Goal: Task Accomplishment & Management: Manage account settings

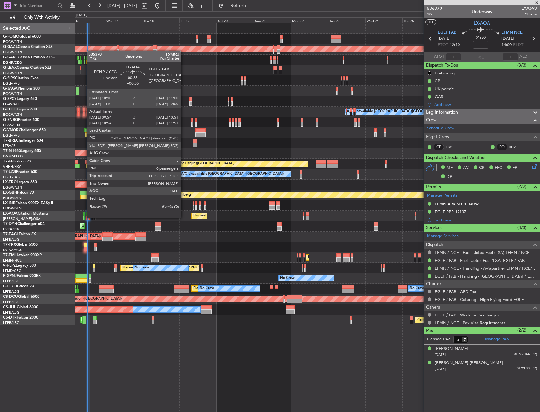
click at [83, 218] on div at bounding box center [84, 218] width 2 height 4
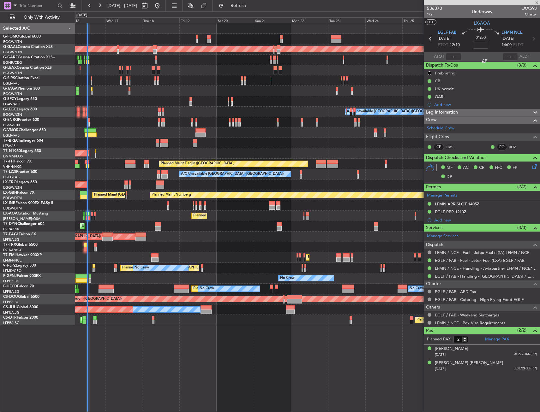
type input "+00:05"
type input "10:04"
type input "10:46"
type input "0"
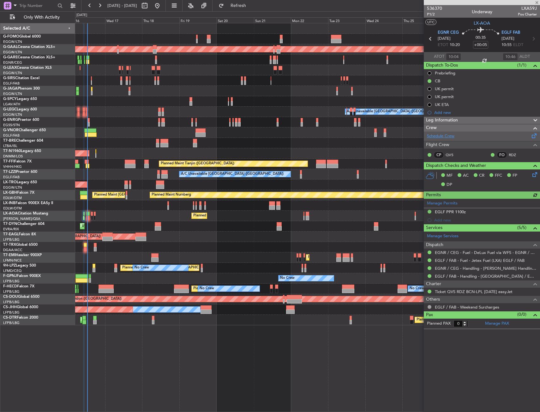
click at [439, 136] on link "Schedule Crew" at bounding box center [440, 136] width 27 height 6
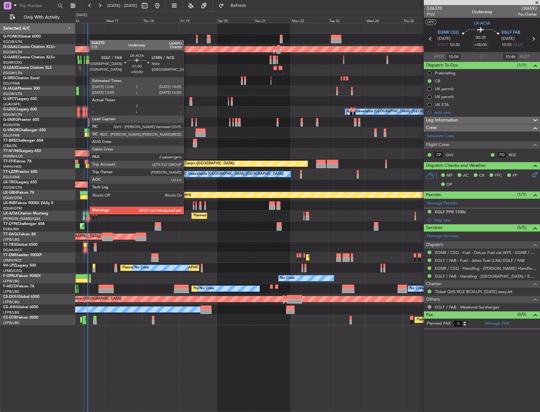
click at [86, 214] on div at bounding box center [87, 214] width 3 height 4
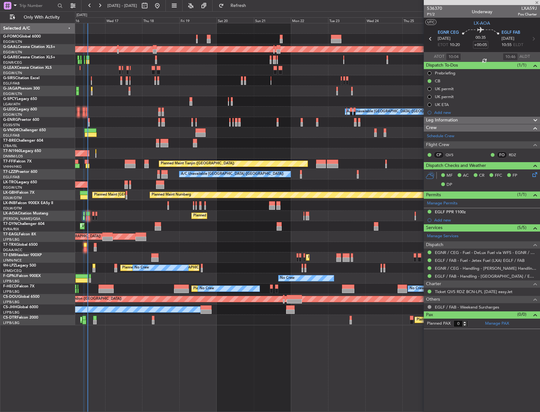
type input "2"
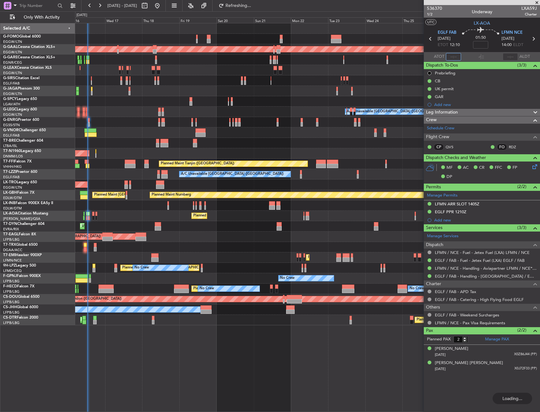
click at [455, 58] on input "text" at bounding box center [453, 57] width 15 height 8
click at [455, 58] on div "12" at bounding box center [453, 57] width 15 height 8
click at [453, 59] on div "12" at bounding box center [453, 57] width 15 height 8
click at [455, 56] on span at bounding box center [454, 57] width 8 height 8
click at [450, 56] on span at bounding box center [453, 57] width 10 height 10
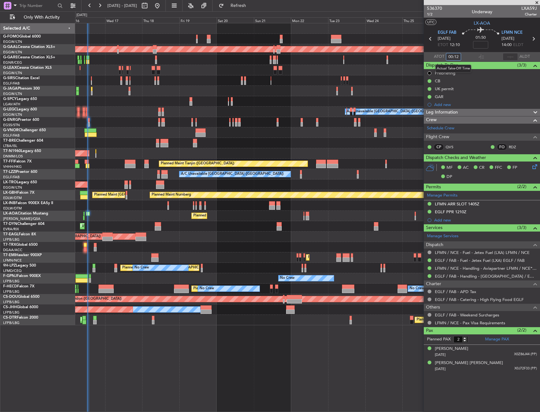
click at [458, 57] on input "00:12" at bounding box center [453, 57] width 15 height 8
click at [450, 19] on section "UTC LX-AOA" at bounding box center [482, 22] width 116 height 9
type input "12:39"
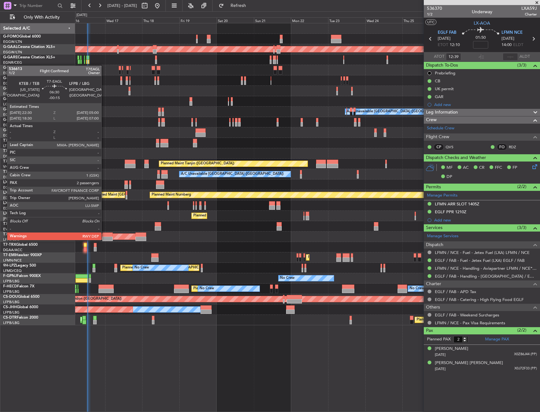
click at [106, 238] on div at bounding box center [107, 239] width 10 height 4
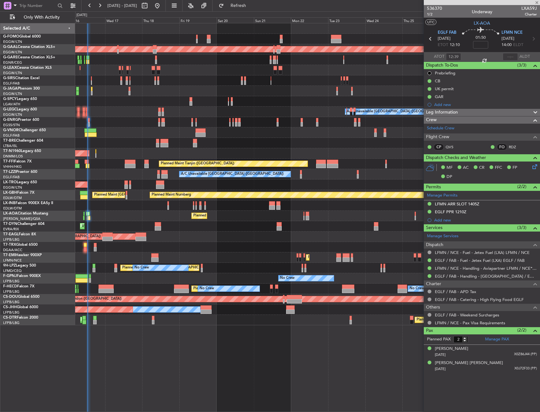
type input "-00:15"
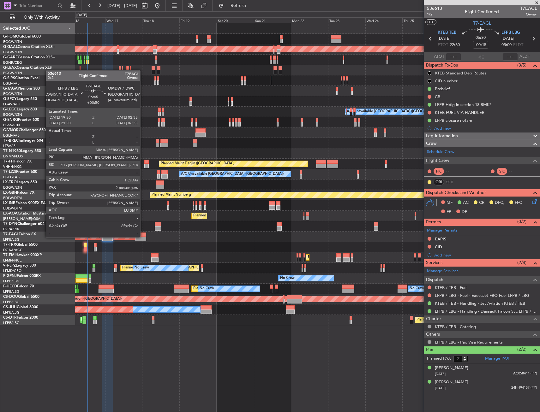
click at [143, 237] on div at bounding box center [140, 239] width 11 height 4
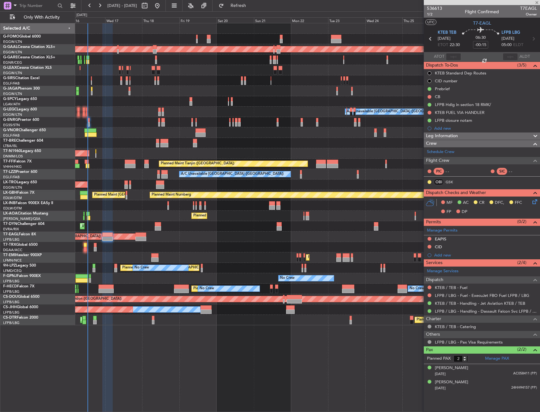
type input "+00:50"
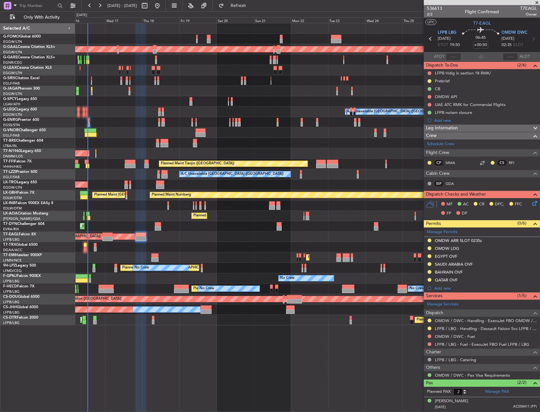
drag, startPoint x: 429, startPoint y: 329, endPoint x: 429, endPoint y: 333, distance: 3.8
click at [429, 329] on button at bounding box center [430, 329] width 4 height 4
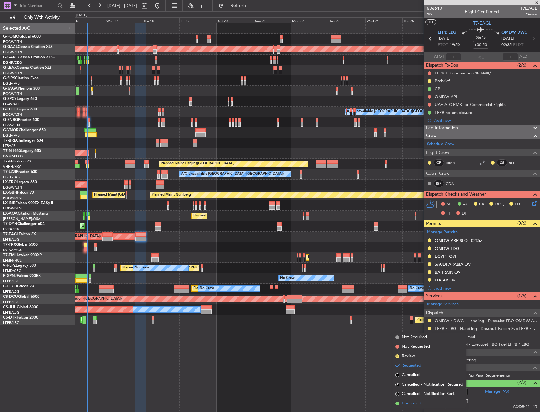
click at [418, 404] on span "Confirmed" at bounding box center [412, 404] width 20 height 6
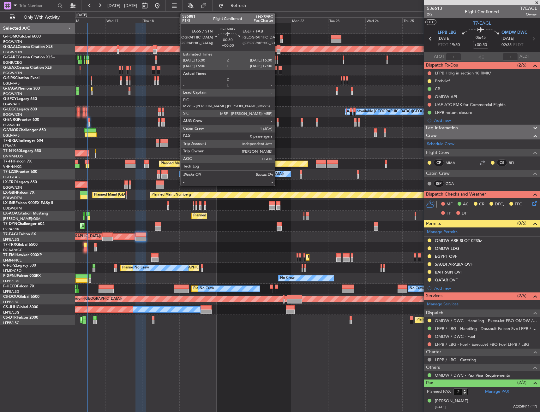
click at [278, 123] on div at bounding box center [278, 124] width 2 height 4
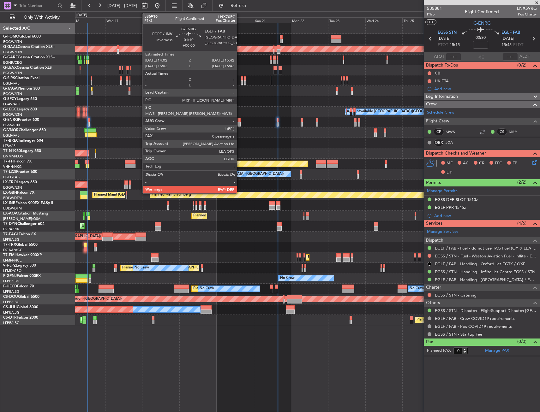
click at [240, 124] on div at bounding box center [239, 124] width 3 height 4
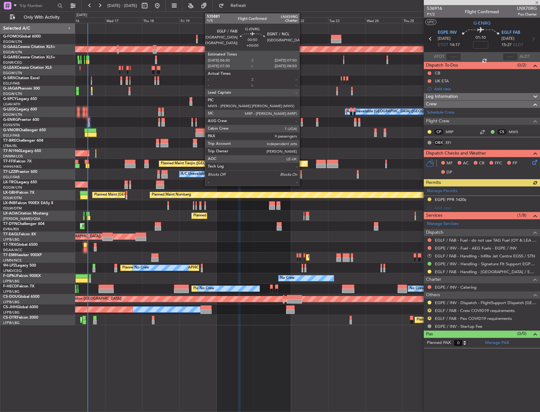
click at [302, 123] on div at bounding box center [302, 124] width 2 height 4
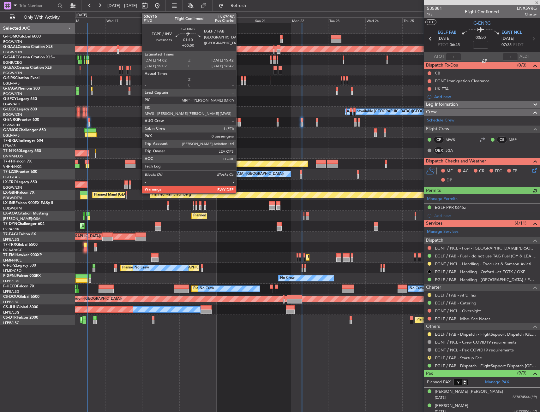
click at [239, 125] on div at bounding box center [239, 124] width 3 height 4
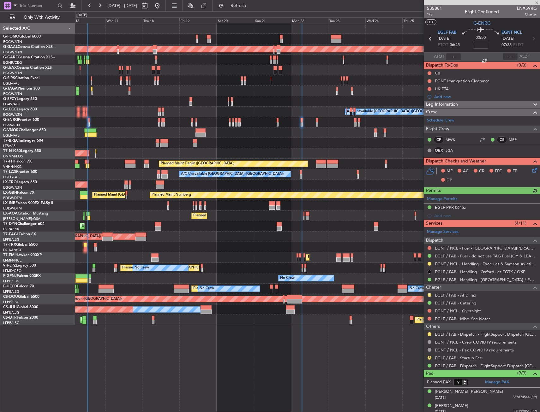
type input "0"
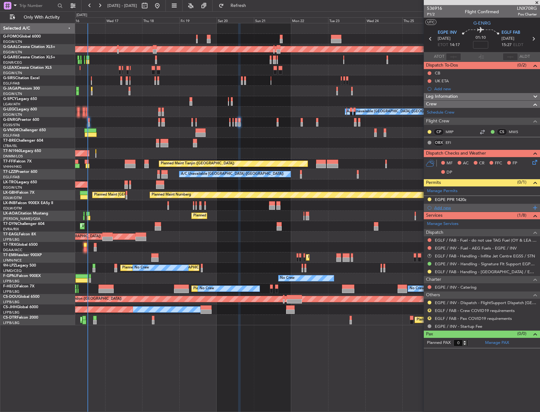
drag, startPoint x: 443, startPoint y: 207, endPoint x: 447, endPoint y: 210, distance: 5.0
click at [443, 207] on div "Add new" at bounding box center [485, 207] width 103 height 5
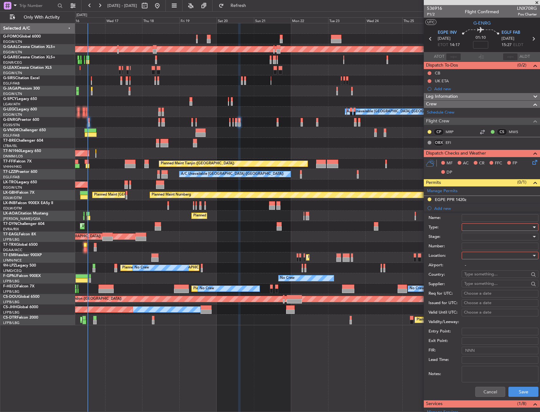
click at [478, 227] on div at bounding box center [497, 227] width 67 height 9
click at [468, 260] on span "PPR" at bounding box center [497, 258] width 66 height 9
click at [468, 258] on div at bounding box center [497, 255] width 67 height 9
click at [475, 287] on span "Arrival" at bounding box center [497, 287] width 66 height 9
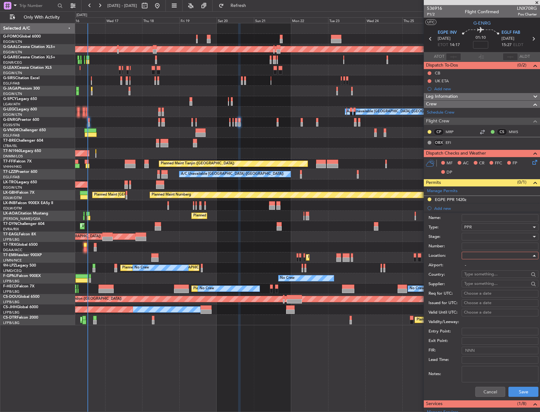
type input "EGLF / FAB"
click at [516, 395] on button "Save" at bounding box center [523, 392] width 30 height 10
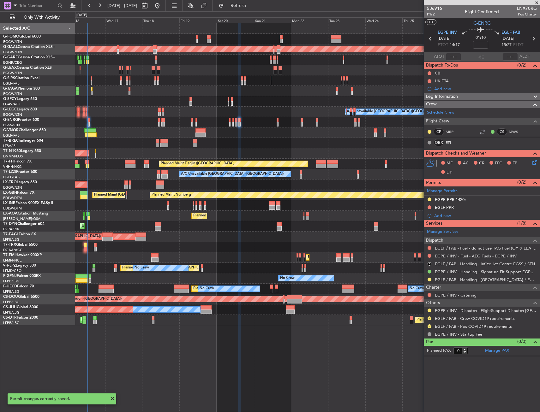
click at [479, 205] on div "EGLF PPR" at bounding box center [482, 208] width 116 height 8
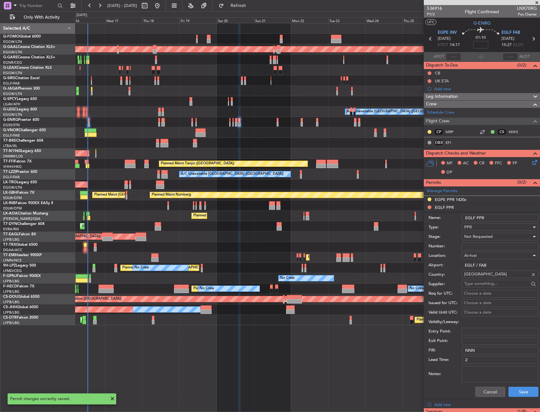
click at [513, 214] on input "EGLF PPR" at bounding box center [500, 218] width 77 height 8
type input "EGLF PPR 1527Z"
click at [504, 237] on div "Not Requested" at bounding box center [497, 236] width 67 height 9
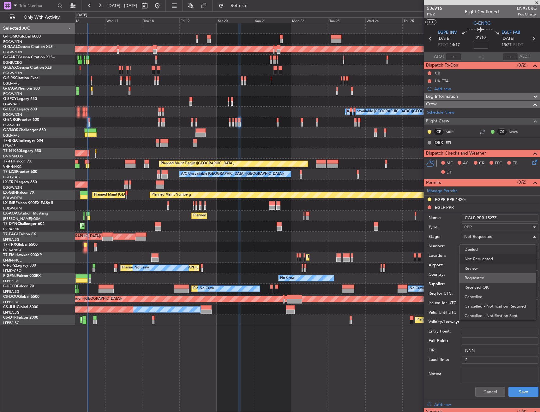
click at [493, 275] on span "Requested" at bounding box center [497, 277] width 66 height 9
click at [517, 389] on button "Save" at bounding box center [523, 392] width 30 height 10
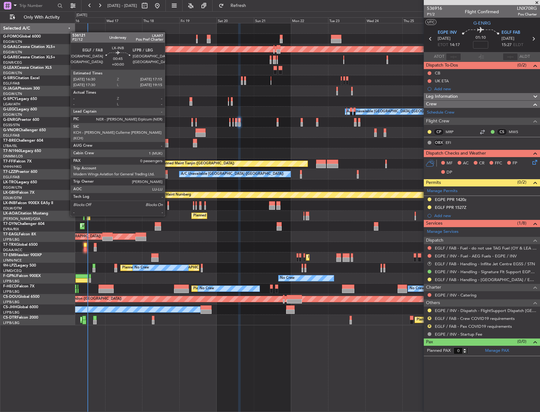
click at [168, 204] on div at bounding box center [167, 203] width 1 height 4
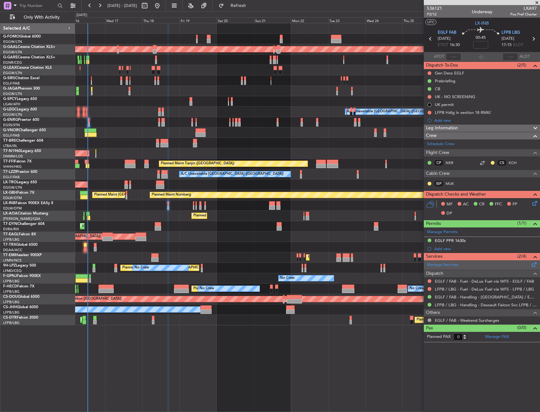
click at [453, 268] on div "Manage Services" at bounding box center [482, 265] width 116 height 9
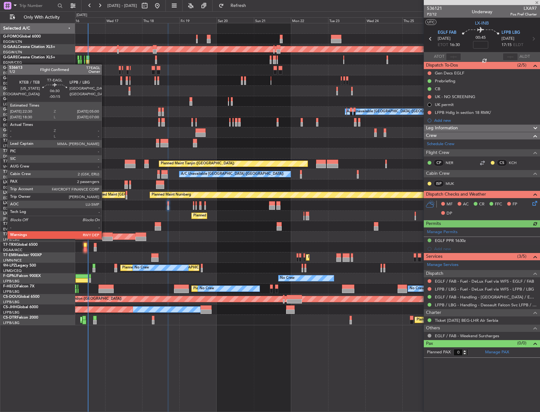
click at [105, 238] on div at bounding box center [107, 239] width 10 height 4
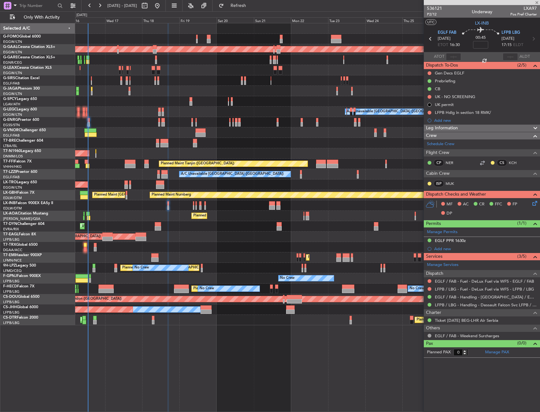
type input "-00:15"
type input "2"
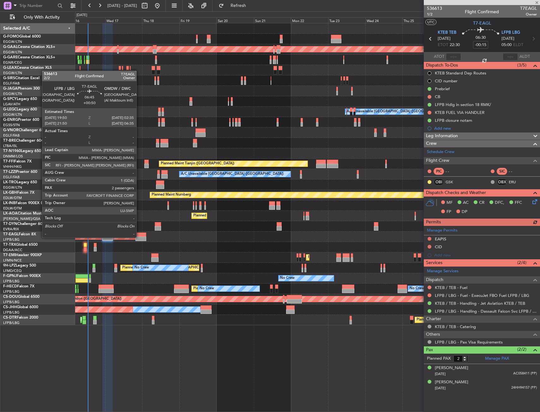
click at [139, 237] on div at bounding box center [140, 239] width 11 height 4
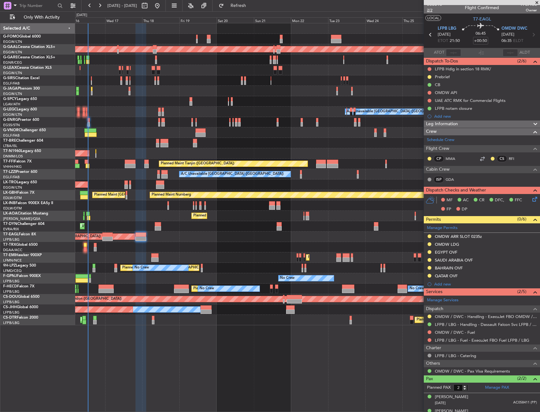
scroll to position [0, 0]
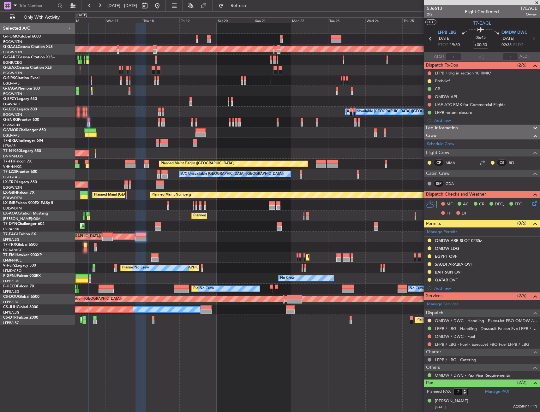
click at [432, 13] on span "2/2" at bounding box center [434, 14] width 15 height 5
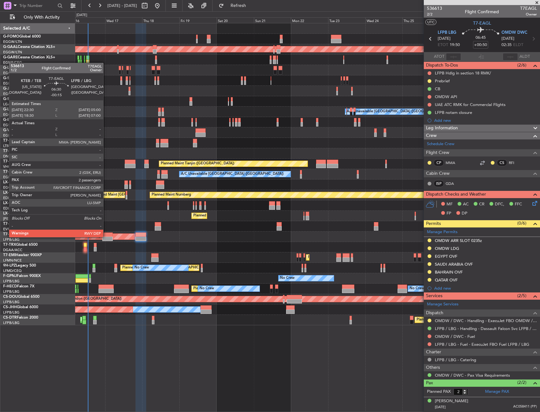
click at [106, 237] on div at bounding box center [107, 239] width 10 height 4
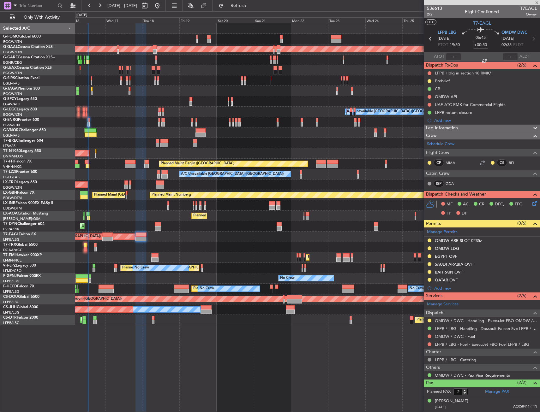
type input "-00:15"
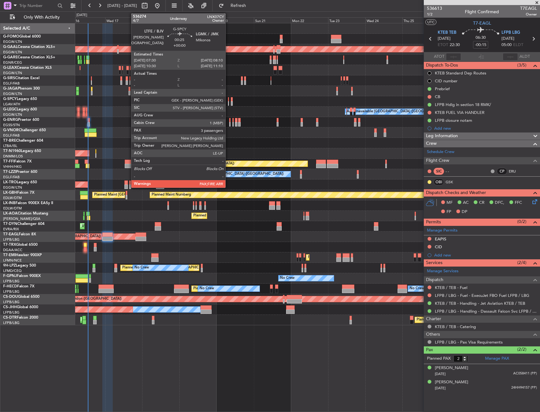
click at [228, 101] on div at bounding box center [228, 99] width 1 height 4
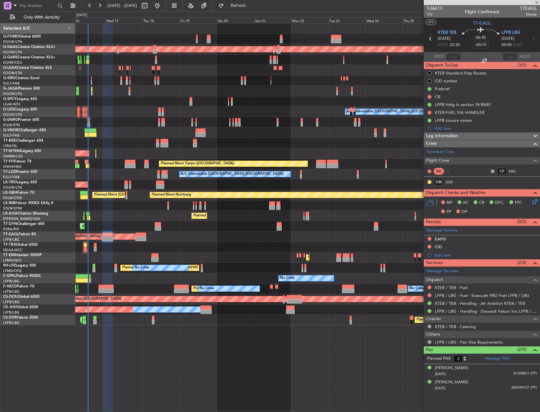
type input "3"
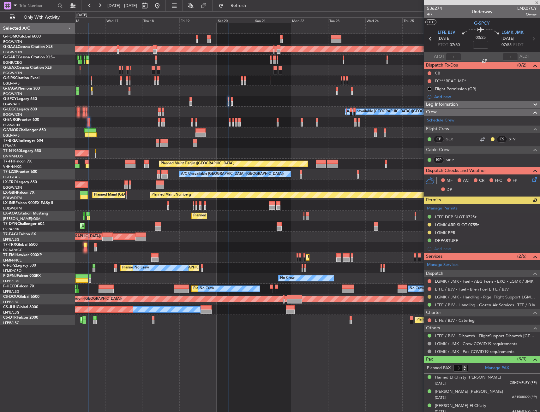
click at [430, 296] on button at bounding box center [430, 297] width 4 height 4
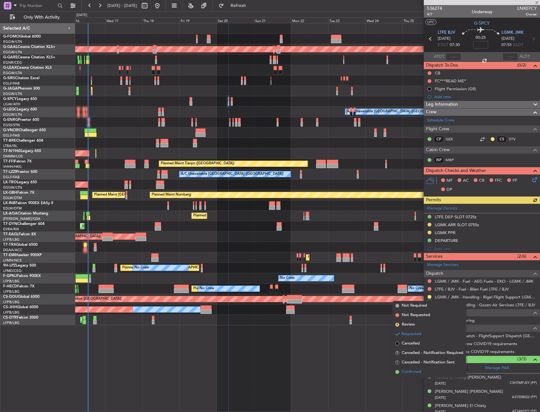
click at [409, 373] on span "Confirmed" at bounding box center [412, 372] width 20 height 6
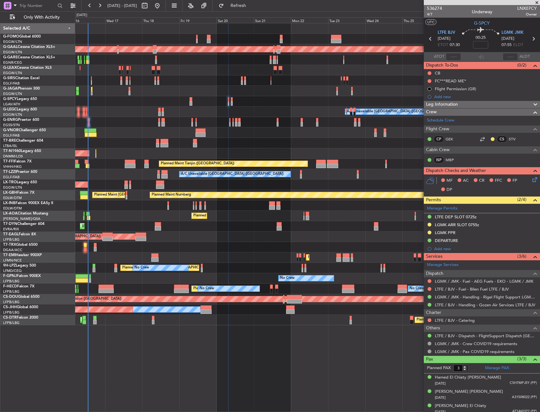
click at [492, 233] on div "LGMK PPR" at bounding box center [482, 233] width 116 height 8
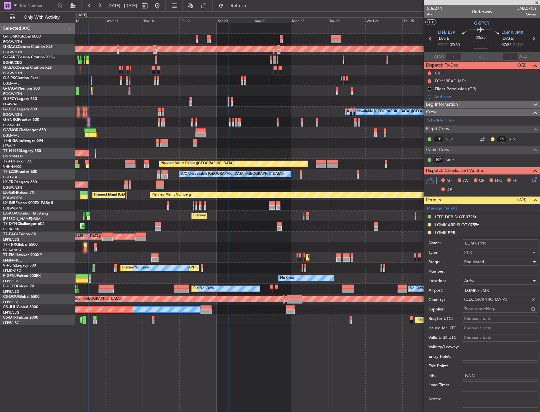
click at [492, 262] on div "Requested" at bounding box center [497, 261] width 67 height 9
click at [487, 308] on span "Received OK" at bounding box center [497, 309] width 66 height 9
click at [483, 275] on div "Number:" at bounding box center [483, 271] width 110 height 9
click at [483, 272] on input "Number:" at bounding box center [500, 272] width 77 height 8
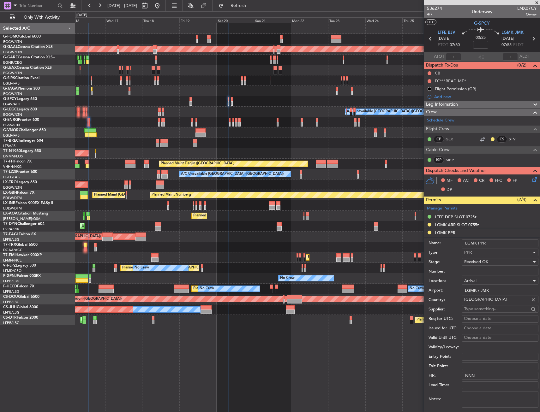
paste input "LGMK03157160925"
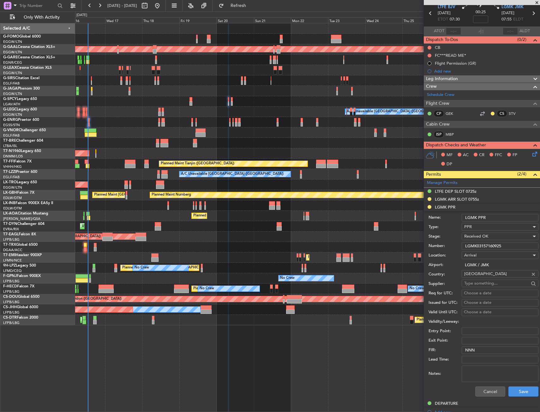
scroll to position [63, 0]
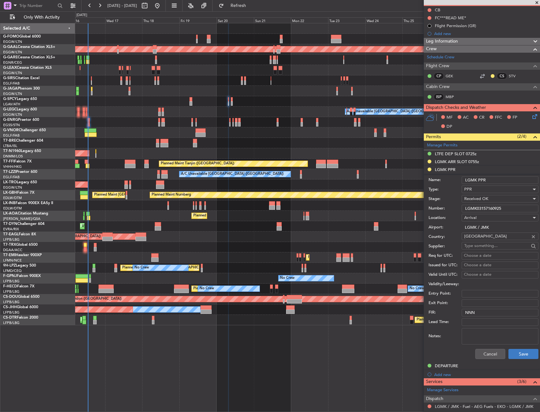
type input "LGMK03157160925"
click at [514, 355] on button "Save" at bounding box center [523, 354] width 30 height 10
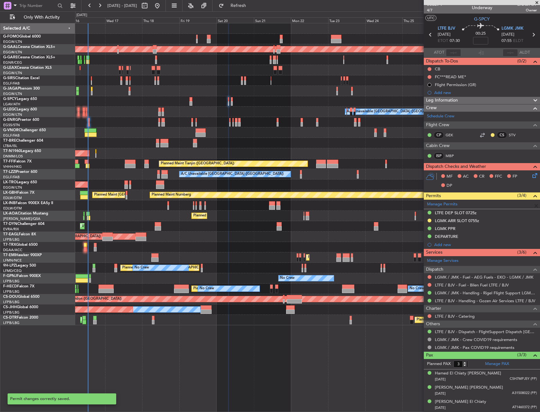
scroll to position [4, 0]
click at [499, 223] on div "LGMK ARR SLOT 0755z" at bounding box center [482, 222] width 116 height 8
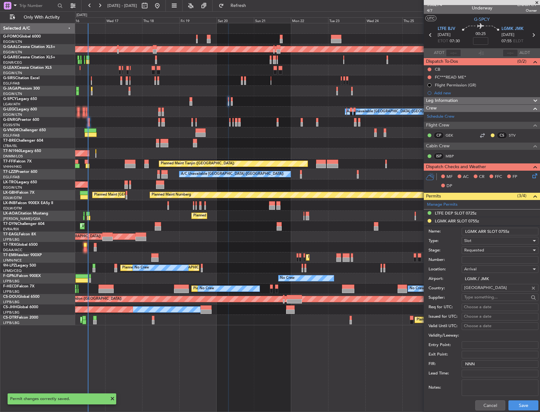
scroll to position [63, 0]
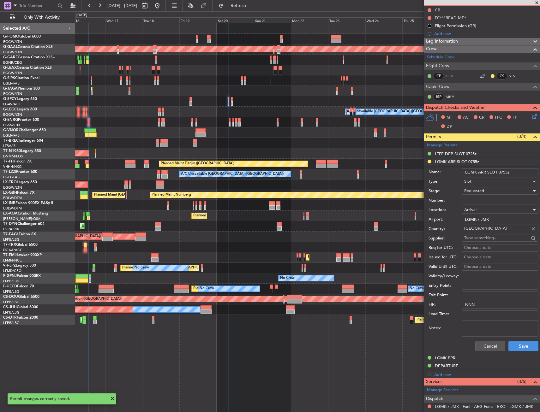
click at [488, 203] on input "Number:" at bounding box center [500, 201] width 77 height 8
paste input "LGMKARIG200400"
type input "LGMKARIG200400"
click at [484, 191] on div "Requested" at bounding box center [497, 190] width 67 height 9
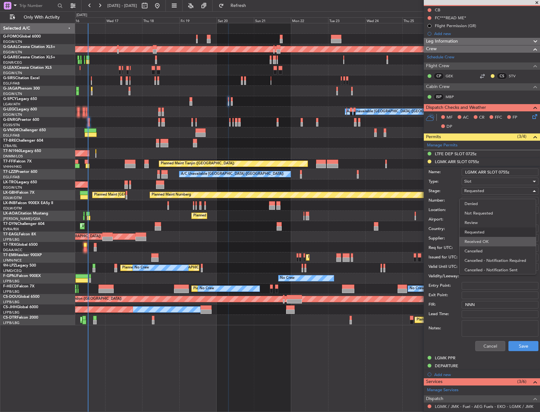
scroll to position [3, 0]
drag, startPoint x: 489, startPoint y: 239, endPoint x: 502, endPoint y: 206, distance: 35.3
click at [489, 238] on span "Received OK" at bounding box center [497, 238] width 66 height 9
drag, startPoint x: 507, startPoint y: 173, endPoint x: 501, endPoint y: 173, distance: 6.0
click at [501, 173] on input "LGMK ARR SLOT 0755z" at bounding box center [500, 173] width 77 height 8
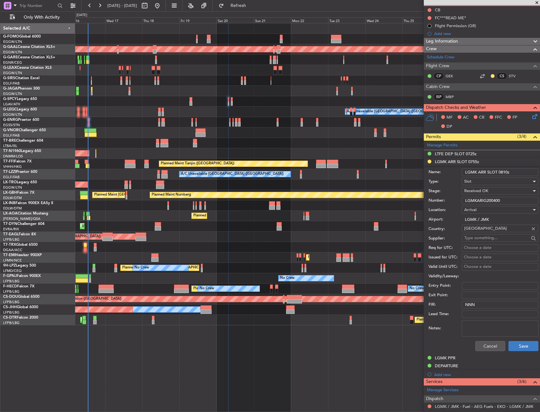
type input "LGMK ARR SLOT 0810z"
click at [513, 344] on button "Save" at bounding box center [523, 346] width 30 height 10
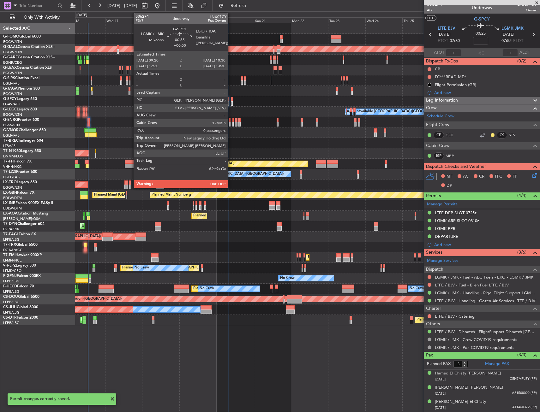
scroll to position [4, 0]
click at [231, 102] on div at bounding box center [232, 103] width 2 height 4
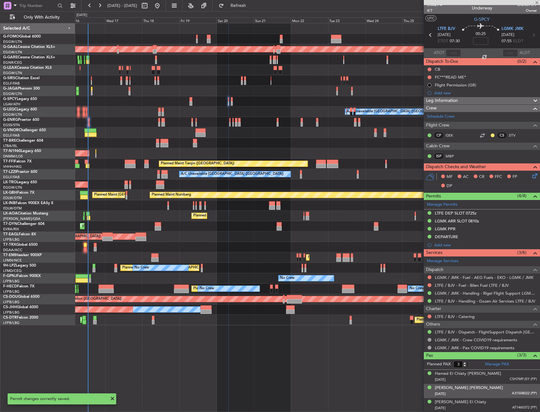
type input "0"
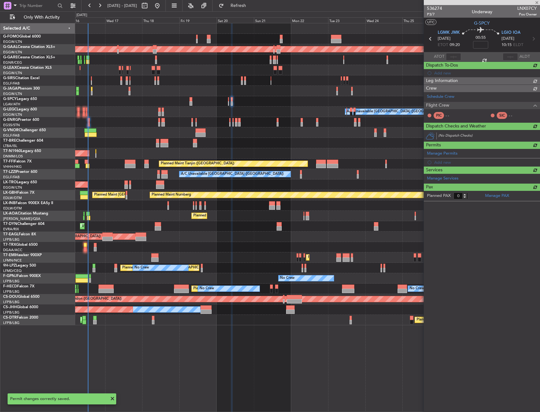
scroll to position [0, 0]
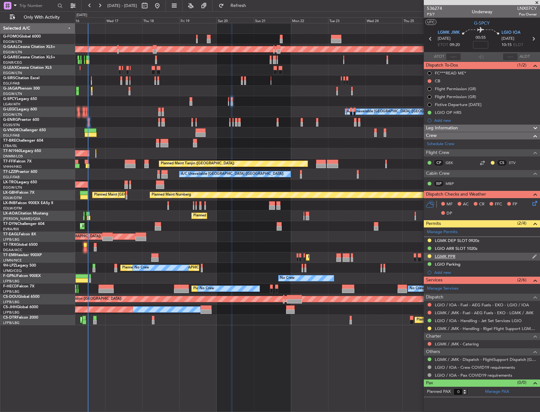
click at [465, 256] on div "LGMK PPR" at bounding box center [482, 257] width 116 height 8
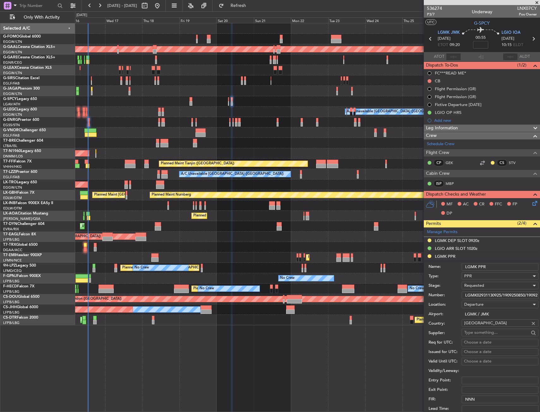
click at [476, 296] on input "LGMK02931130925/1909250850/1909250920" at bounding box center [500, 296] width 77 height 8
paste input "3157160925"
type input "LGMK03157160925"
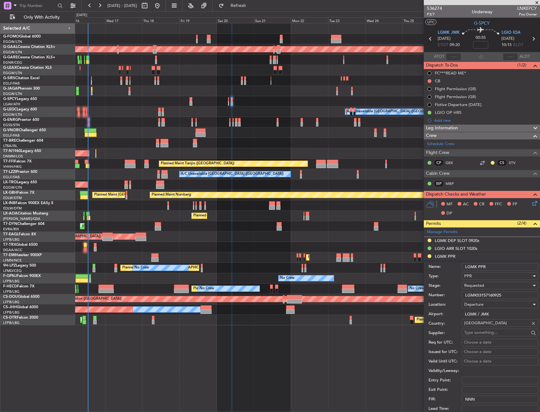
click at [479, 285] on span "Requested" at bounding box center [474, 286] width 20 height 6
click at [481, 332] on span "Received OK" at bounding box center [497, 333] width 66 height 9
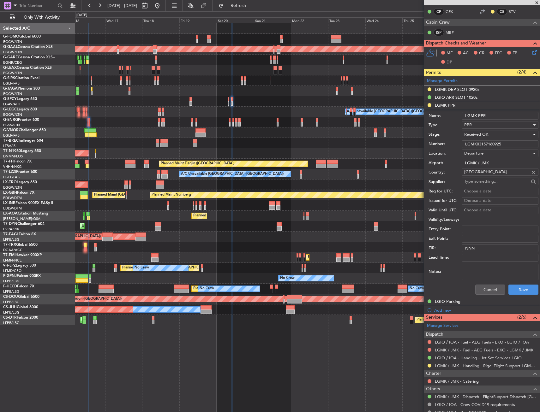
scroll to position [173, 0]
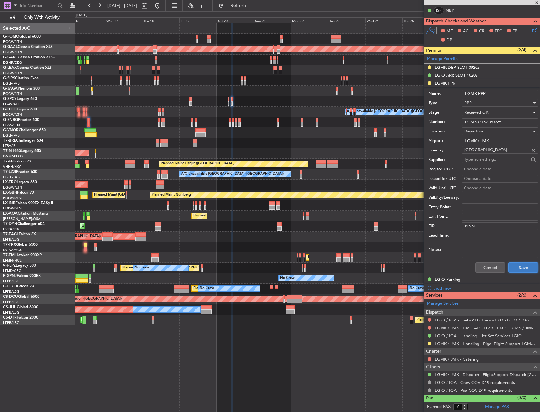
click at [518, 271] on button "Save" at bounding box center [523, 268] width 30 height 10
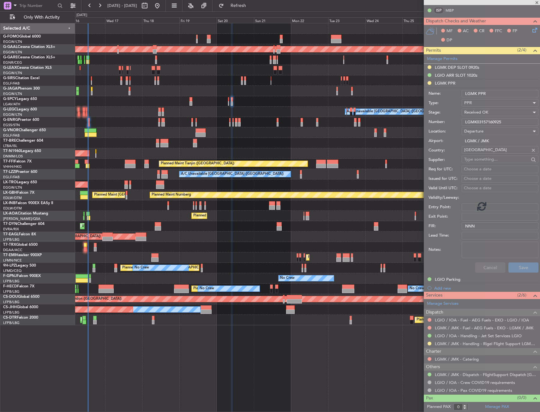
scroll to position [0, 0]
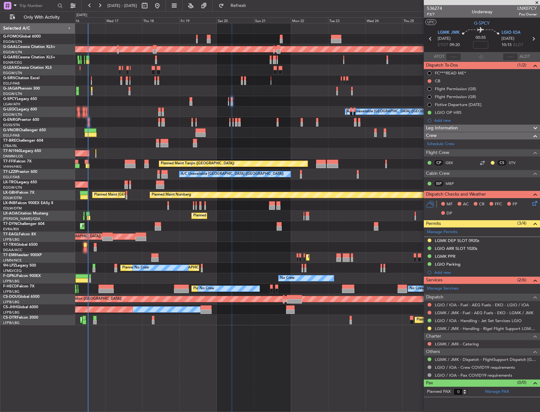
click at [489, 243] on mat-tooltip-component "In Progress" at bounding box center [481, 235] width 29 height 17
click at [488, 241] on div "LGMK DEP SLOT 0920z" at bounding box center [482, 241] width 116 height 8
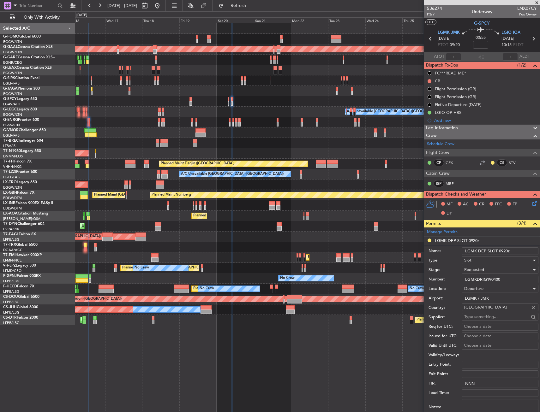
click at [493, 279] on input "LGMKDRIG190400" at bounding box center [500, 280] width 77 height 8
paste input "20"
type input "LGMKDRIG200400"
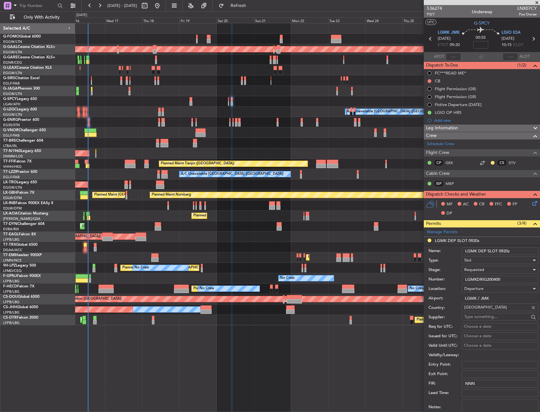
click at [496, 272] on div "Requested" at bounding box center [497, 269] width 67 height 9
click at [486, 314] on span "Received OK" at bounding box center [497, 317] width 66 height 9
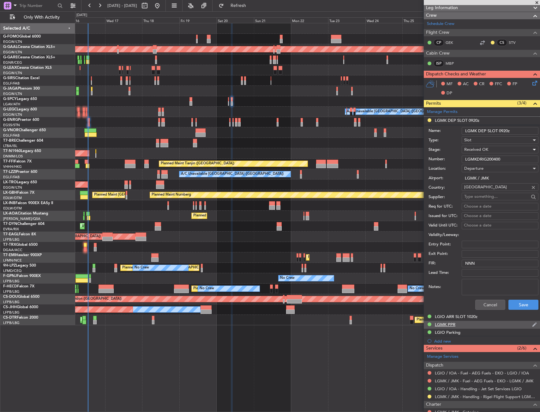
scroll to position [126, 0]
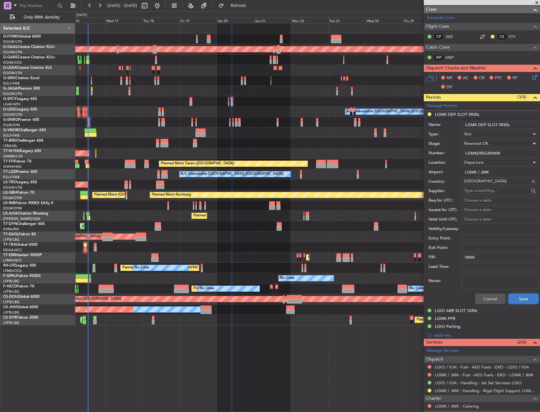
click at [514, 303] on button "Save" at bounding box center [523, 299] width 30 height 10
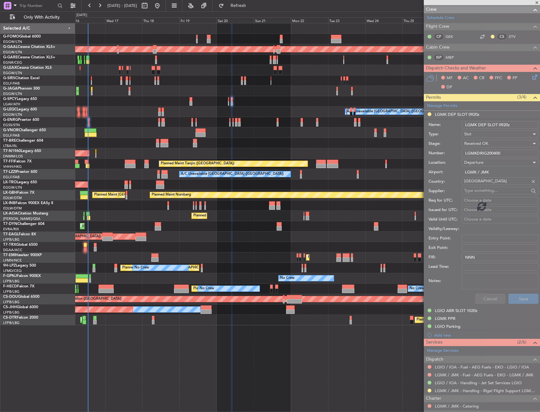
scroll to position [0, 0]
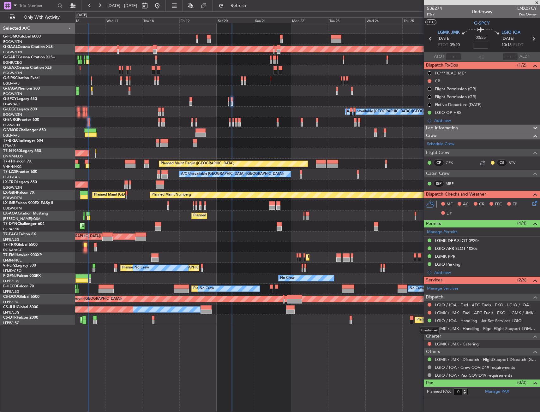
drag, startPoint x: 429, startPoint y: 327, endPoint x: 421, endPoint y: 330, distance: 8.2
click at [429, 327] on div "Confirmed" at bounding box center [430, 331] width 20 height 8
click at [429, 328] on button at bounding box center [430, 329] width 4 height 4
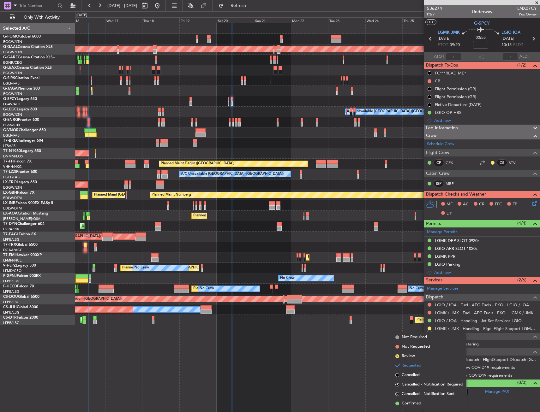
click at [414, 403] on span "Confirmed" at bounding box center [412, 404] width 20 height 6
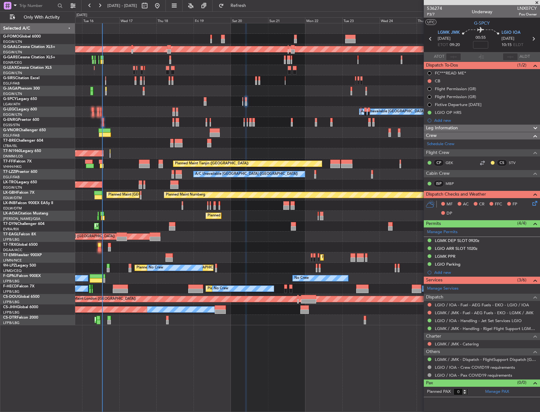
click at [148, 213] on div "Planned Maint Dusseldorf Planned Maint London (Farnborough) A/C Unavailable Lon…" at bounding box center [307, 174] width 464 height 302
click at [131, 213] on div "Planned Maint Nice (Côte d'Azur Airport) No Crew Chester" at bounding box center [307, 216] width 464 height 10
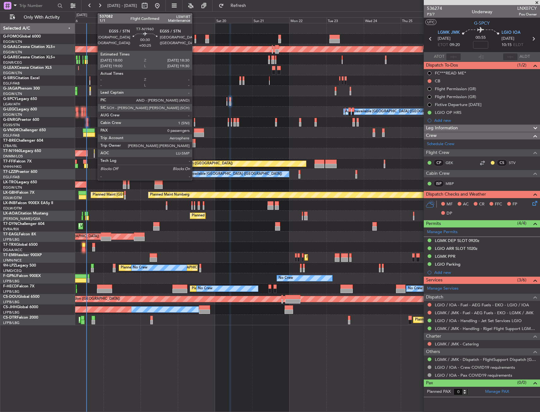
click at [94, 151] on div at bounding box center [94, 151] width 1 height 4
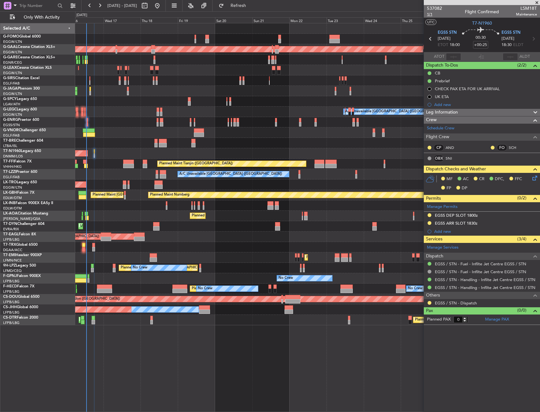
click at [431, 14] on span "1/1" at bounding box center [434, 14] width 15 height 5
click at [531, 180] on icon at bounding box center [533, 177] width 5 height 5
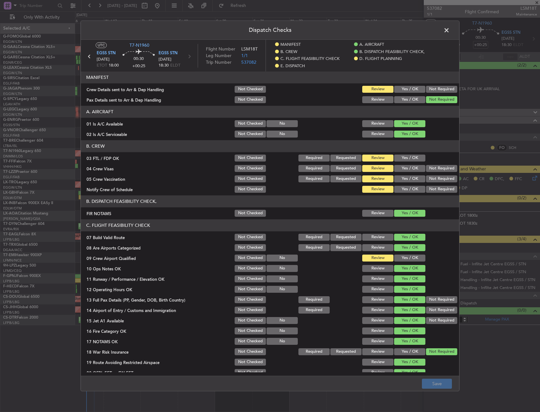
click at [404, 89] on button "Yes / OK" at bounding box center [409, 89] width 31 height 7
click at [445, 383] on button "Save" at bounding box center [437, 384] width 30 height 10
click at [450, 31] on span at bounding box center [450, 32] width 0 height 13
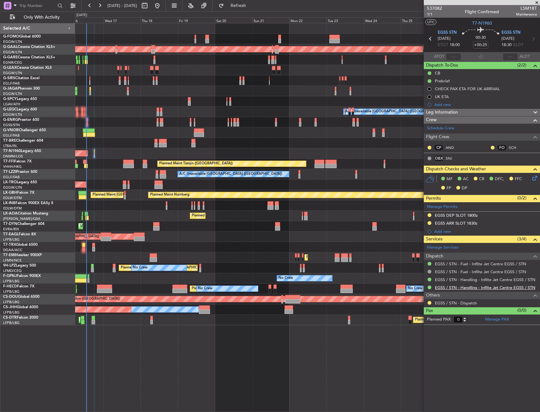
click at [453, 288] on link "EGSS / STN - Handling - Inflite Jet Centre EGSS / STN" at bounding box center [485, 287] width 100 height 5
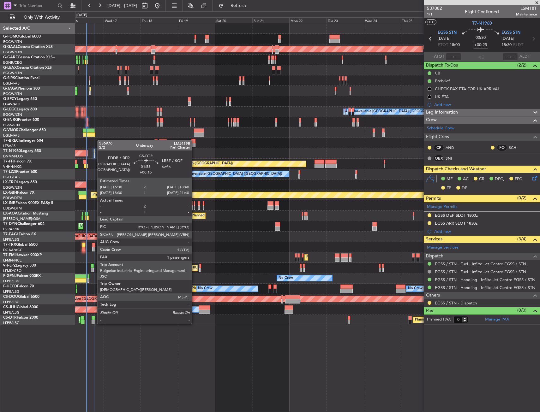
click at [94, 318] on div at bounding box center [93, 318] width 3 height 4
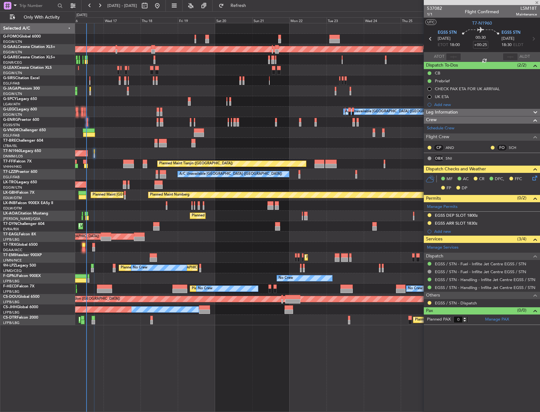
type input "+00:15"
type input "1"
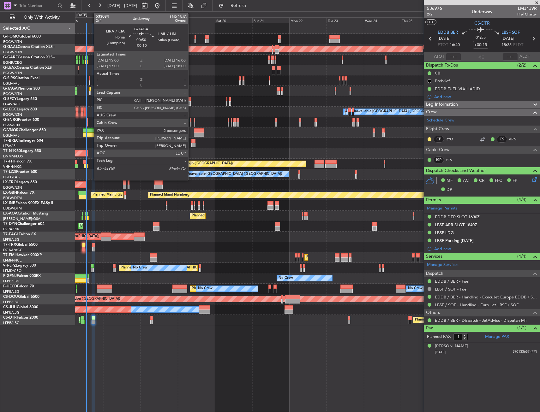
click at [91, 88] on div at bounding box center [90, 89] width 2 height 4
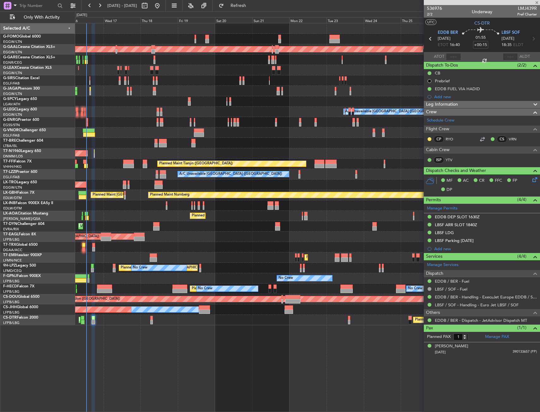
type input "-00:10"
type input "2"
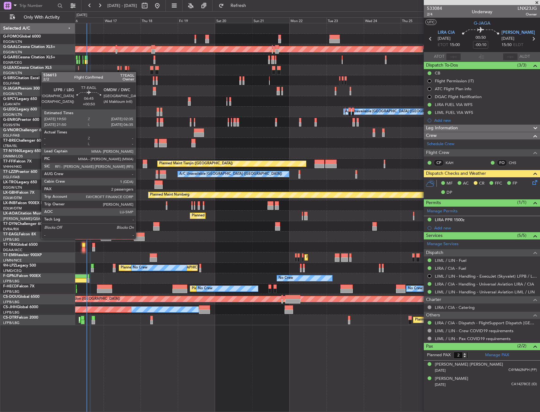
click at [139, 238] on div at bounding box center [139, 239] width 11 height 4
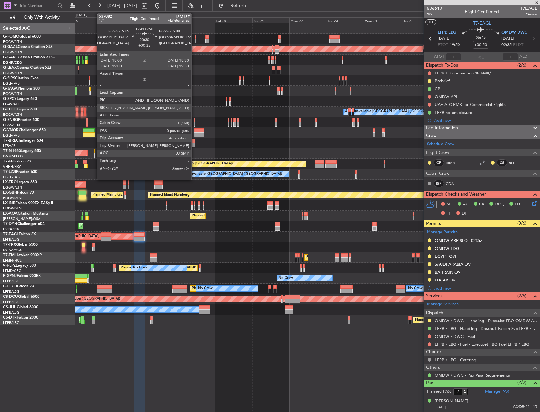
click at [94, 154] on div at bounding box center [94, 155] width 1 height 4
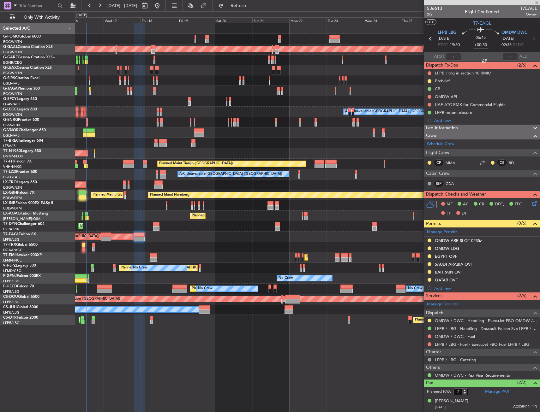
type input "+00:25"
type input "0"
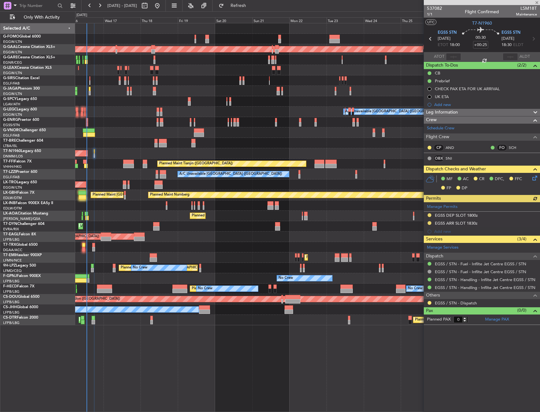
click at [429, 215] on div "Manage Permits EGSS DEP SLOT 1800z EGSS ARR SLOT 1830z Add new" at bounding box center [482, 218] width 116 height 33
click at [428, 214] on button at bounding box center [430, 215] width 4 height 4
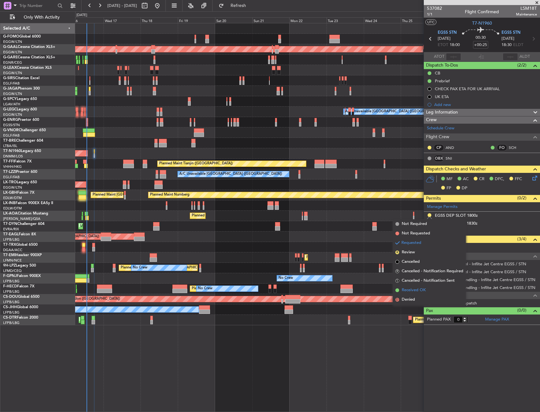
click at [417, 288] on span "Received OK" at bounding box center [414, 290] width 24 height 6
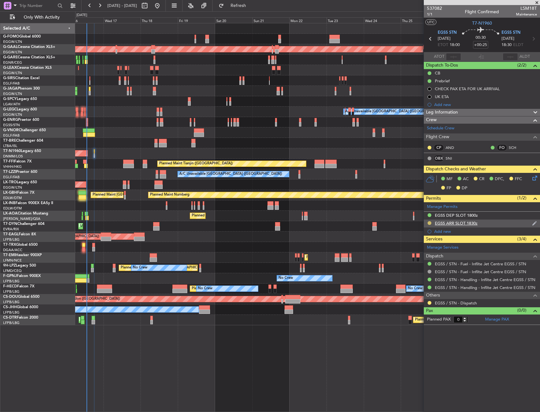
click at [429, 223] on button at bounding box center [430, 223] width 4 height 4
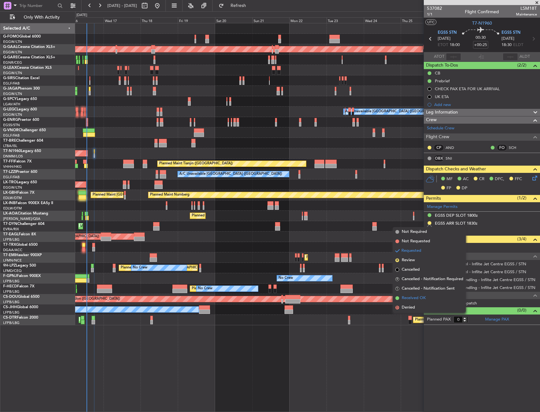
click at [412, 299] on span "Received OK" at bounding box center [414, 298] width 24 height 6
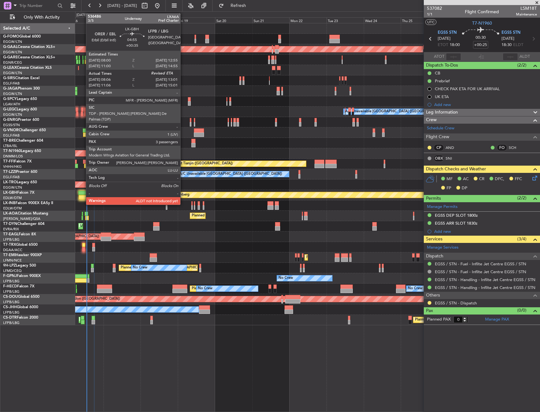
click at [81, 192] on div at bounding box center [82, 193] width 8 height 4
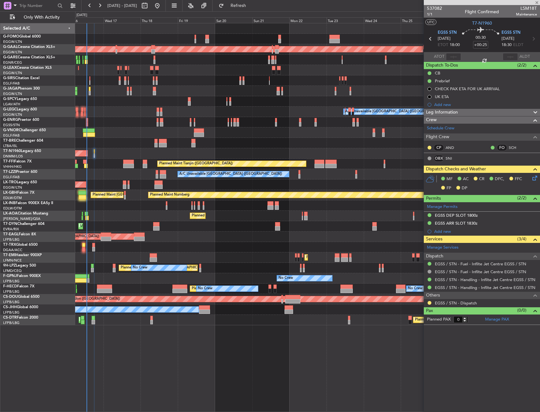
type input "+00:35"
type input "08:06"
type input "3"
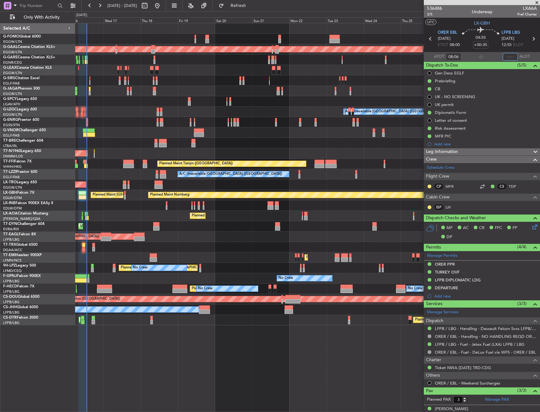
click at [504, 58] on input "text" at bounding box center [510, 57] width 15 height 8
click at [505, 21] on section "UTC LX-GBH" at bounding box center [482, 22] width 116 height 9
type input "13:04"
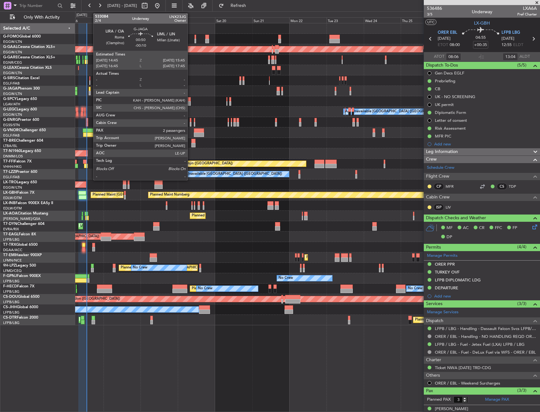
click at [90, 90] on div at bounding box center [90, 89] width 2 height 4
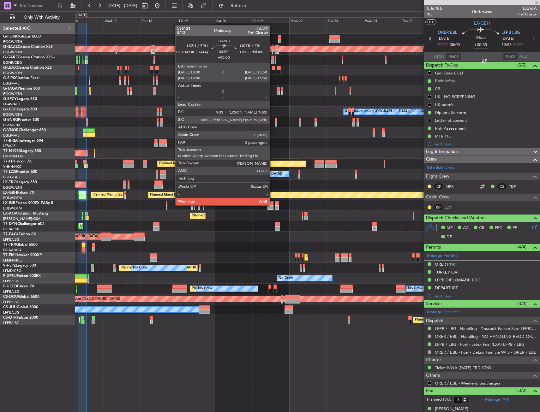
type input "-00:10"
type input "2"
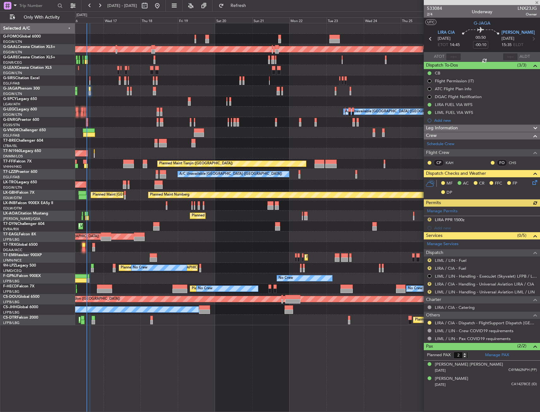
click at [430, 219] on div "Manage Permits R LIRA PPR 1500z Add new" at bounding box center [482, 220] width 116 height 26
click at [429, 293] on button "R" at bounding box center [430, 292] width 4 height 4
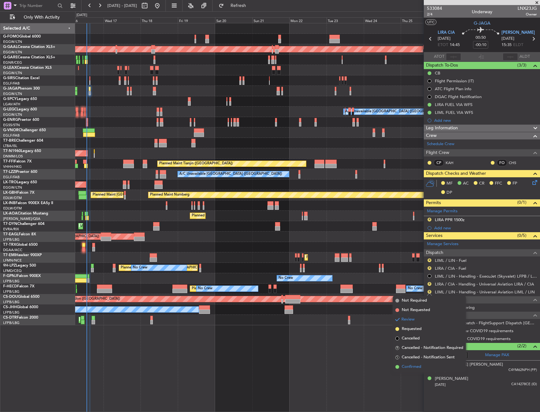
click at [417, 366] on span "Confirmed" at bounding box center [412, 367] width 20 height 6
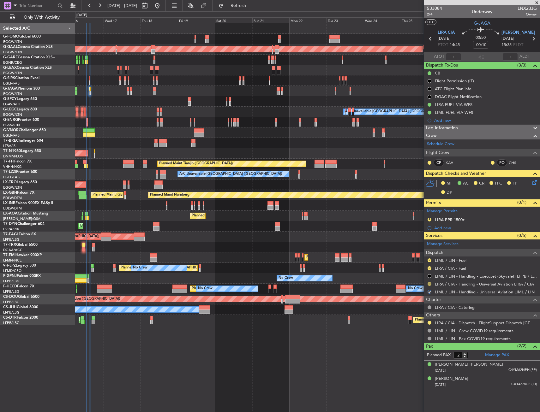
click at [428, 285] on button "R" at bounding box center [430, 284] width 4 height 4
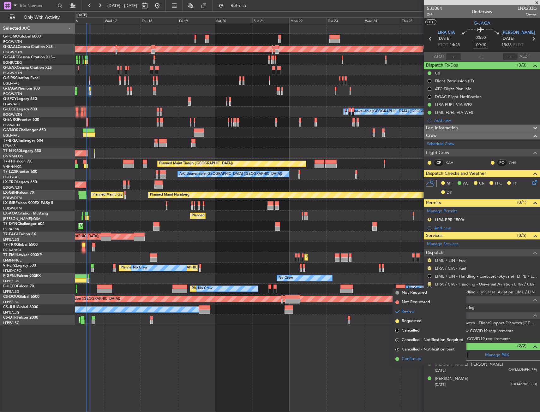
click at [411, 355] on ul "Not Required Not Requested Review Requested Cancelled R Cancelled - Notificatio…" at bounding box center [429, 326] width 73 height 76
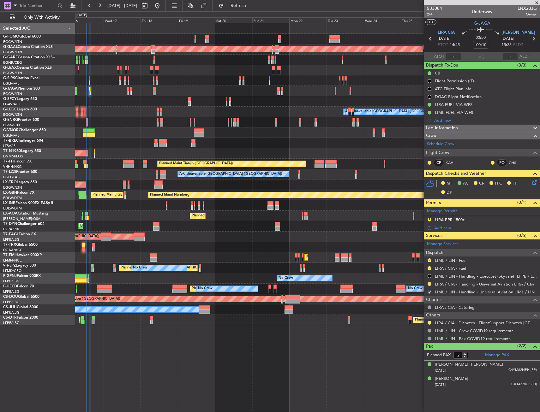
click at [430, 281] on div "R LIRA / CIA - Handling - Universal Aviation LIRA / CIA" at bounding box center [482, 284] width 116 height 8
click at [430, 284] on button "R" at bounding box center [430, 284] width 4 height 4
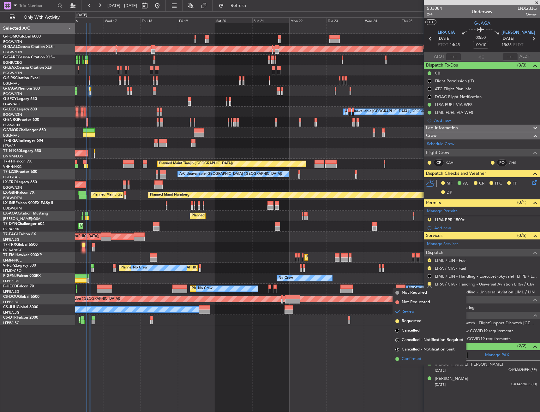
click at [409, 360] on span "Confirmed" at bounding box center [412, 359] width 20 height 6
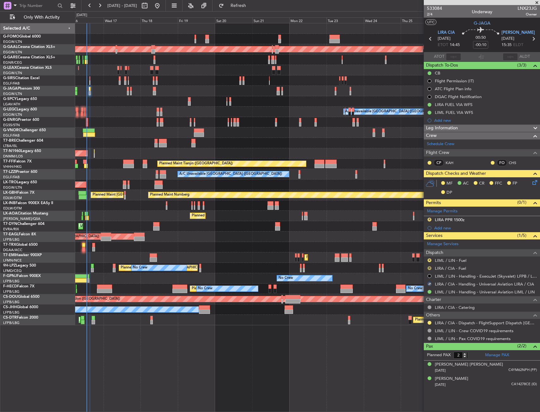
click at [429, 267] on button "R" at bounding box center [430, 269] width 4 height 4
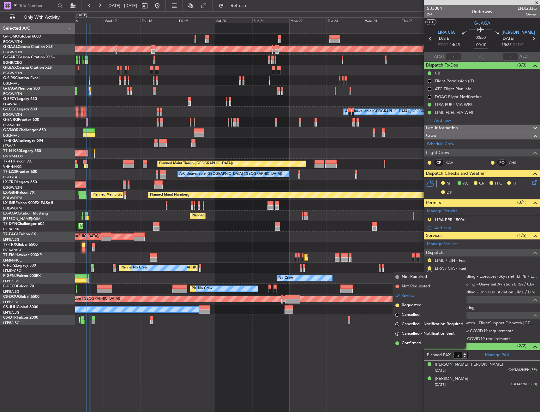
drag, startPoint x: 412, startPoint y: 344, endPoint x: 424, endPoint y: 297, distance: 49.2
click at [412, 343] on span "Confirmed" at bounding box center [412, 343] width 20 height 6
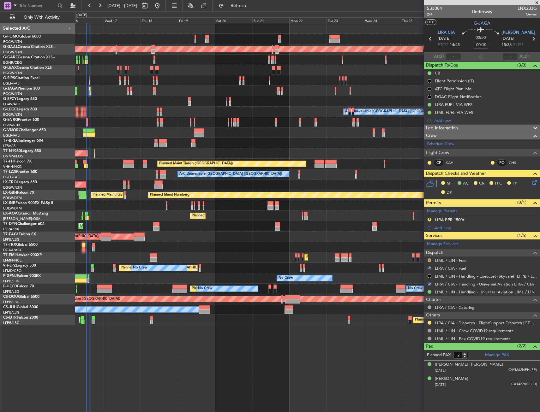
click at [429, 261] on button "R" at bounding box center [430, 261] width 4 height 4
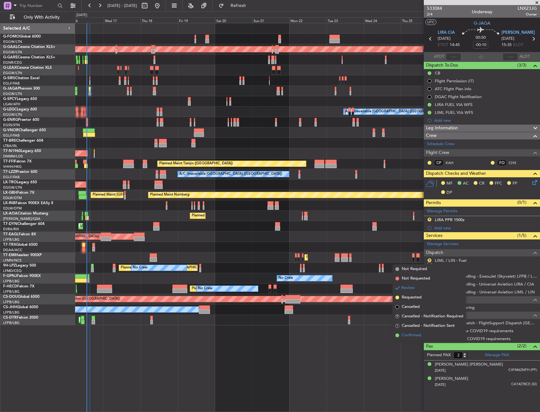
click at [411, 339] on li "Confirmed" at bounding box center [429, 335] width 73 height 9
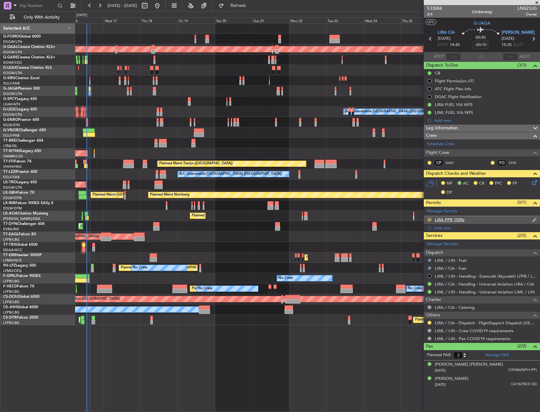
click at [428, 219] on button "R" at bounding box center [430, 220] width 4 height 4
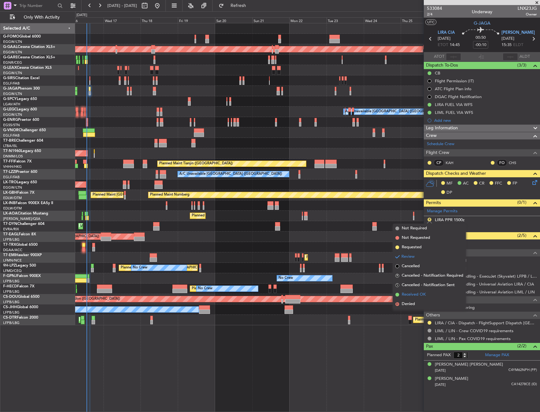
click at [411, 295] on span "Received OK" at bounding box center [414, 295] width 24 height 6
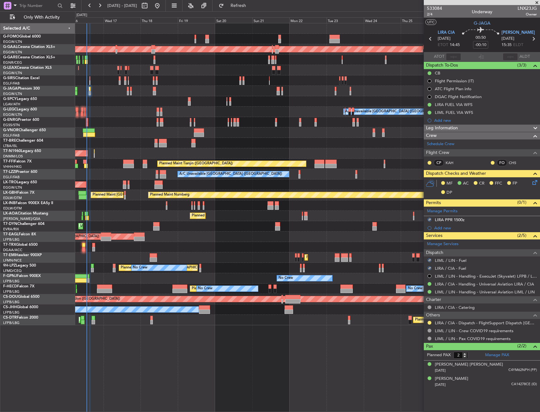
click at [532, 184] on icon at bounding box center [533, 181] width 5 height 5
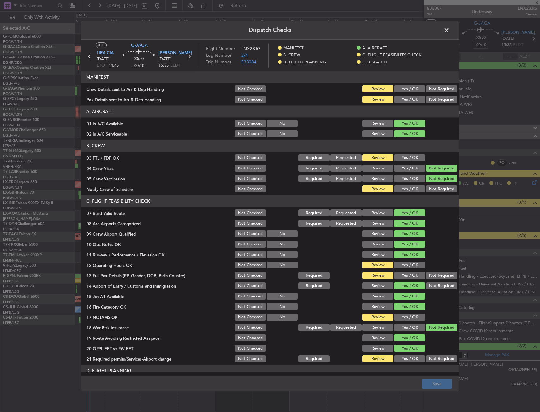
click at [404, 91] on button "Yes / OK" at bounding box center [409, 89] width 31 height 7
click at [404, 99] on button "Yes / OK" at bounding box center [409, 99] width 31 height 7
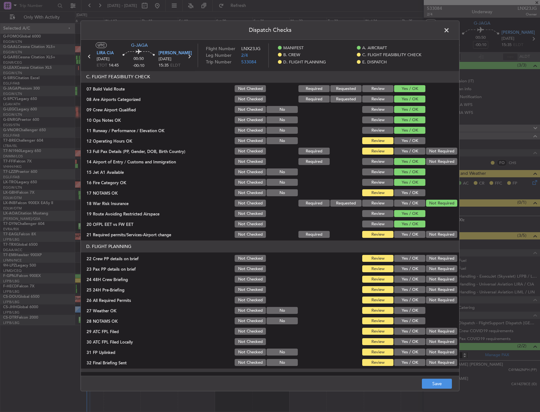
scroll to position [126, 0]
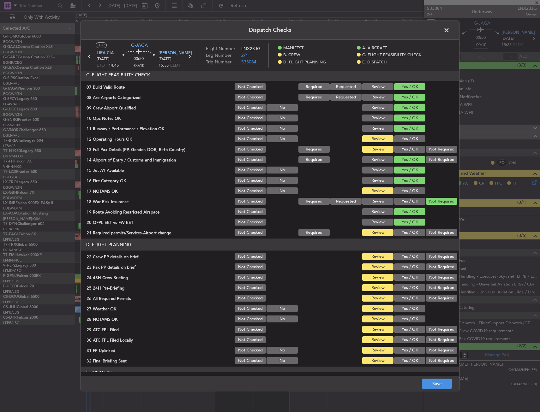
click at [400, 139] on button "Yes / OK" at bounding box center [409, 139] width 31 height 7
click at [399, 149] on button "Yes / OK" at bounding box center [409, 149] width 31 height 7
click at [396, 191] on button "Yes / OK" at bounding box center [409, 191] width 31 height 7
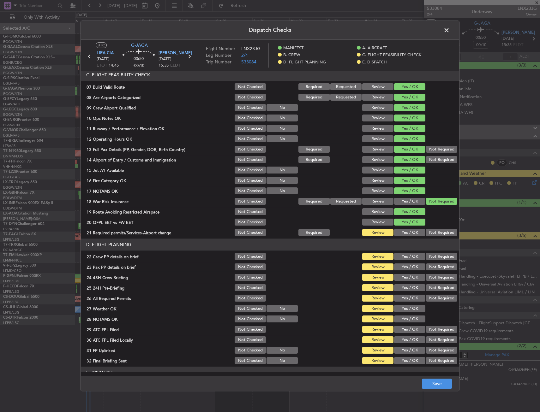
click at [396, 231] on button "Yes / OK" at bounding box center [409, 233] width 31 height 7
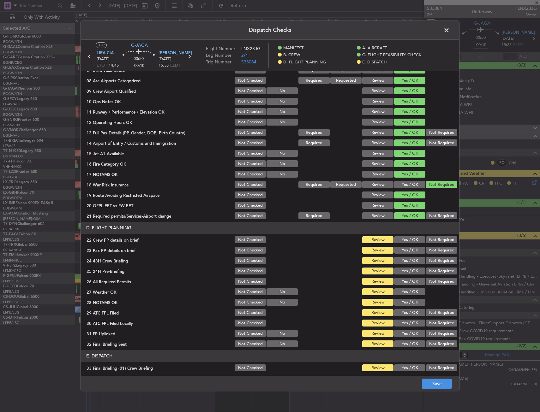
scroll to position [189, 0]
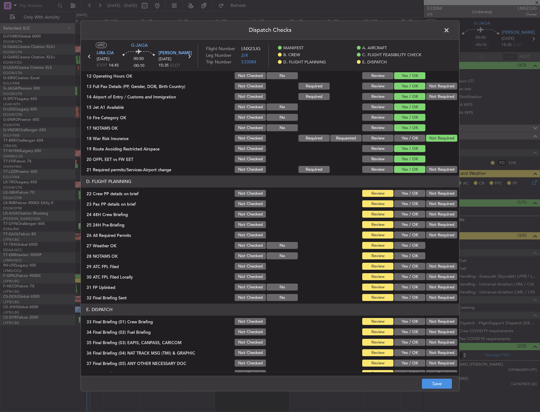
click at [403, 194] on button "Yes / OK" at bounding box center [409, 193] width 31 height 7
drag, startPoint x: 402, startPoint y: 203, endPoint x: 402, endPoint y: 209, distance: 5.7
click at [403, 204] on button "Yes / OK" at bounding box center [409, 204] width 31 height 7
click at [402, 213] on button "Yes / OK" at bounding box center [409, 214] width 31 height 7
drag, startPoint x: 402, startPoint y: 225, endPoint x: 402, endPoint y: 232, distance: 7.6
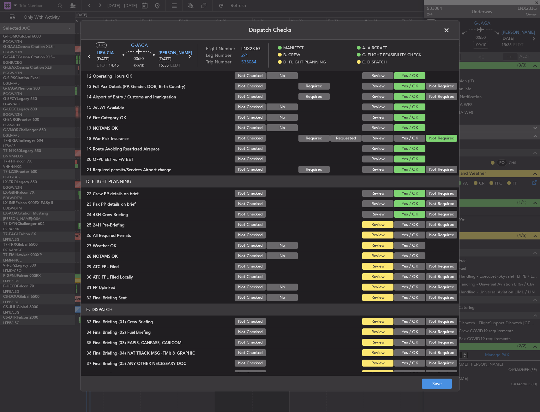
click at [402, 226] on button "Yes / OK" at bounding box center [409, 225] width 31 height 7
drag, startPoint x: 401, startPoint y: 237, endPoint x: 400, endPoint y: 246, distance: 9.2
click at [401, 238] on button "Yes / OK" at bounding box center [409, 235] width 31 height 7
click at [400, 247] on button "Yes / OK" at bounding box center [409, 246] width 31 height 7
click at [401, 256] on button "Yes / OK" at bounding box center [409, 256] width 31 height 7
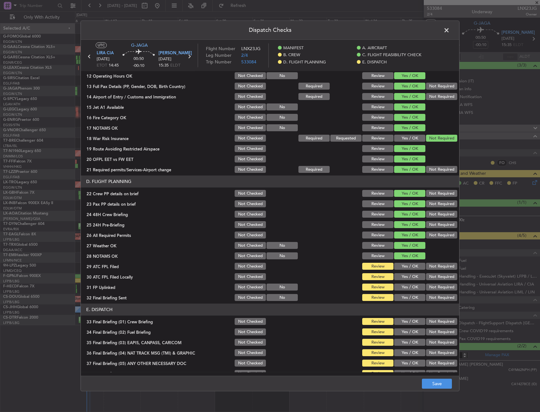
click at [400, 268] on button "Yes / OK" at bounding box center [409, 266] width 31 height 7
click at [400, 278] on button "Yes / OK" at bounding box center [409, 277] width 31 height 7
click at [401, 287] on button "Yes / OK" at bounding box center [409, 287] width 31 height 7
click at [402, 296] on button "Yes / OK" at bounding box center [409, 298] width 31 height 7
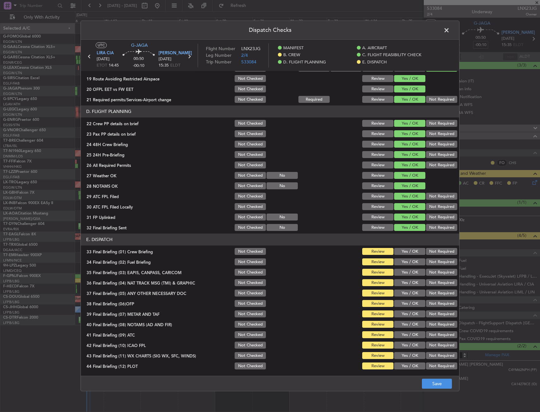
click at [405, 254] on button "Yes / OK" at bounding box center [409, 252] width 31 height 7
click at [404, 262] on button "Yes / OK" at bounding box center [409, 262] width 31 height 7
drag, startPoint x: 404, startPoint y: 275, endPoint x: 404, endPoint y: 281, distance: 6.0
click at [404, 276] on button "Yes / OK" at bounding box center [409, 272] width 31 height 7
click at [405, 286] on button "Yes / OK" at bounding box center [409, 283] width 31 height 7
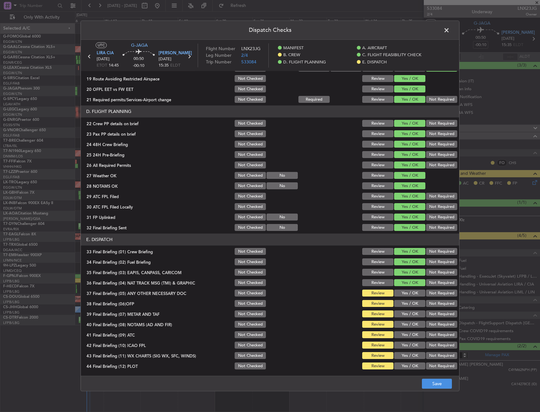
drag, startPoint x: 405, startPoint y: 291, endPoint x: 404, endPoint y: 295, distance: 4.2
click at [405, 292] on button "Yes / OK" at bounding box center [409, 293] width 31 height 7
click at [401, 306] on button "Yes / OK" at bounding box center [409, 304] width 31 height 7
click at [402, 315] on button "Yes / OK" at bounding box center [409, 314] width 31 height 7
drag, startPoint x: 403, startPoint y: 324, endPoint x: 403, endPoint y: 329, distance: 5.7
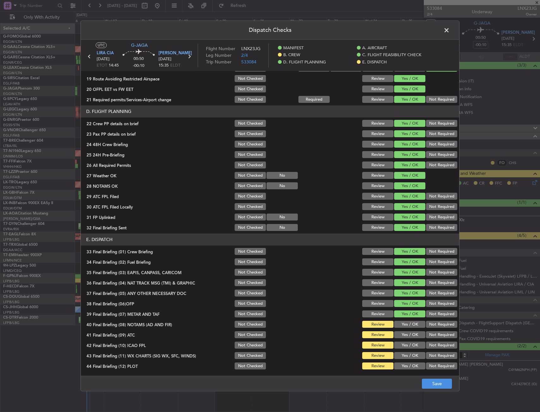
click at [403, 324] on button "Yes / OK" at bounding box center [409, 324] width 31 height 7
drag, startPoint x: 404, startPoint y: 331, endPoint x: 404, endPoint y: 334, distance: 3.5
click at [404, 332] on div "Yes / OK" at bounding box center [409, 335] width 32 height 9
click at [404, 335] on button "Yes / OK" at bounding box center [409, 335] width 31 height 7
click at [403, 342] on section "E. DISPATCH 33 Final Briefing (01) Crew Briefing Not Checked Review Yes / OK No…" at bounding box center [270, 302] width 378 height 137
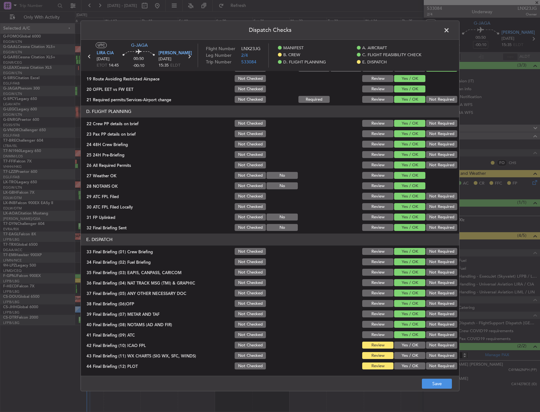
click at [402, 348] on button "Yes / OK" at bounding box center [409, 345] width 31 height 7
drag, startPoint x: 402, startPoint y: 354, endPoint x: 402, endPoint y: 358, distance: 4.4
click at [402, 355] on button "Yes / OK" at bounding box center [409, 356] width 31 height 7
drag, startPoint x: 402, startPoint y: 361, endPoint x: 403, endPoint y: 365, distance: 4.2
click at [402, 362] on section "E. DISPATCH 33 Final Briefing (01) Crew Briefing Not Checked Review Yes / OK No…" at bounding box center [270, 302] width 378 height 137
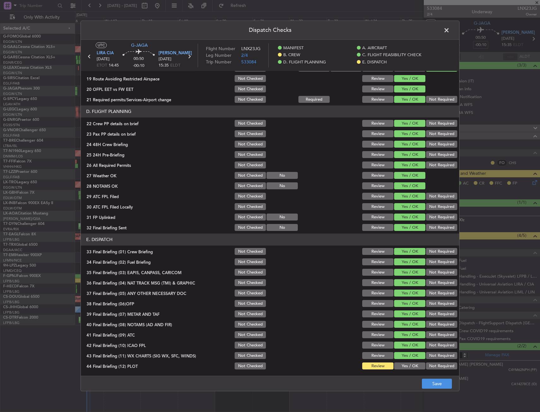
click at [403, 366] on button "Yes / OK" at bounding box center [409, 366] width 31 height 7
click at [434, 385] on button "Save" at bounding box center [437, 384] width 30 height 10
drag, startPoint x: 445, startPoint y: 30, endPoint x: 443, endPoint y: 34, distance: 4.7
click at [450, 30] on span at bounding box center [450, 32] width 0 height 13
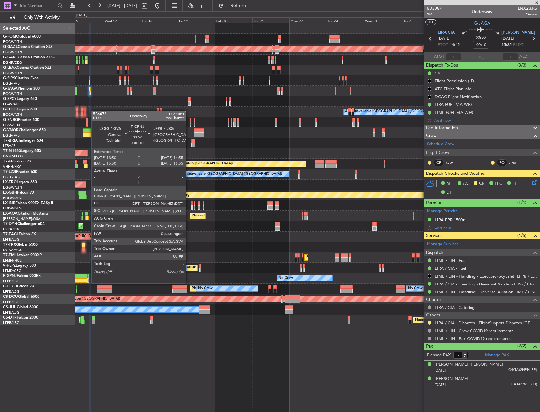
click at [88, 277] on div at bounding box center [88, 276] width 2 height 4
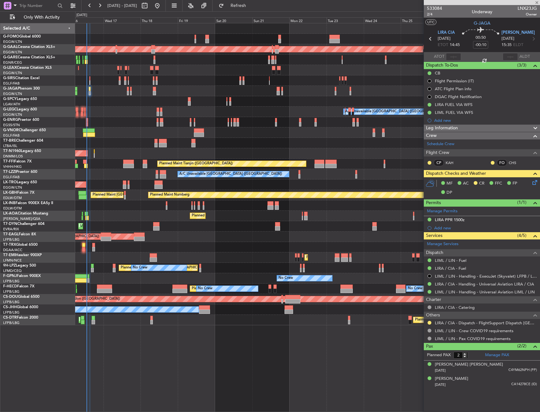
type input "+00:10"
type input "0"
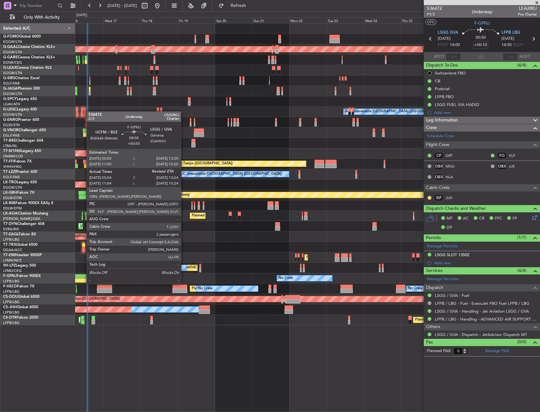
click at [83, 278] on div at bounding box center [80, 276] width 13 height 4
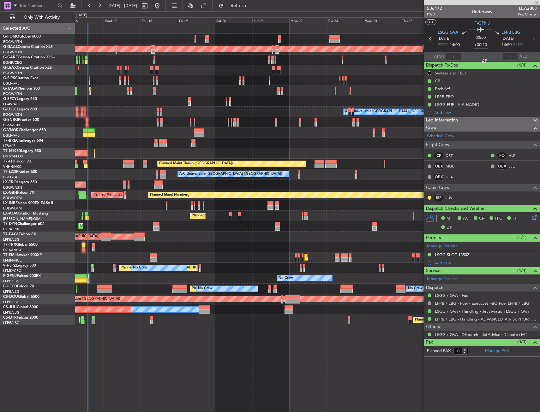
type input "+00:55"
type input "05:14"
type input "2"
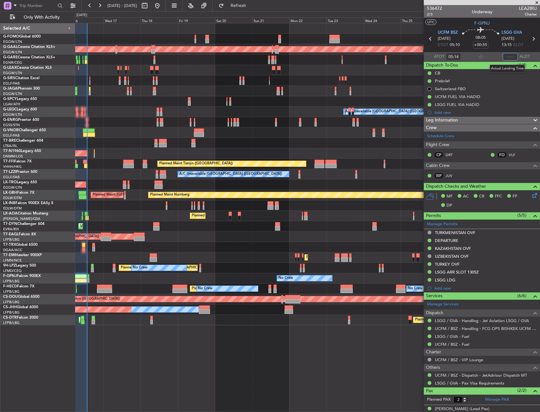
click at [505, 58] on input "text" at bounding box center [510, 57] width 15 height 8
click at [508, 22] on section "UTC F-GPNJ" at bounding box center [482, 22] width 116 height 9
type input "13:23"
click at [237, 264] on div "No Crew Planned Maint St Gallen (Altenrhein) No Crew Planned Maint Cannes (Mand…" at bounding box center [307, 268] width 464 height 10
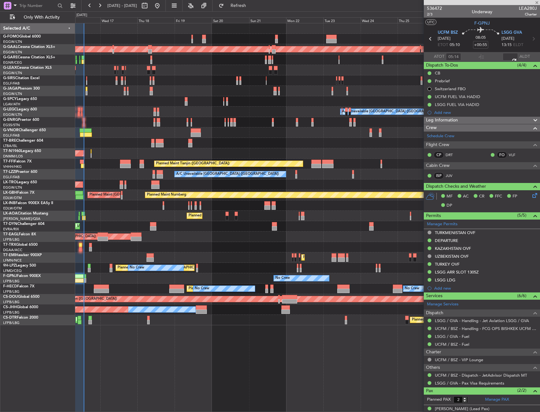
click at [246, 263] on div "Planned Maint Dusseldorf A/C Unavailable London (Luton) Planned Maint London (L…" at bounding box center [307, 174] width 464 height 302
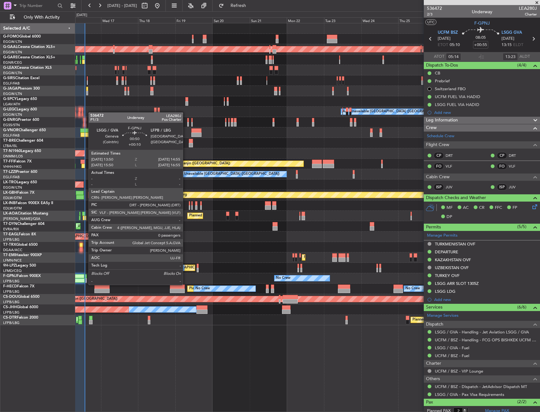
click at [85, 279] on div at bounding box center [86, 281] width 2 height 4
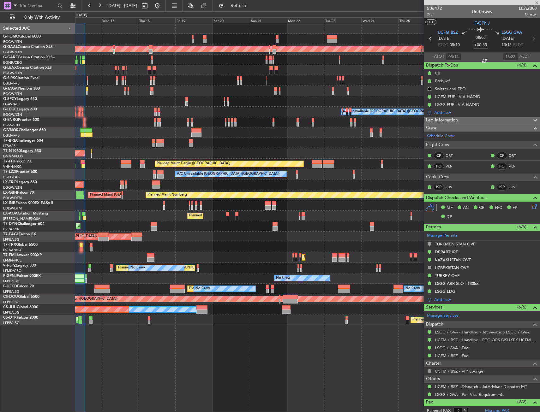
type input "+00:10"
type input "0"
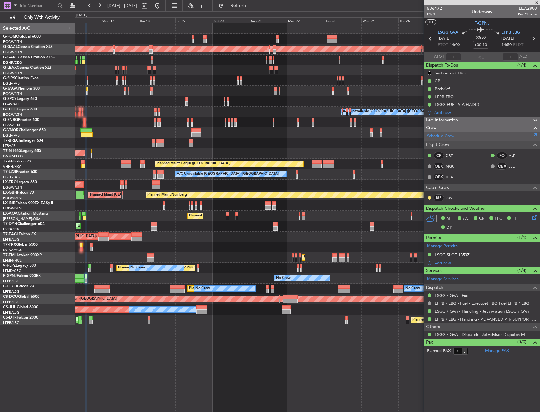
click at [441, 136] on link "Schedule Crew" at bounding box center [440, 136] width 27 height 6
click at [500, 352] on link "Manage PAX" at bounding box center [497, 351] width 24 height 6
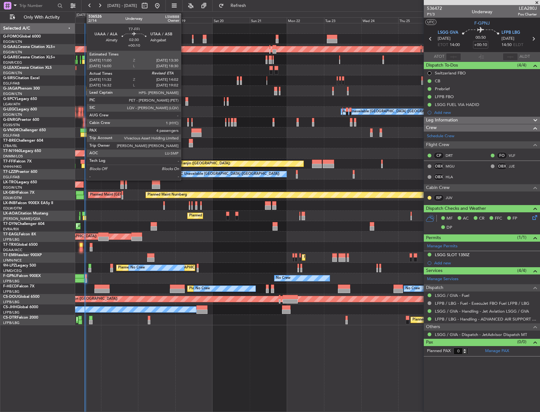
click at [83, 160] on div at bounding box center [83, 162] width 4 height 4
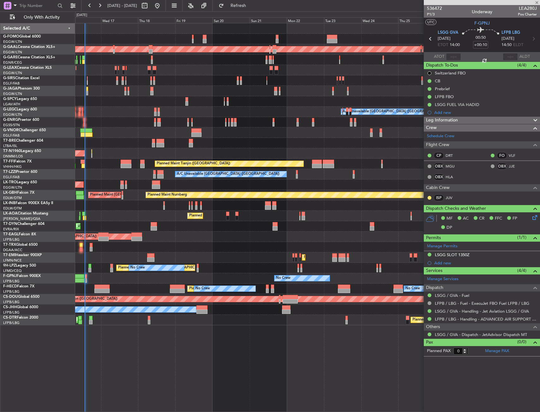
type input "11:32"
type input "4"
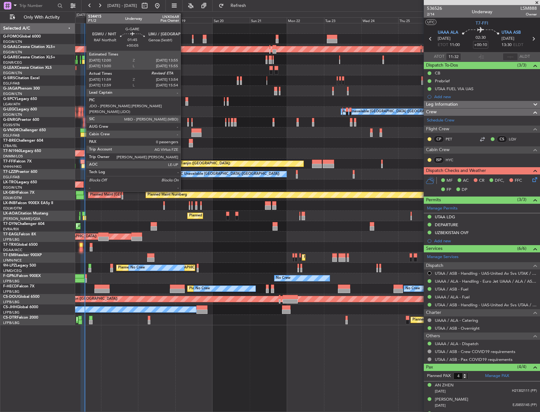
click at [83, 58] on div at bounding box center [83, 58] width 3 height 4
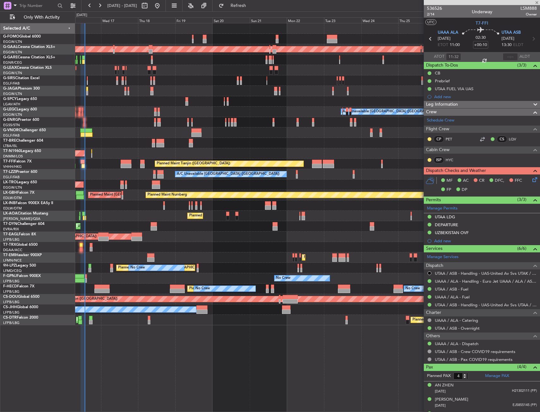
type input "+00:05"
type input "11:59"
type input "0"
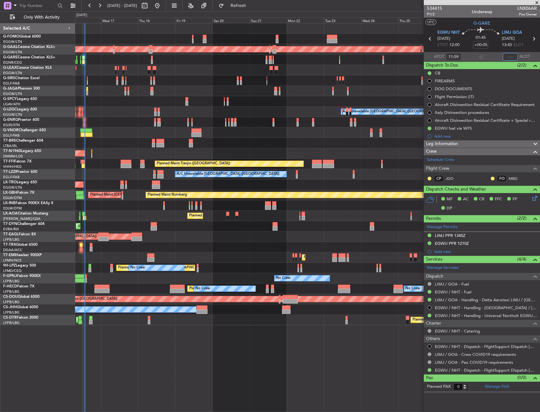
click at [508, 57] on input "text" at bounding box center [510, 57] width 15 height 8
click at [500, 21] on section "UTC G-GARE" at bounding box center [482, 22] width 116 height 9
type input "13:34"
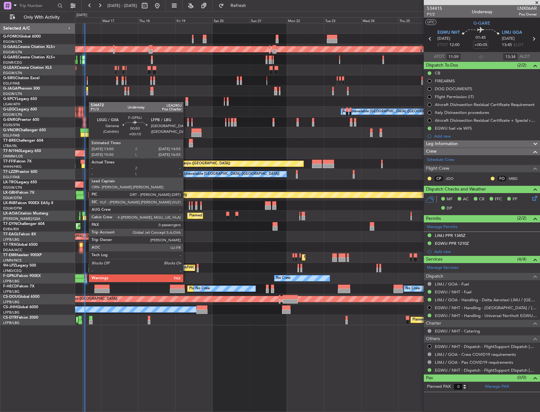
click at [86, 276] on div at bounding box center [86, 276] width 2 height 4
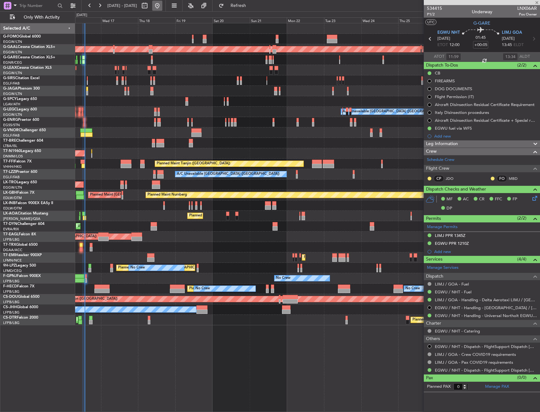
type input "+00:10"
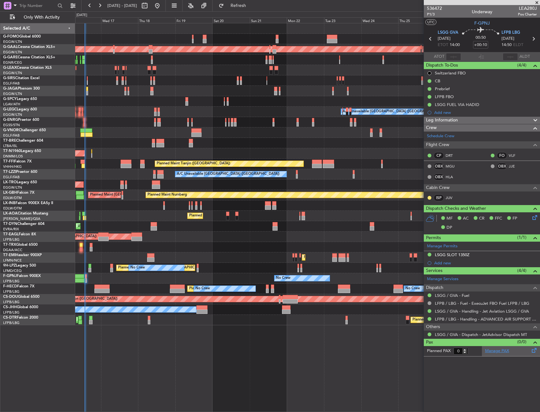
click at [500, 352] on link "Manage PAX" at bounding box center [497, 351] width 24 height 6
click at [512, 164] on link "JJE" at bounding box center [516, 167] width 14 height 6
click at [252, 6] on span "Refresh" at bounding box center [238, 5] width 27 height 4
click at [248, 6] on span "Refresh" at bounding box center [238, 5] width 27 height 4
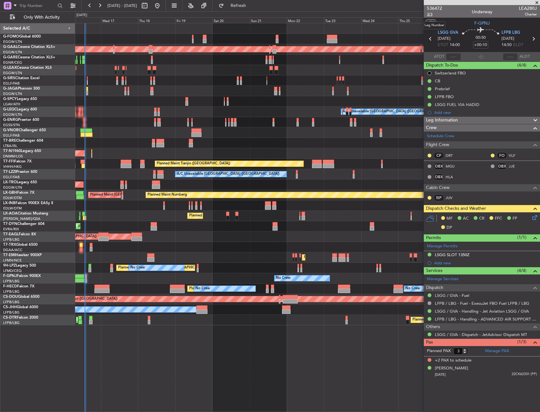
click at [429, 15] on span "3/3" at bounding box center [434, 14] width 15 height 5
click at [535, 218] on icon at bounding box center [533, 216] width 5 height 5
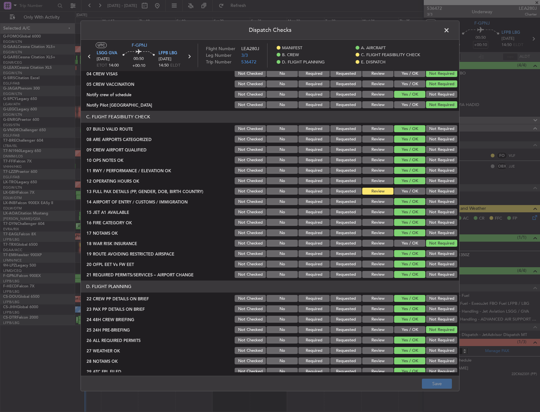
click at [400, 194] on button "Yes / OK" at bounding box center [409, 191] width 31 height 7
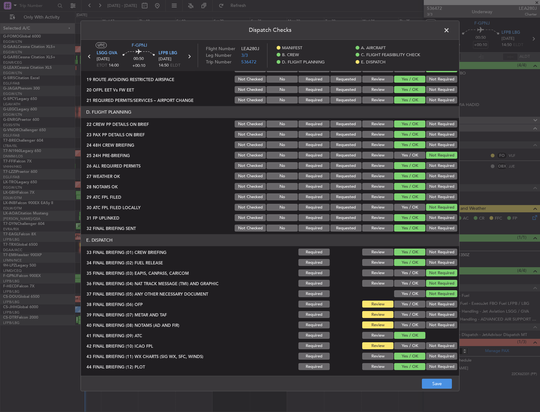
scroll to position [270, 0]
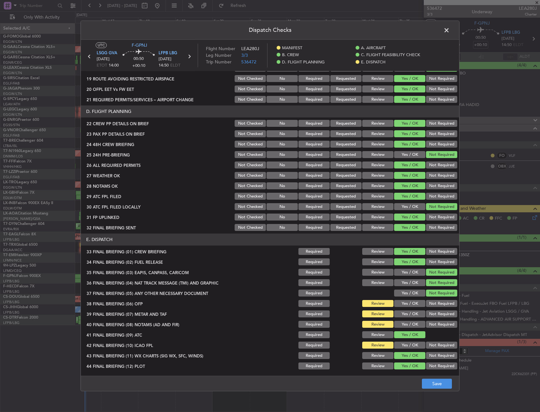
click at [405, 304] on button "Yes / OK" at bounding box center [409, 304] width 31 height 7
drag, startPoint x: 408, startPoint y: 317, endPoint x: 408, endPoint y: 325, distance: 8.2
click at [408, 318] on button "Yes / OK" at bounding box center [409, 314] width 31 height 7
click at [408, 328] on div "Yes / OK" at bounding box center [409, 325] width 32 height 9
click at [405, 327] on button "Yes / OK" at bounding box center [409, 324] width 31 height 7
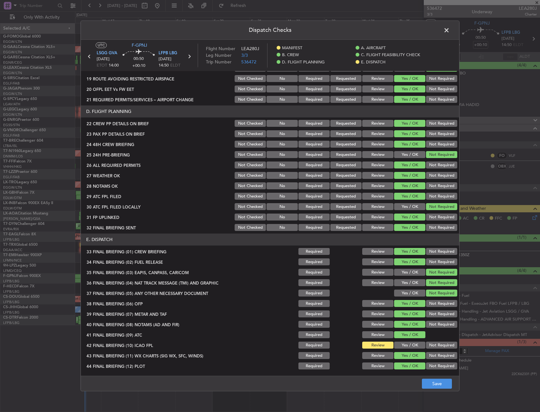
drag, startPoint x: 407, startPoint y: 345, endPoint x: 410, endPoint y: 349, distance: 4.3
click at [409, 347] on button "Yes / OK" at bounding box center [409, 345] width 31 height 7
click at [432, 385] on button "Save" at bounding box center [437, 384] width 30 height 10
click at [450, 27] on span at bounding box center [450, 32] width 0 height 13
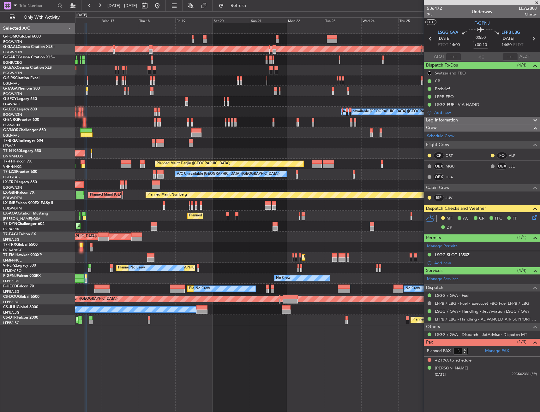
click at [431, 13] on span "3/3" at bounding box center [434, 14] width 15 height 5
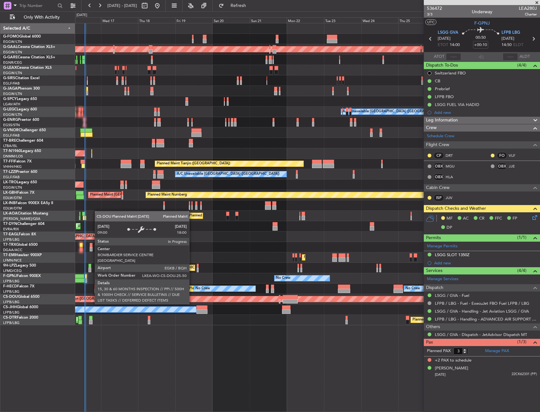
click at [177, 321] on div "Planned Maint Sofia Planned Maint Nice (Côte d'Azur Airport)" at bounding box center [307, 320] width 464 height 10
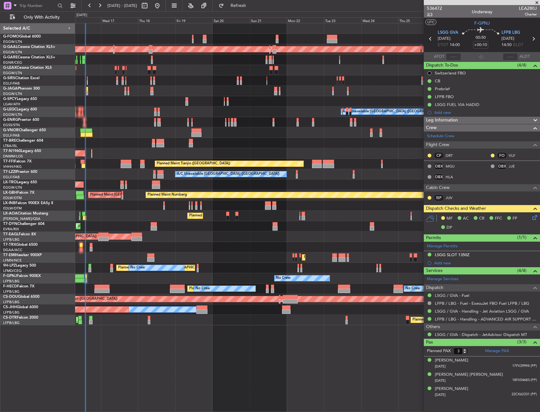
click at [430, 16] on span "3/3" at bounding box center [434, 14] width 15 height 5
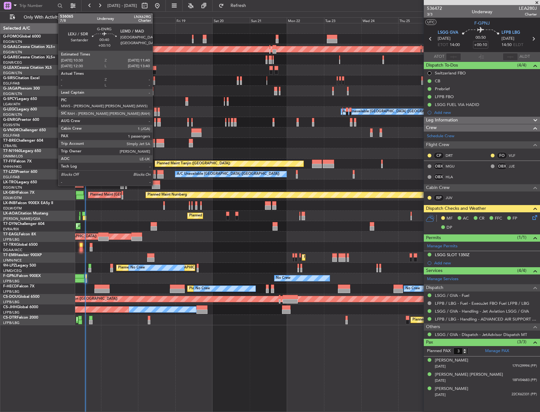
click at [155, 118] on div at bounding box center [155, 120] width 2 height 4
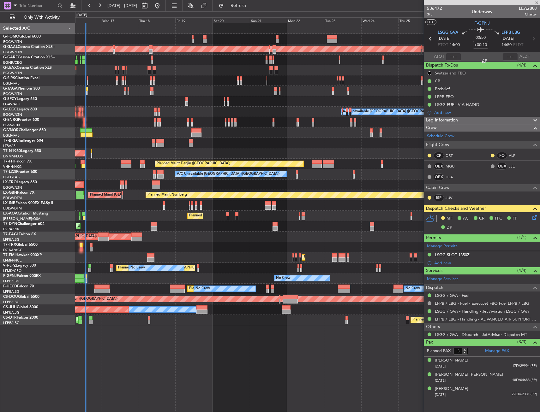
type input "1"
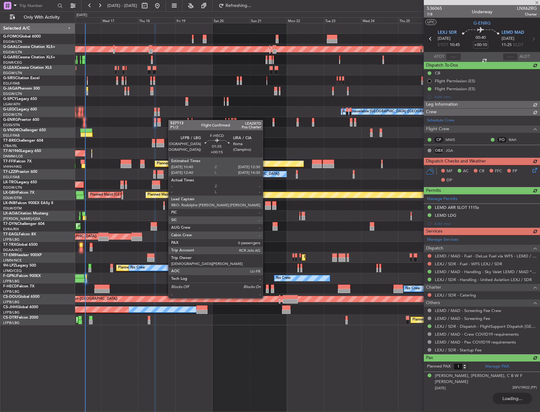
click at [266, 286] on div at bounding box center [267, 287] width 3 height 4
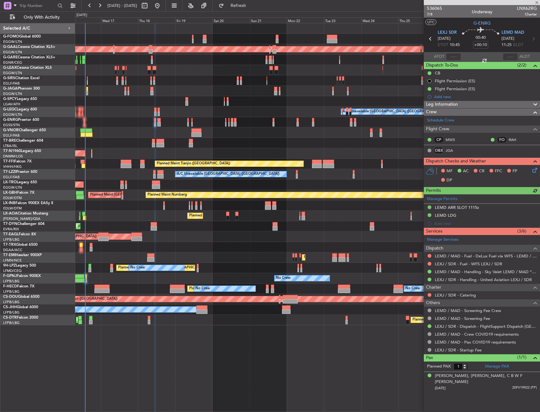
type input "+00:15"
type input "0"
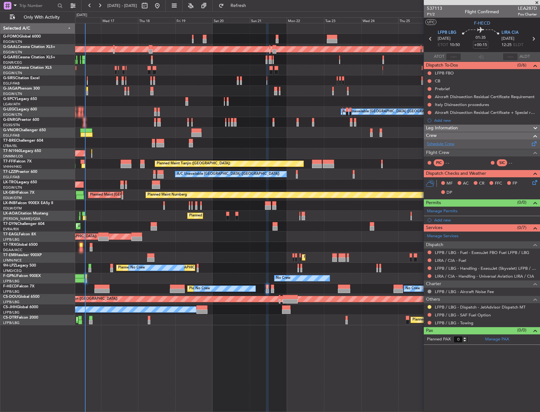
click at [440, 144] on link "Schedule Crew" at bounding box center [440, 144] width 27 height 6
click at [254, 9] on button "Refresh" at bounding box center [235, 6] width 38 height 10
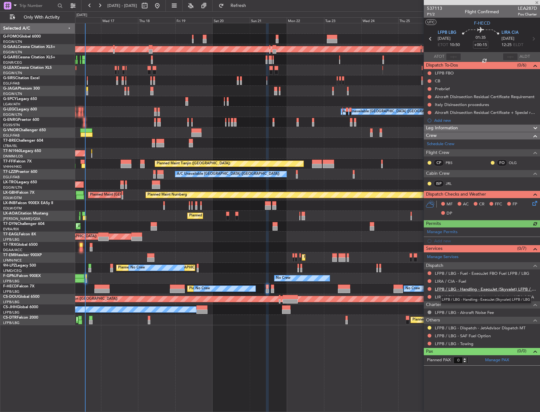
click at [447, 291] on link "LFPB / LBG - Handling - ExecuJet (Skyvalet) LFPB / LBG" at bounding box center [486, 289] width 102 height 5
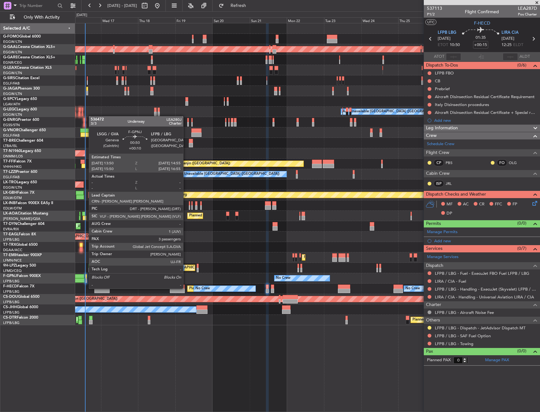
click at [86, 283] on div at bounding box center [86, 281] width 2 height 4
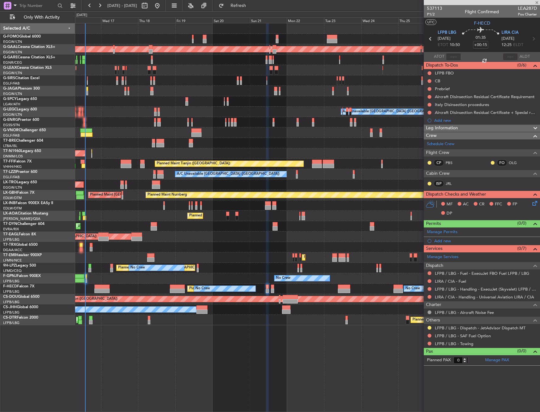
type input "+00:10"
type input "3"
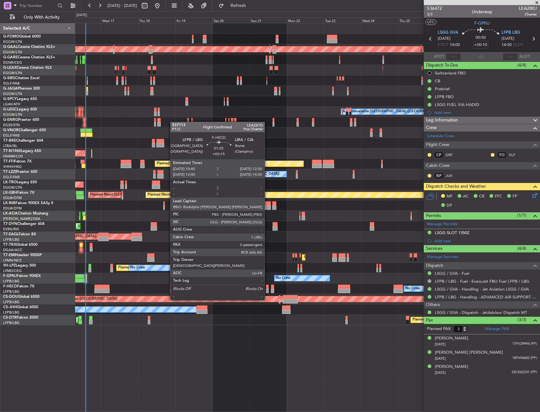
click at [267, 288] on div at bounding box center [267, 287] width 3 height 4
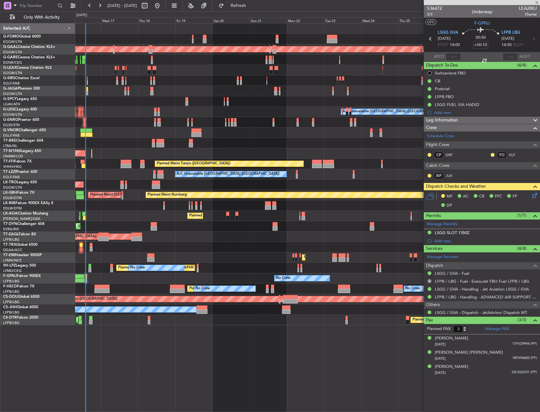
type input "+00:15"
type input "0"
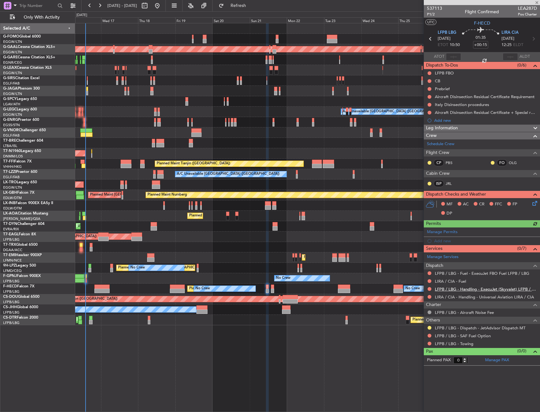
click at [451, 290] on link "LFPB / LBG - Handling - ExecuJet (Skyvalet) LFPB / LBG" at bounding box center [486, 289] width 102 height 5
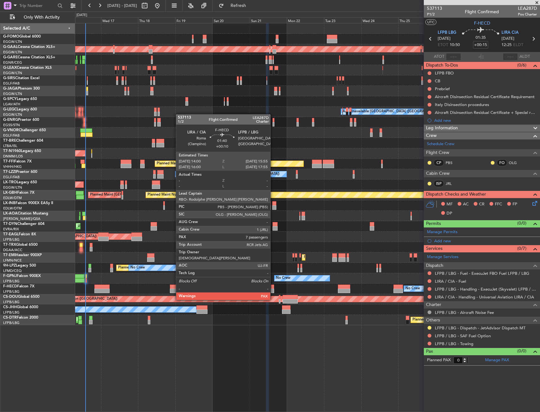
click at [273, 288] on div at bounding box center [272, 287] width 3 height 4
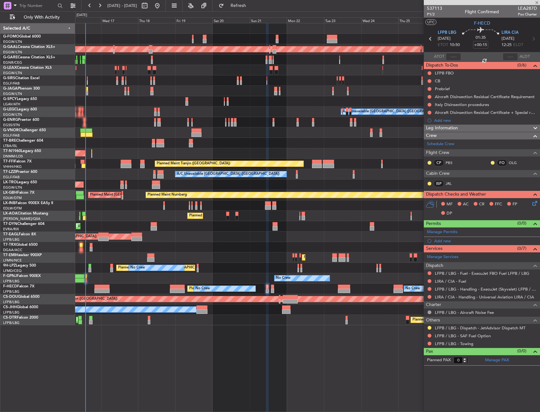
type input "+00:10"
type input "7"
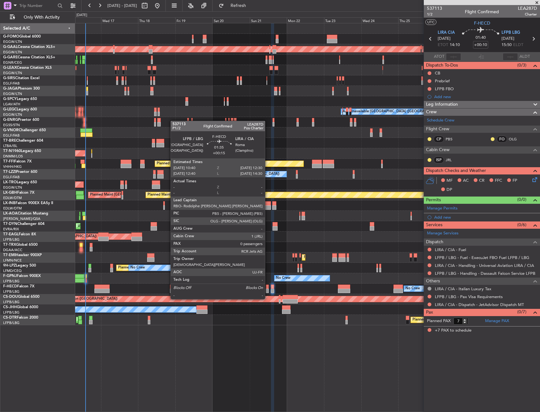
click at [268, 287] on div at bounding box center [267, 287] width 3 height 4
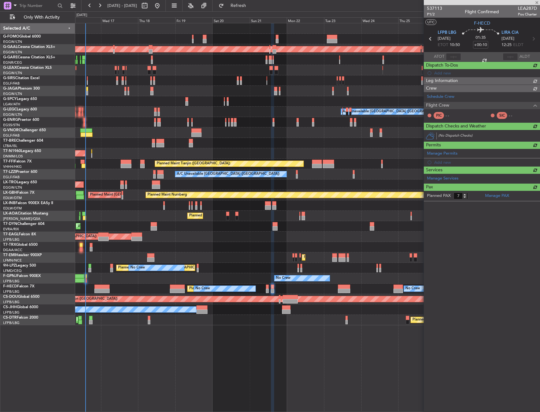
type input "+00:15"
type input "0"
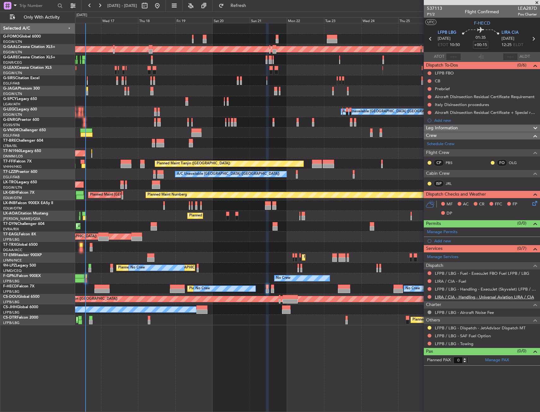
click at [447, 297] on link "LIRA / CIA - Handling - Universal Aviation LIRA / CIA" at bounding box center [484, 297] width 99 height 5
click at [248, 6] on span "Refresh" at bounding box center [238, 5] width 27 height 4
click at [440, 242] on div "Add new" at bounding box center [482, 240] width 97 height 5
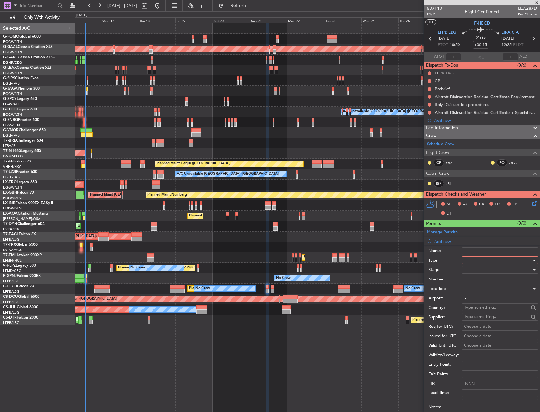
click at [474, 261] on div at bounding box center [497, 260] width 67 height 9
click at [475, 291] on span "PPR" at bounding box center [497, 291] width 66 height 9
click at [475, 291] on div at bounding box center [497, 288] width 67 height 9
click at [473, 320] on span "Arrival" at bounding box center [497, 320] width 66 height 9
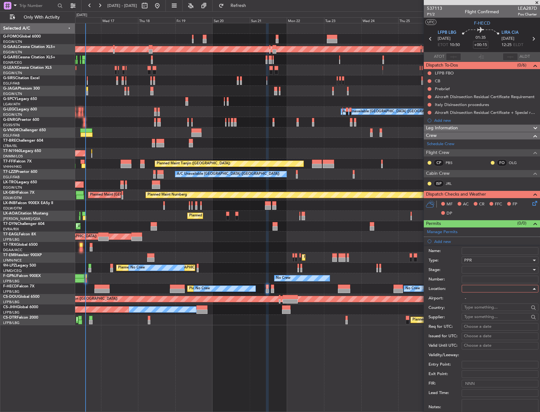
type input "LIRA / CIA"
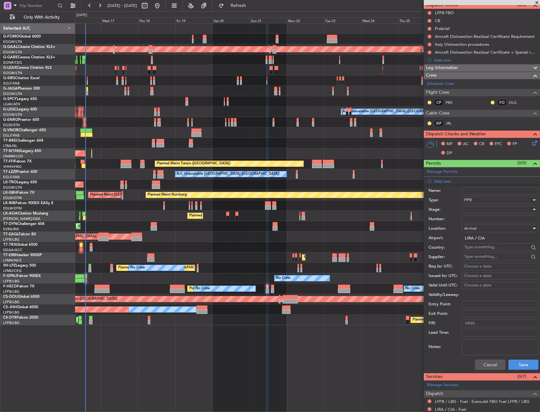
scroll to position [142, 0]
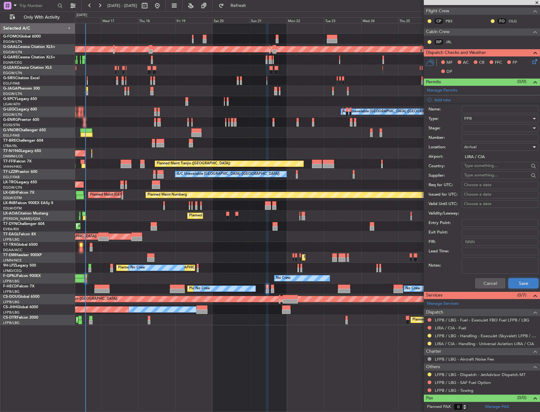
click at [514, 285] on button "Save" at bounding box center [523, 284] width 30 height 10
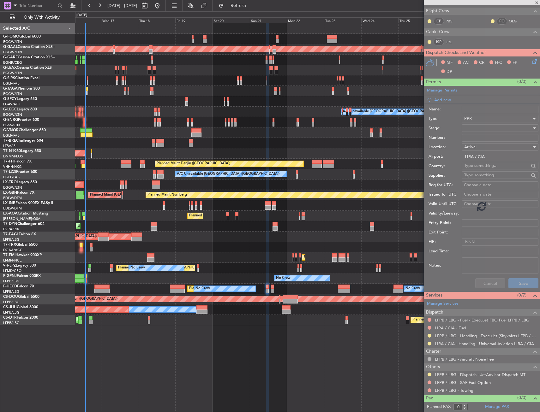
scroll to position [0, 0]
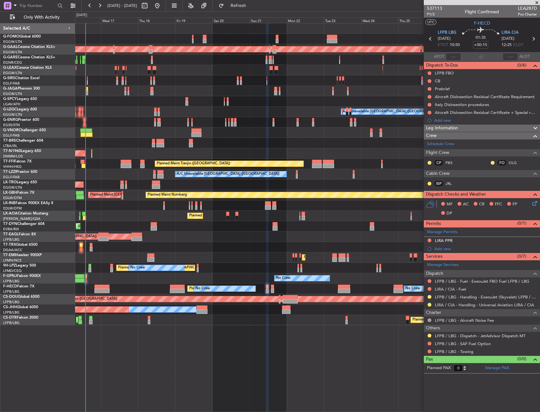
click at [470, 240] on div "LIRA PPR" at bounding box center [482, 241] width 116 height 8
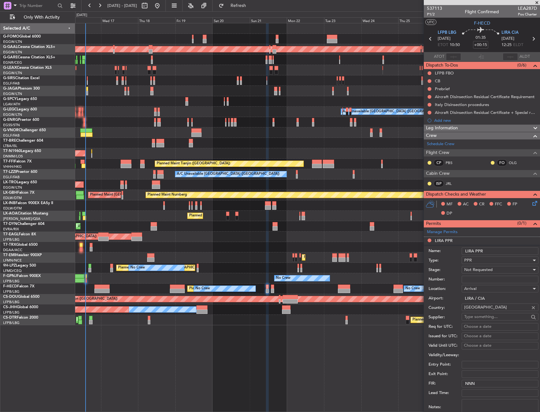
click at [495, 251] on input "LIRA PPR" at bounding box center [500, 252] width 77 height 8
type input "LIRA PPR 1230z"
click at [483, 271] on span "Not Requested" at bounding box center [478, 270] width 28 height 6
click at [480, 310] on span "Requested" at bounding box center [497, 311] width 66 height 9
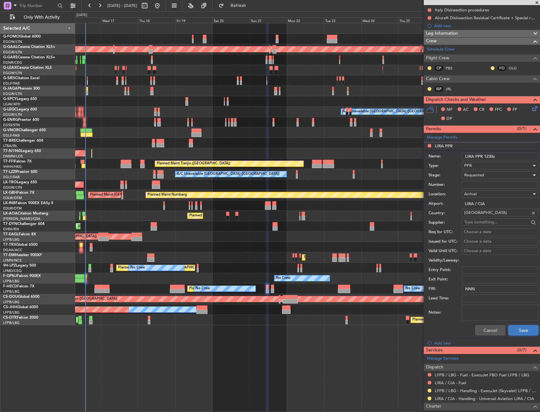
click at [510, 330] on button "Save" at bounding box center [523, 331] width 30 height 10
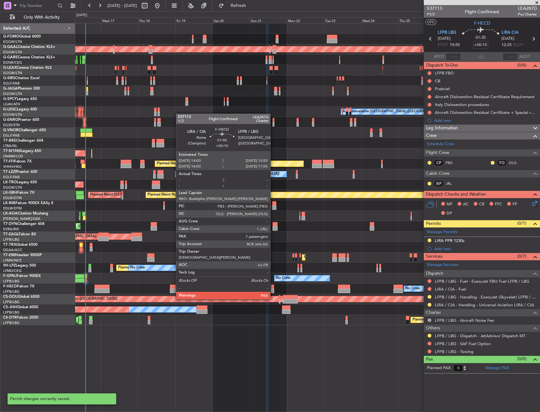
scroll to position [0, 0]
click at [273, 288] on div at bounding box center [272, 287] width 3 height 4
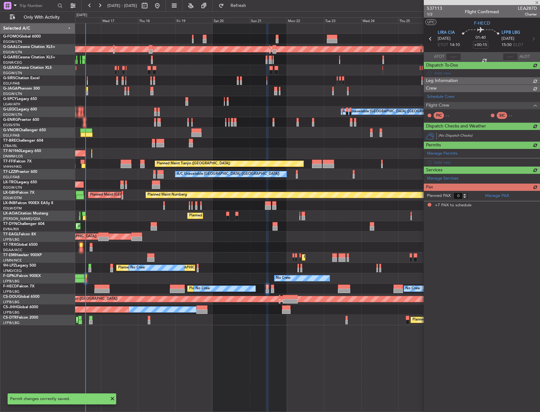
type input "+00:10"
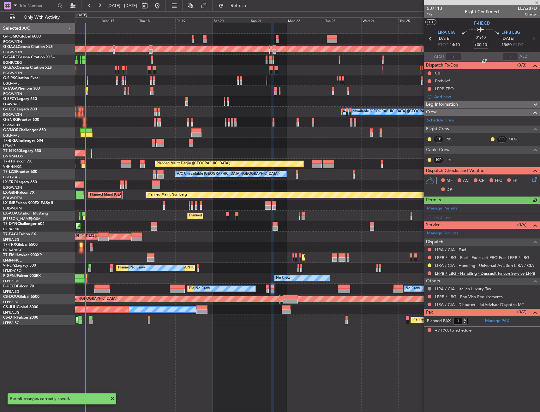
click at [445, 273] on link "LFPB / LBG - Handling - Dassault Falcon Service LFPB" at bounding box center [485, 273] width 100 height 5
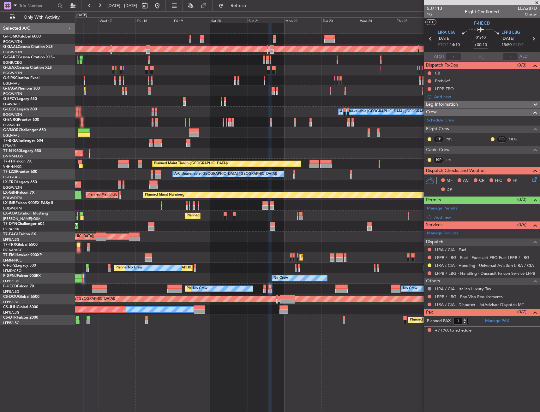
click at [99, 125] on div at bounding box center [307, 122] width 464 height 10
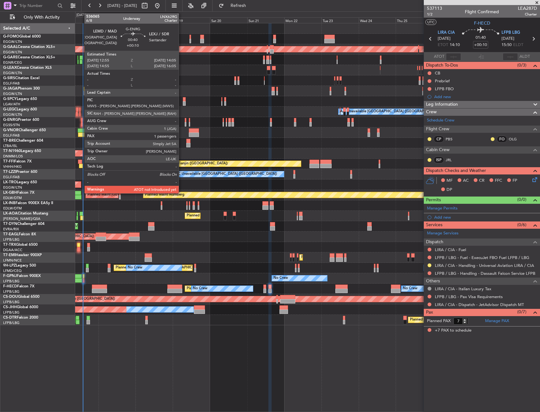
click at [81, 120] on div at bounding box center [82, 120] width 2 height 4
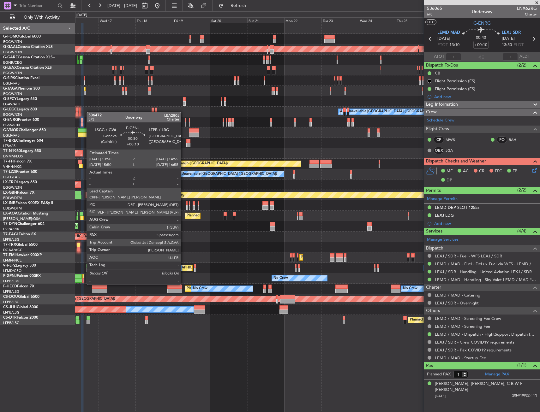
click at [83, 279] on div at bounding box center [83, 281] width 2 height 4
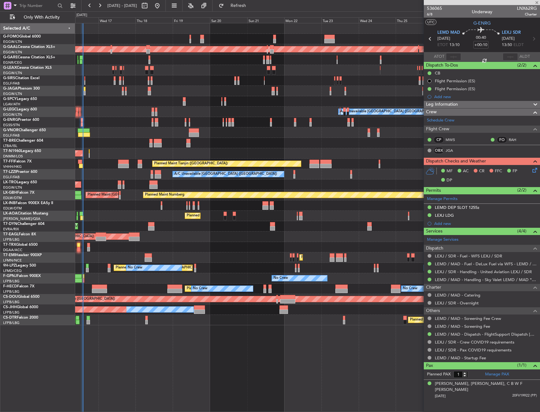
type input "3"
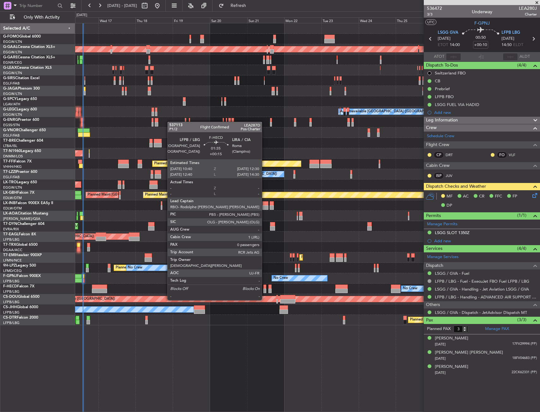
click at [265, 288] on div at bounding box center [264, 287] width 3 height 4
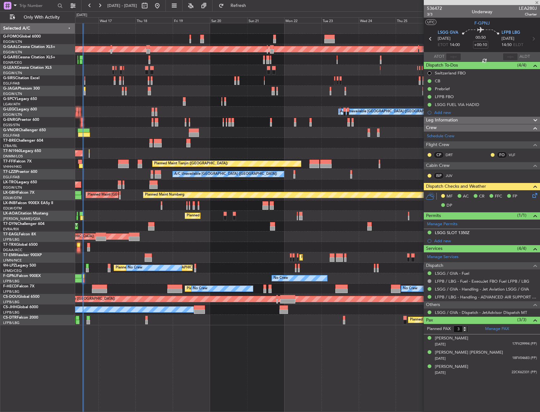
type input "+00:15"
type input "0"
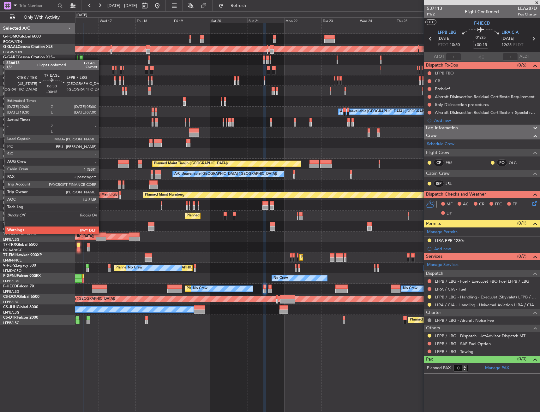
click at [102, 234] on div at bounding box center [101, 235] width 10 height 4
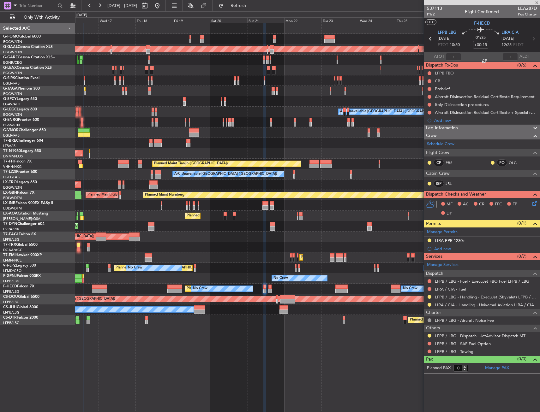
type input "-00:15"
type input "2"
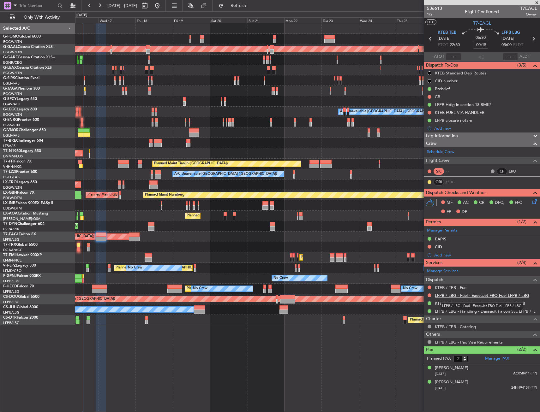
click at [466, 297] on link "LFPB / LBG - Fuel - ExecuJet FBO Fuel LFPB / LBG" at bounding box center [482, 295] width 94 height 5
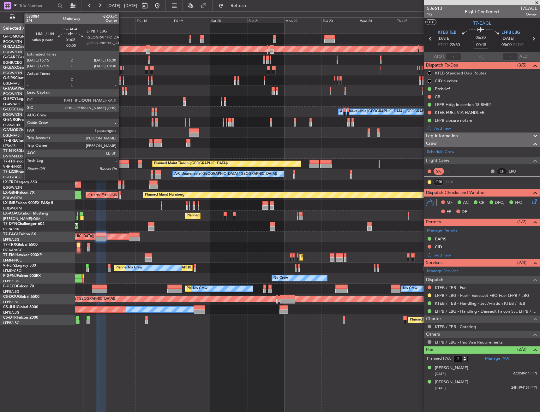
click at [122, 90] on div at bounding box center [123, 89] width 2 height 4
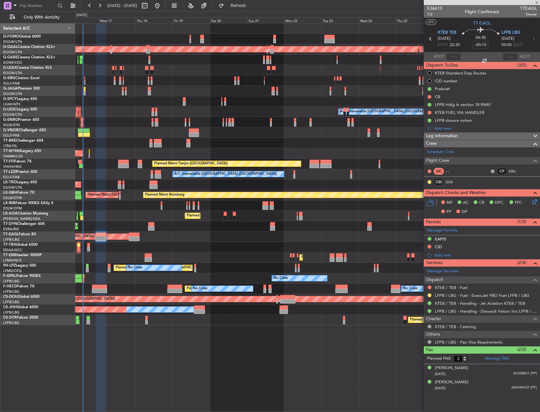
type input "-00:05"
type input "1"
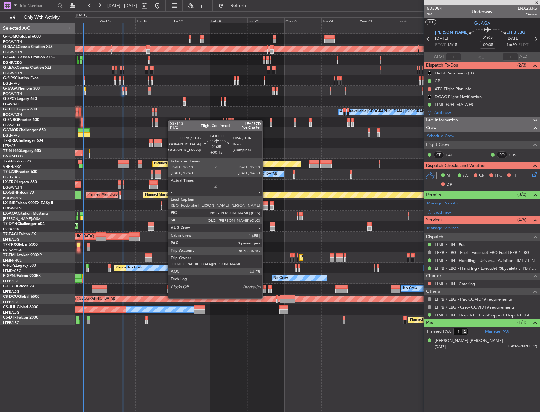
click at [265, 287] on div at bounding box center [264, 287] width 3 height 4
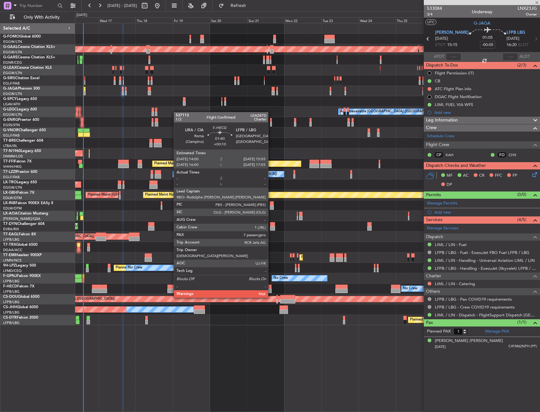
type input "+00:15"
type input "0"
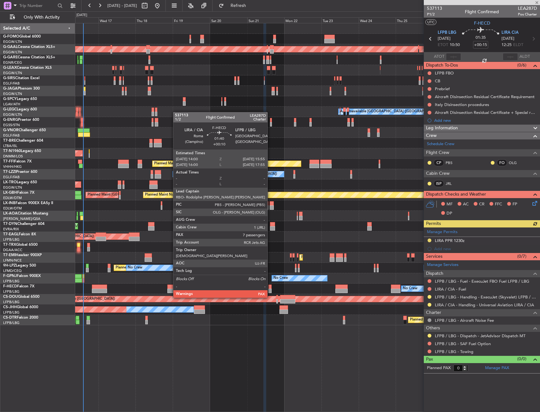
click at [270, 286] on div at bounding box center [269, 287] width 3 height 4
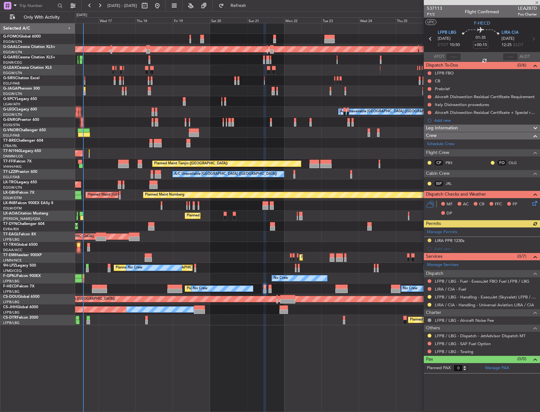
type input "+00:10"
type input "7"
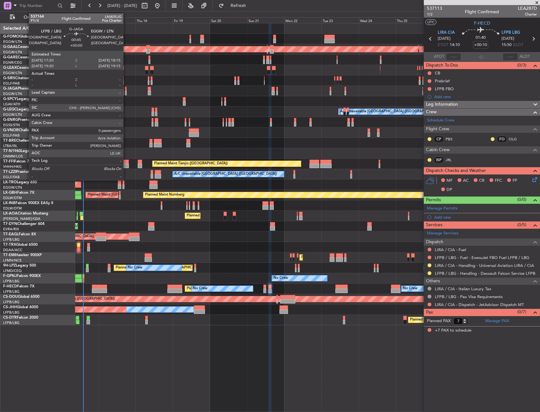
click at [126, 89] on div at bounding box center [126, 89] width 2 height 4
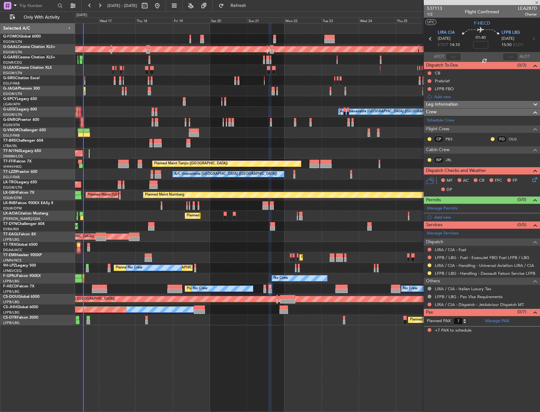
type input "0"
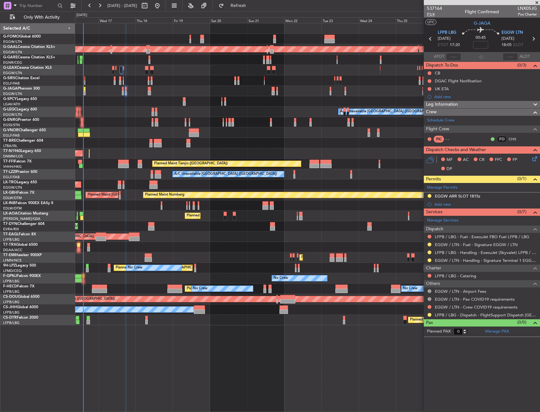
click at [430, 14] on span "P1/4" at bounding box center [434, 14] width 15 height 5
click at [477, 47] on input at bounding box center [480, 45] width 15 height 8
click at [462, 26] on section "UTC G-JAGA" at bounding box center [482, 22] width 116 height 9
click at [428, 245] on button at bounding box center [430, 245] width 4 height 4
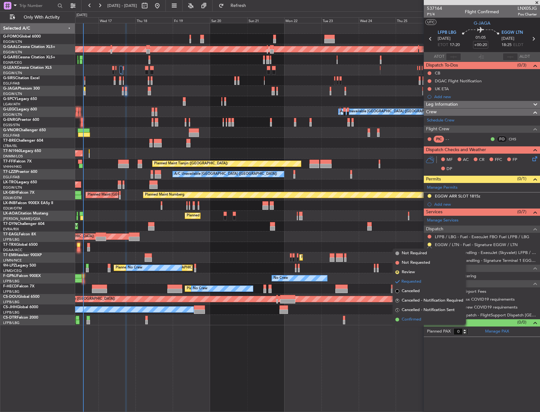
click at [418, 319] on span "Confirmed" at bounding box center [412, 320] width 20 height 6
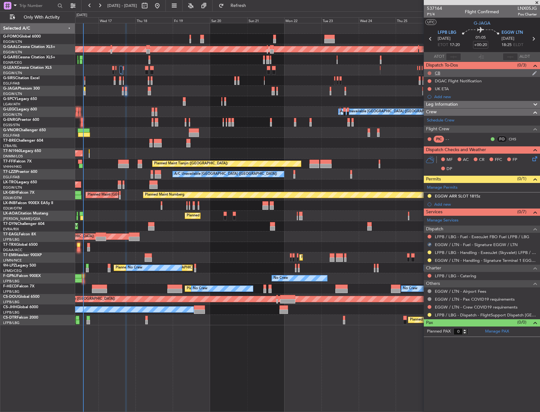
click at [429, 73] on button at bounding box center [430, 73] width 4 height 4
click at [426, 101] on span "Completed" at bounding box center [432, 101] width 21 height 6
click at [435, 14] on span "P1/4" at bounding box center [434, 14] width 15 height 5
click at [431, 13] on span "P1/4" at bounding box center [434, 14] width 15 height 5
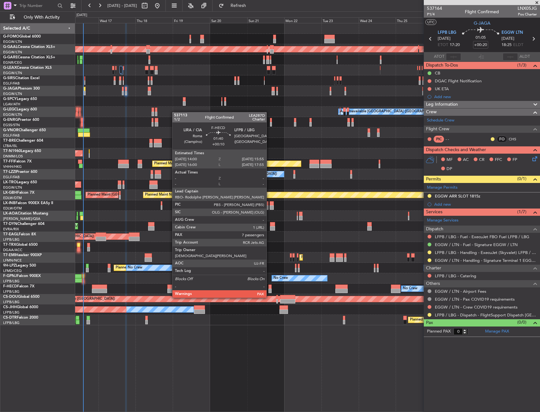
click at [269, 286] on div at bounding box center [269, 287] width 3 height 4
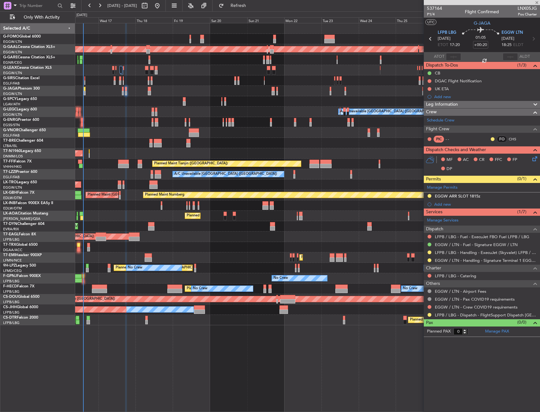
type input "+00:10"
type input "7"
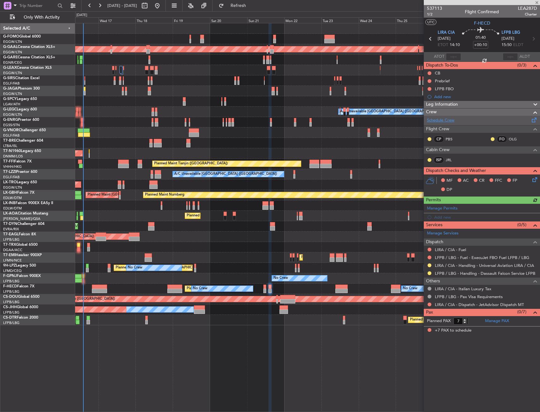
click at [441, 122] on link "Schedule Crew" at bounding box center [440, 120] width 27 height 6
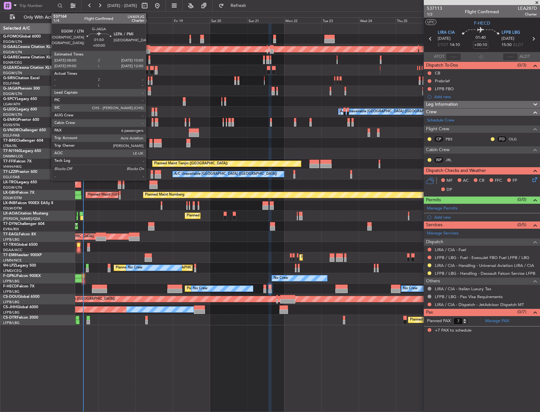
click at [149, 91] on div at bounding box center [149, 89] width 3 height 4
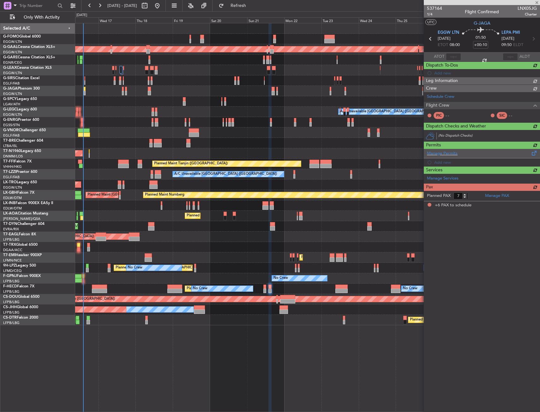
type input "6"
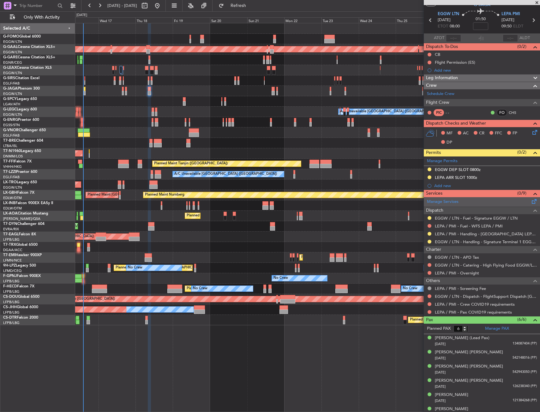
scroll to position [26, 0]
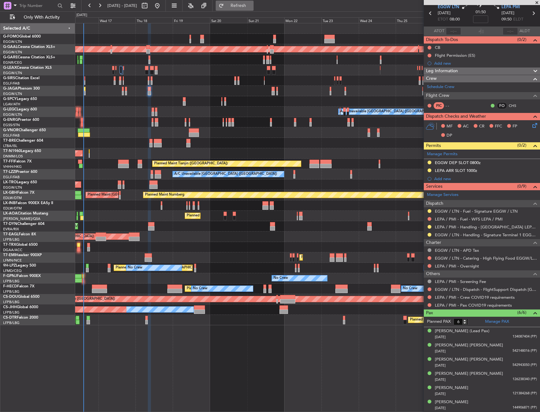
click at [244, 5] on button "Refresh" at bounding box center [235, 6] width 38 height 10
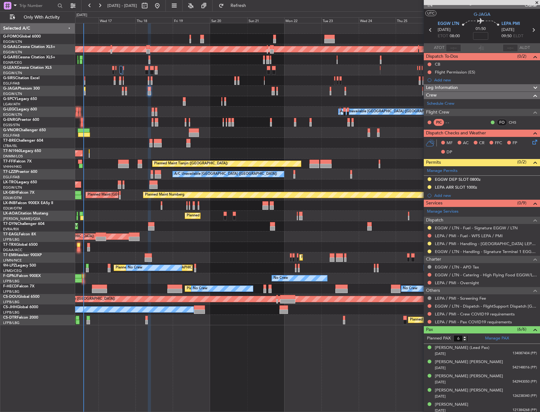
scroll to position [0, 0]
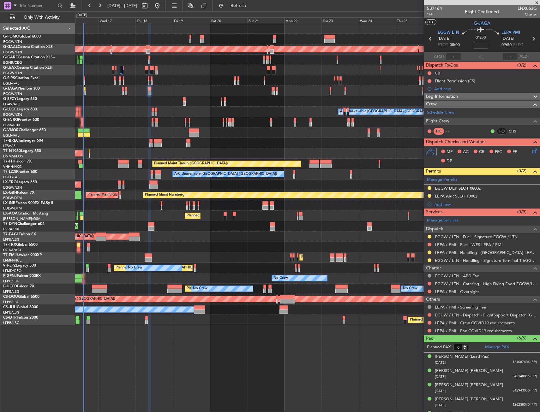
click at [480, 24] on span "G-JAGA" at bounding box center [482, 23] width 17 height 7
click at [429, 15] on span "1/4" at bounding box center [434, 14] width 15 height 5
click at [481, 47] on mat-tooltip-component "Flight Time" at bounding box center [478, 49] width 29 height 17
click at [482, 45] on input at bounding box center [480, 45] width 15 height 8
click at [465, 21] on section "UTC G-JAGA" at bounding box center [482, 22] width 116 height 9
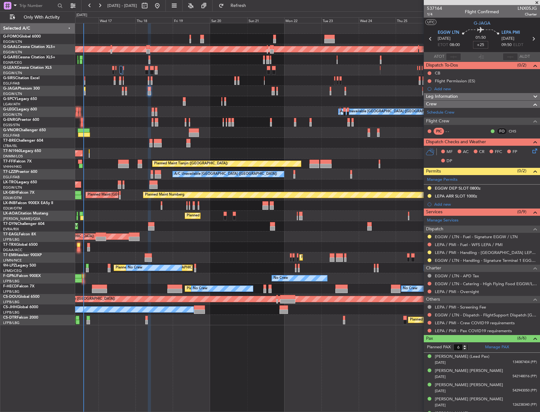
type input "+00:25"
click at [429, 71] on div at bounding box center [429, 73] width 5 height 5
click at [429, 73] on button at bounding box center [430, 73] width 4 height 4
click at [429, 101] on span "Completed" at bounding box center [432, 101] width 21 height 6
click at [428, 81] on button at bounding box center [430, 81] width 4 height 4
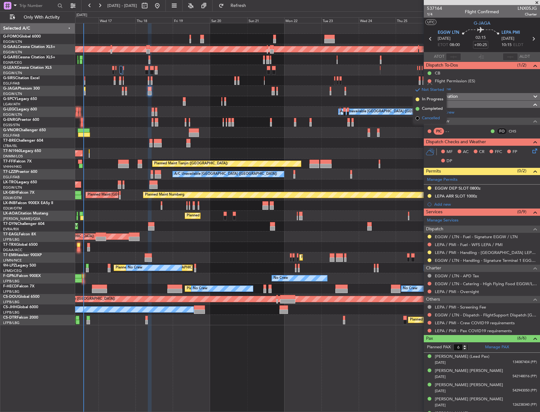
click at [426, 120] on span "Cancelled" at bounding box center [431, 118] width 18 height 6
click at [531, 149] on icon at bounding box center [533, 149] width 5 height 5
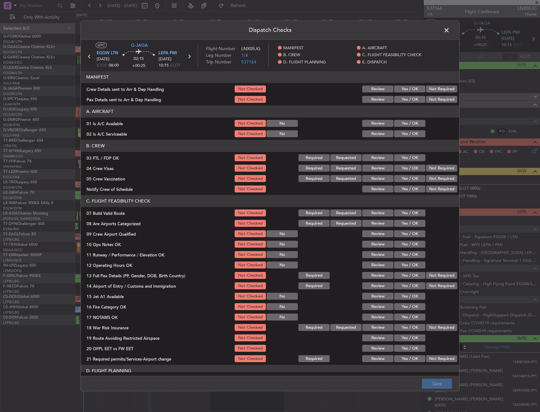
scroll to position [63, 0]
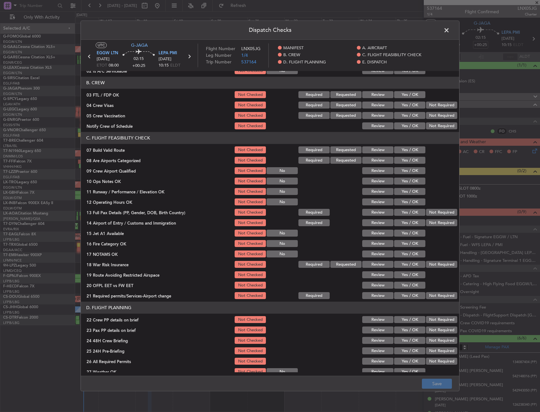
click at [408, 150] on button "Yes / OK" at bounding box center [409, 150] width 31 height 7
click at [410, 175] on div "Yes / OK" at bounding box center [409, 171] width 32 height 9
drag, startPoint x: 410, startPoint y: 179, endPoint x: 410, endPoint y: 183, distance: 3.8
click at [410, 179] on button "Yes / OK" at bounding box center [409, 181] width 31 height 7
drag, startPoint x: 409, startPoint y: 189, endPoint x: 409, endPoint y: 193, distance: 3.8
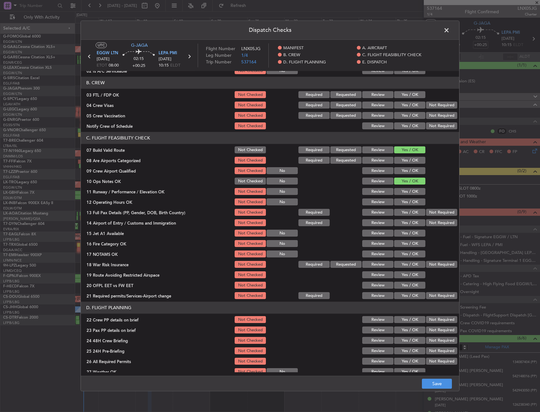
click at [409, 192] on button "Yes / OK" at bounding box center [409, 192] width 31 height 7
click at [409, 200] on button "Yes / OK" at bounding box center [409, 202] width 31 height 7
drag, startPoint x: 410, startPoint y: 208, endPoint x: 410, endPoint y: 216, distance: 7.9
click at [410, 209] on div "Yes / OK" at bounding box center [409, 212] width 32 height 9
drag, startPoint x: 409, startPoint y: 214, endPoint x: 408, endPoint y: 222, distance: 8.0
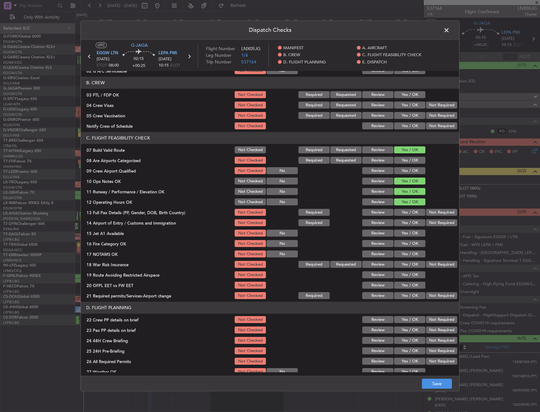
click at [409, 215] on button "Yes / OK" at bounding box center [409, 212] width 31 height 7
click at [408, 225] on button "Yes / OK" at bounding box center [409, 223] width 31 height 7
drag, startPoint x: 406, startPoint y: 235, endPoint x: 407, endPoint y: 238, distance: 3.2
click at [406, 235] on button "Yes / OK" at bounding box center [409, 233] width 31 height 7
click at [407, 245] on button "Yes / OK" at bounding box center [409, 244] width 31 height 7
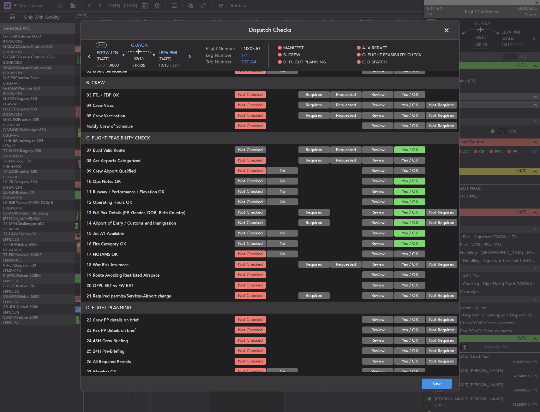
click at [405, 258] on button "Yes / OK" at bounding box center [409, 254] width 31 height 7
click at [407, 267] on button "Yes / OK" at bounding box center [409, 264] width 31 height 7
click at [407, 276] on button "Yes / OK" at bounding box center [409, 275] width 31 height 7
click at [407, 287] on button "Yes / OK" at bounding box center [409, 285] width 31 height 7
click at [407, 298] on button "Yes / OK" at bounding box center [409, 296] width 31 height 7
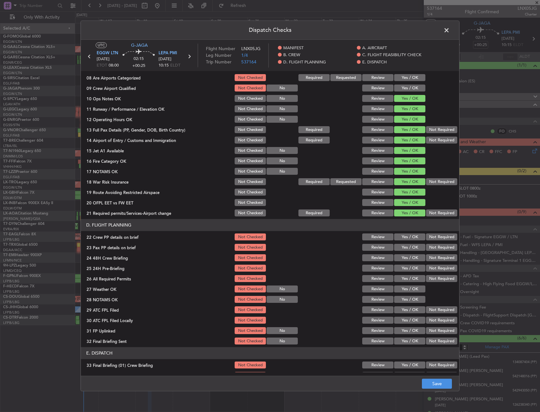
scroll to position [189, 0]
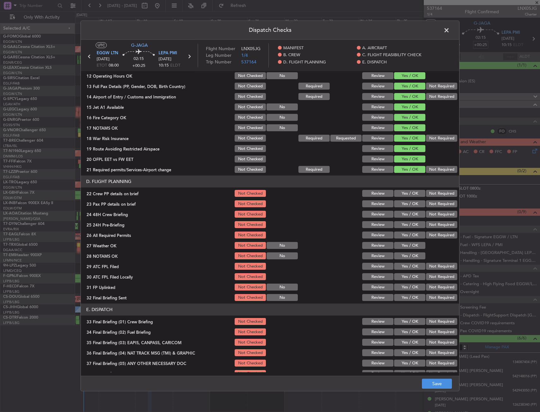
click at [402, 194] on button "Yes / OK" at bounding box center [409, 193] width 31 height 7
click at [403, 202] on button "Yes / OK" at bounding box center [409, 204] width 31 height 7
click at [403, 211] on div "Yes / OK" at bounding box center [409, 214] width 32 height 9
click at [397, 214] on button "Yes / OK" at bounding box center [409, 214] width 31 height 7
click at [443, 384] on button "Save" at bounding box center [437, 384] width 30 height 10
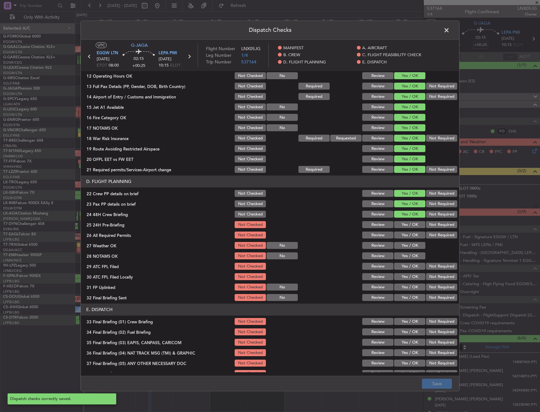
drag, startPoint x: 448, startPoint y: 29, endPoint x: 444, endPoint y: 33, distance: 5.8
click at [450, 29] on span at bounding box center [450, 32] width 0 height 13
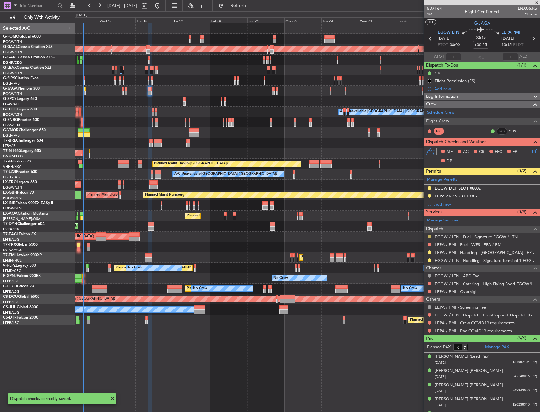
click at [428, 237] on button at bounding box center [430, 237] width 4 height 4
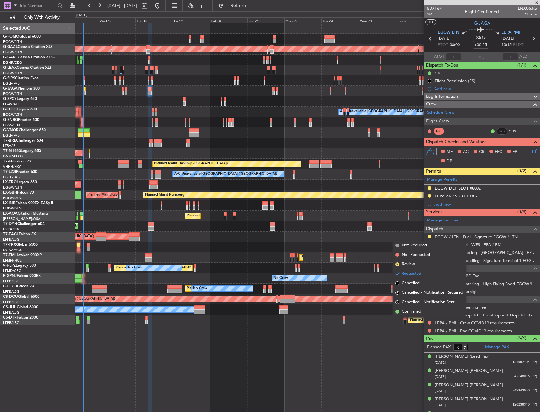
click at [403, 310] on span "Confirmed" at bounding box center [412, 312] width 20 height 6
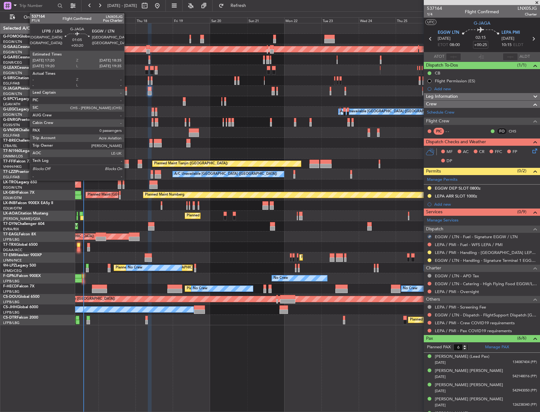
click at [127, 90] on div at bounding box center [126, 89] width 2 height 4
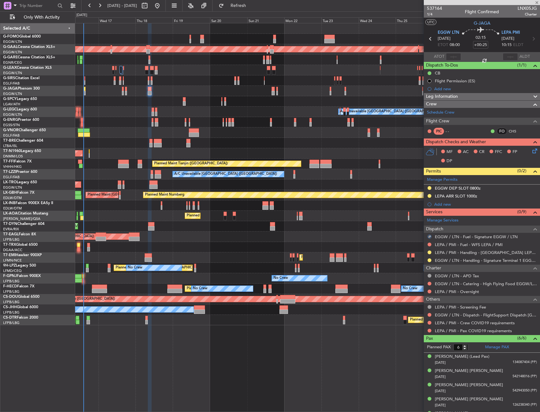
type input "+00:20"
type input "0"
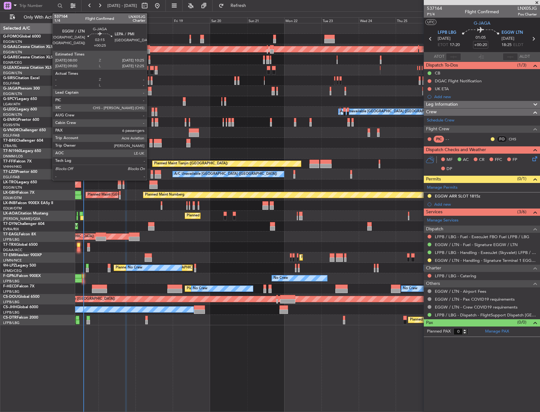
click at [150, 92] on div at bounding box center [150, 93] width 4 height 4
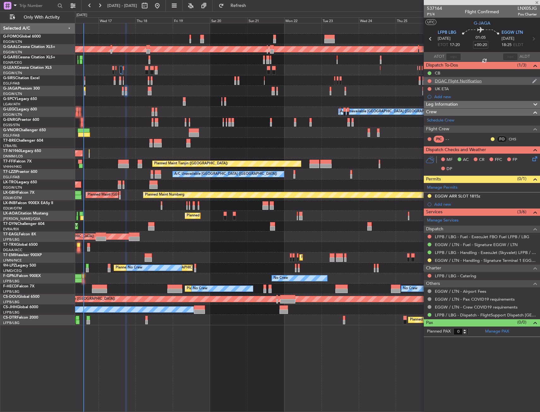
type input "+00:25"
type input "6"
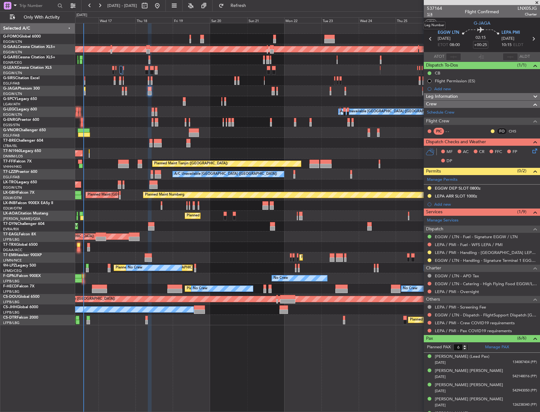
click at [429, 15] on span "1/4" at bounding box center [434, 14] width 15 height 5
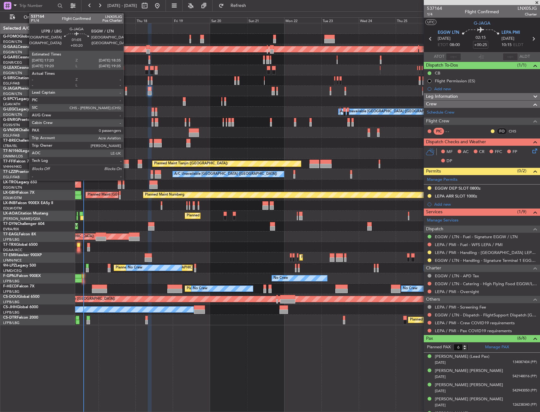
click at [126, 89] on div at bounding box center [126, 89] width 2 height 4
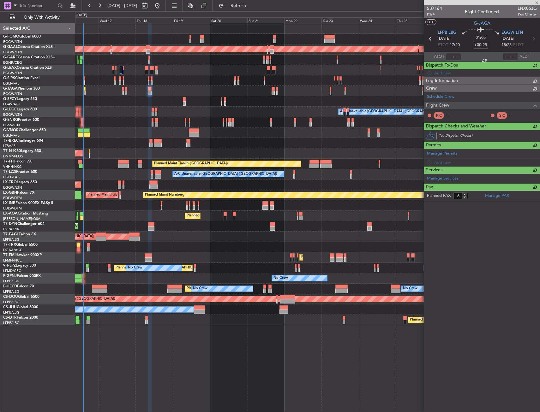
type input "+00:20"
type input "0"
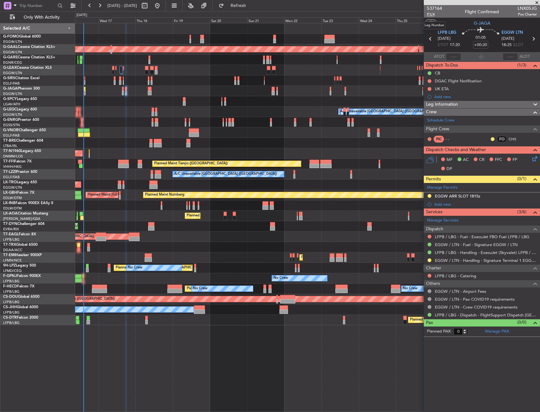
click at [428, 15] on span "P1/4" at bounding box center [434, 14] width 15 height 5
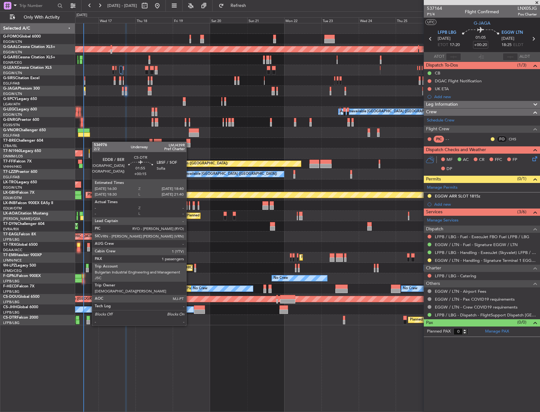
click at [89, 320] on div at bounding box center [88, 318] width 3 height 4
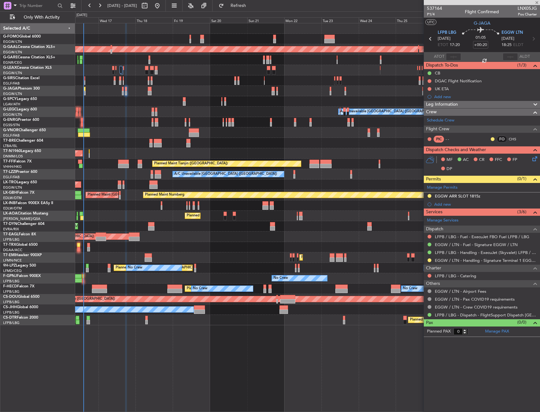
type input "+00:15"
type input "1"
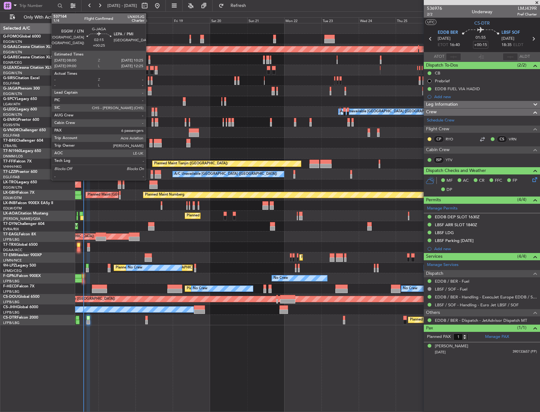
click at [149, 90] on div at bounding box center [150, 89] width 4 height 4
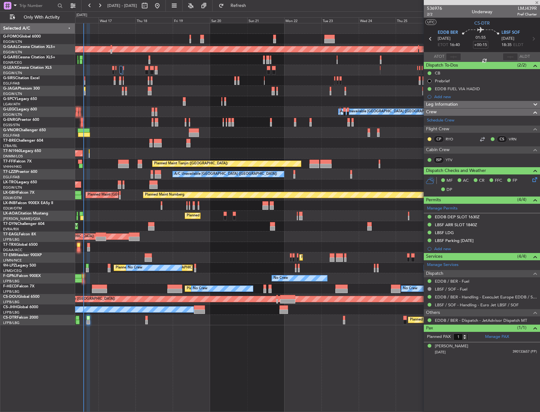
type input "+00:25"
type input "6"
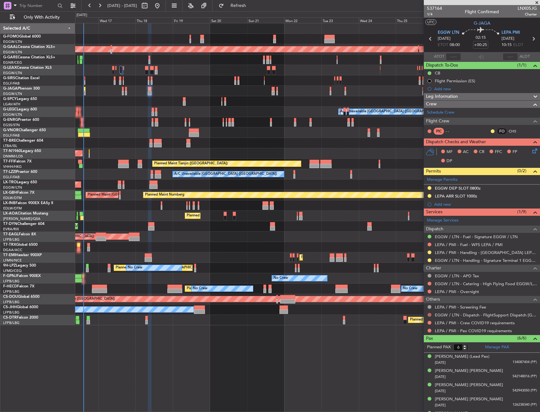
click at [428, 315] on button at bounding box center [430, 315] width 4 height 4
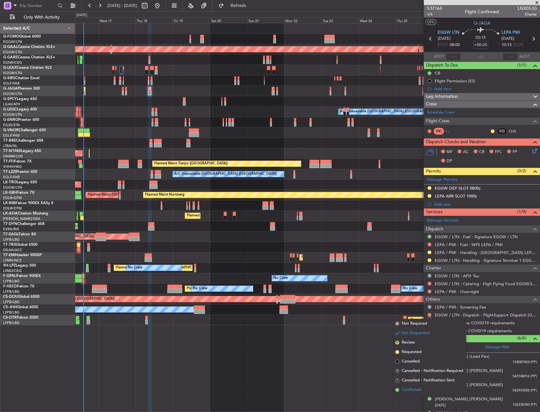
click at [405, 392] on span "Confirmed" at bounding box center [412, 390] width 20 height 6
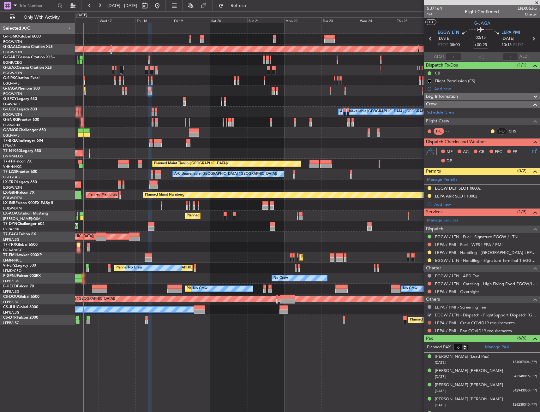
click at [428, 323] on button at bounding box center [430, 323] width 4 height 4
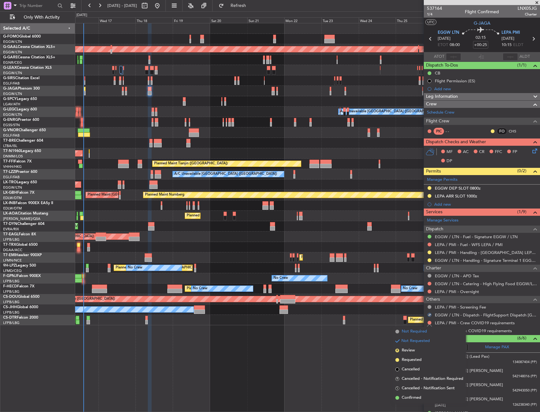
click at [417, 332] on span "Not Required" at bounding box center [414, 332] width 25 height 6
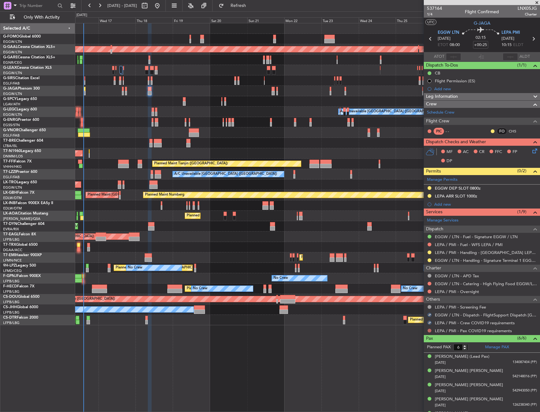
click at [428, 332] on button at bounding box center [430, 331] width 4 height 4
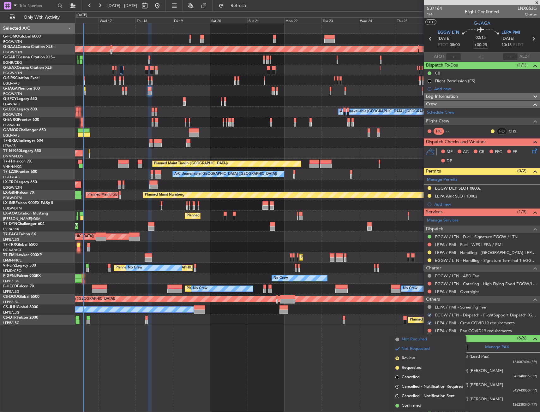
click at [419, 339] on span "Not Required" at bounding box center [414, 340] width 25 height 6
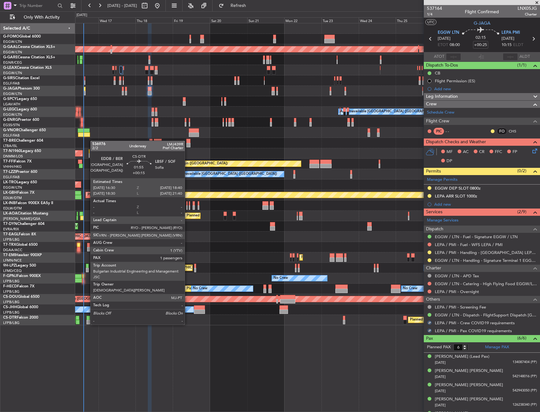
click at [87, 319] on div at bounding box center [88, 318] width 3 height 4
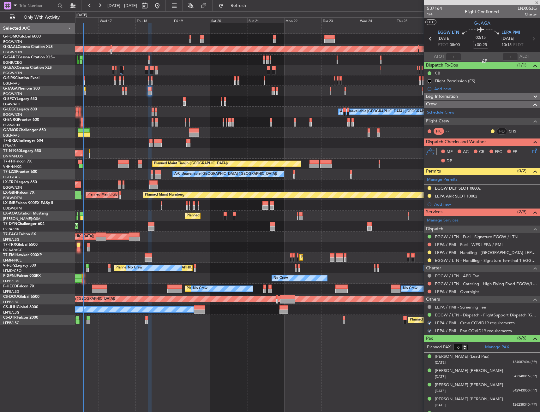
type input "+00:15"
type input "1"
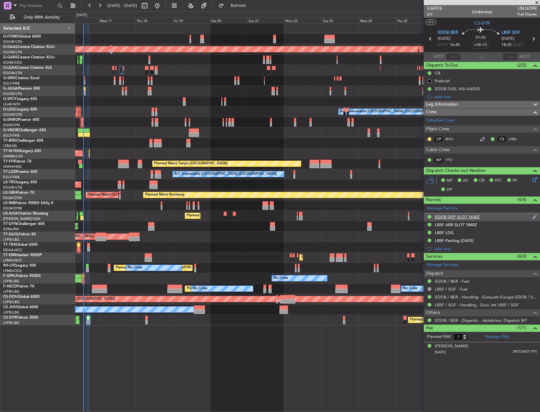
click at [496, 216] on div "EDDB DEP SLOT 1630Z" at bounding box center [482, 217] width 116 height 8
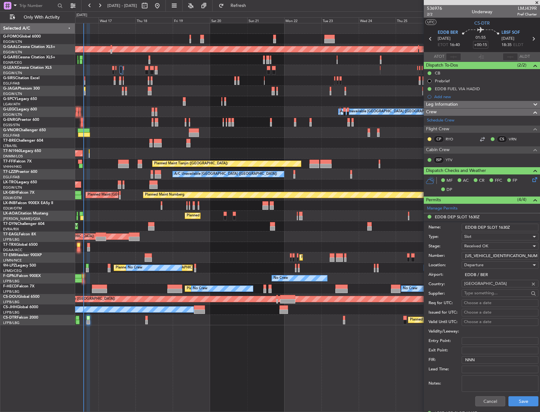
drag, startPoint x: 506, startPoint y: 227, endPoint x: 501, endPoint y: 227, distance: 5.1
click at [501, 227] on input "EDDB DEP SLOT 1630Z" at bounding box center [500, 228] width 77 height 8
click at [506, 226] on input "EDDB DEP SLOT 1630Z" at bounding box center [500, 228] width 77 height 8
drag, startPoint x: 507, startPoint y: 227, endPoint x: 501, endPoint y: 228, distance: 5.7
click at [501, 228] on input "EDDB DEP SLOT 1630Z" at bounding box center [500, 228] width 77 height 8
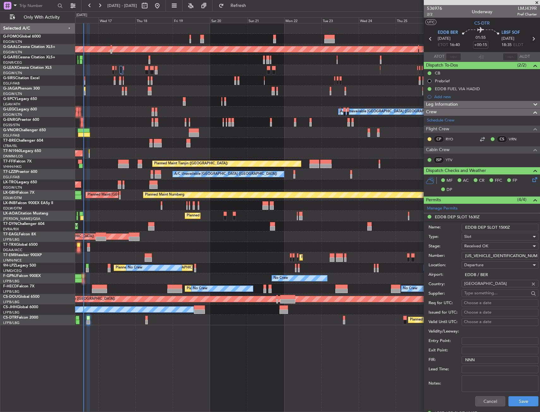
type input "EDDB DEP SLOT 1500Z"
click at [488, 244] on span "Received OK" at bounding box center [476, 246] width 24 height 6
click at [486, 280] on span "Requested" at bounding box center [497, 277] width 66 height 9
click at [522, 400] on button "Save" at bounding box center [523, 402] width 30 height 10
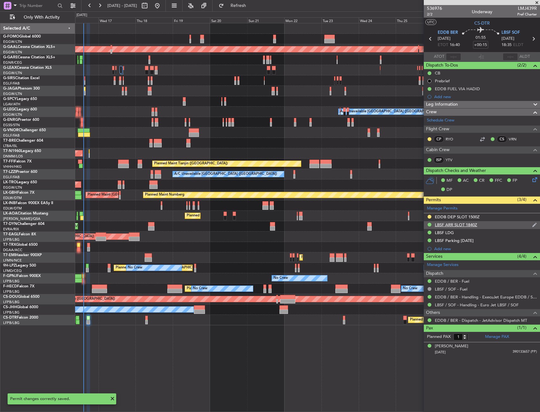
click at [484, 223] on div "LBSF ARR SLOT 1840Z" at bounding box center [482, 225] width 116 height 8
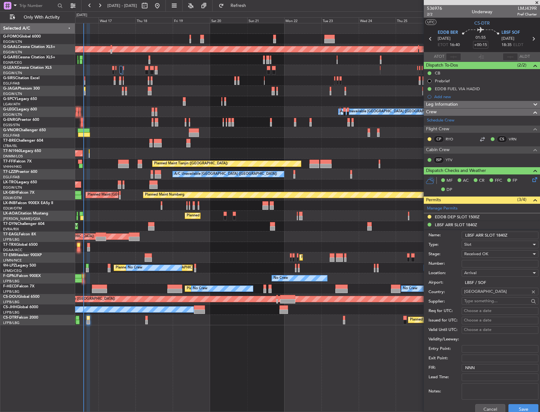
drag, startPoint x: 504, startPoint y: 234, endPoint x: 498, endPoint y: 235, distance: 6.8
click at [498, 235] on input "LBSF ARR SLOT 1840Z" at bounding box center [500, 236] width 77 height 8
type input "LBSF ARR SLOT 1900Z"
click at [496, 251] on div "Received OK" at bounding box center [497, 253] width 67 height 9
click at [481, 295] on span "Received OK" at bounding box center [497, 294] width 66 height 9
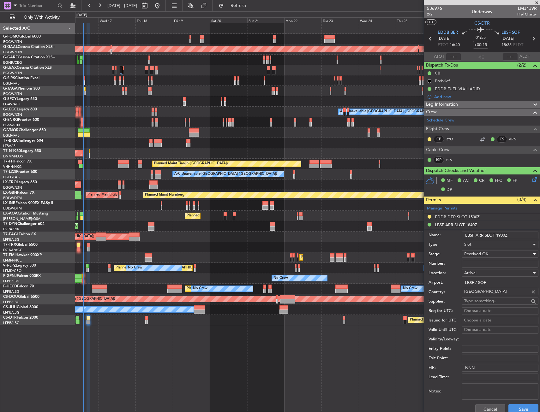
click at [486, 253] on span "Received OK" at bounding box center [476, 254] width 24 height 6
click at [481, 284] on span "Requested" at bounding box center [497, 285] width 66 height 9
click at [515, 406] on button "Save" at bounding box center [523, 409] width 30 height 10
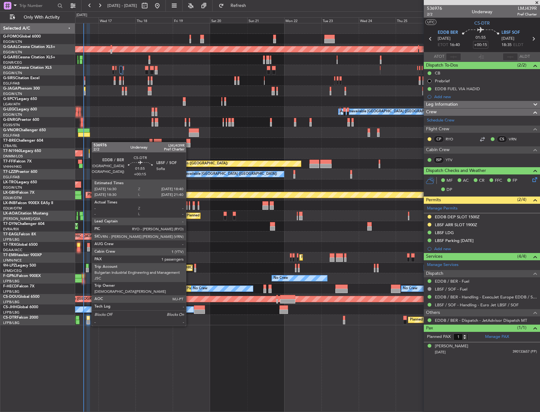
click at [88, 320] on div at bounding box center [88, 322] width 3 height 4
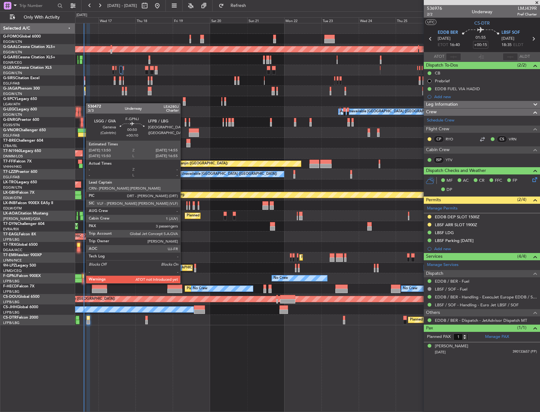
click at [83, 277] on div at bounding box center [83, 276] width 2 height 4
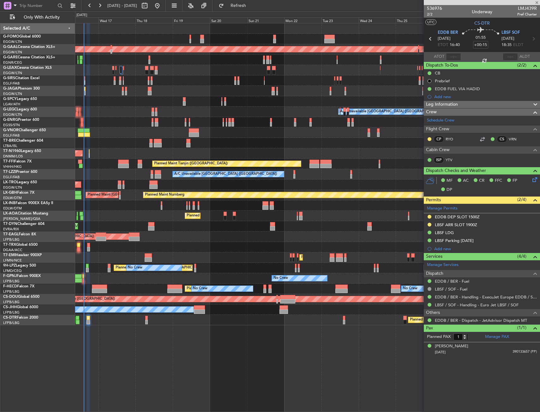
type input "+00:10"
type input "3"
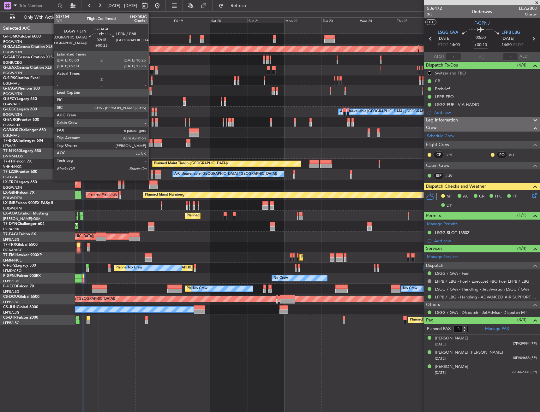
click at [151, 88] on div at bounding box center [150, 89] width 4 height 4
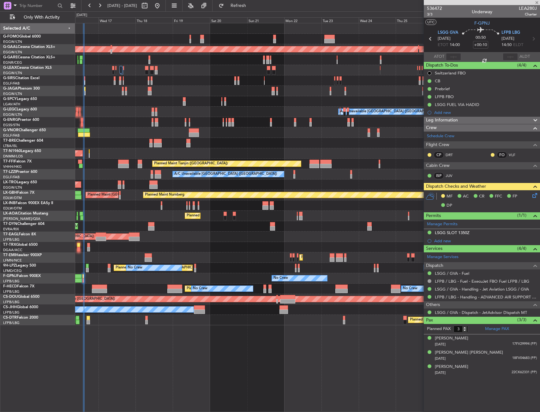
type input "+00:25"
type input "6"
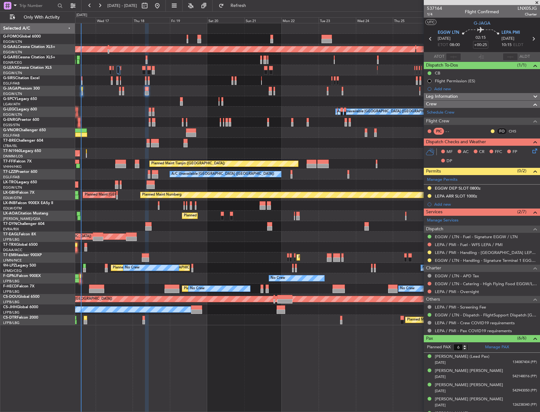
click at [214, 261] on div "Planned Maint [GEOGRAPHIC_DATA]" at bounding box center [307, 258] width 464 height 10
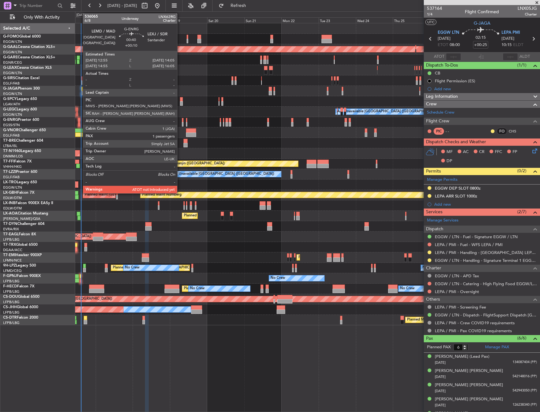
click at [80, 123] on div at bounding box center [79, 124] width 2 height 4
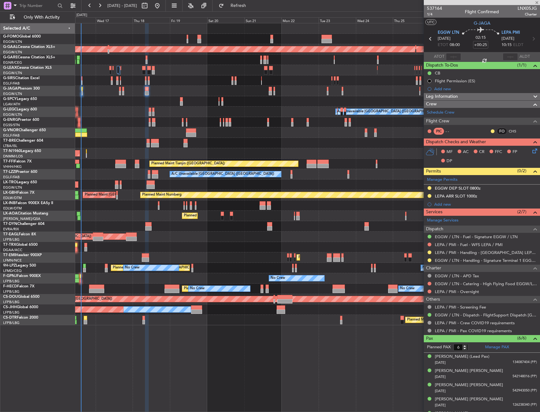
type input "+00:10"
type input "1"
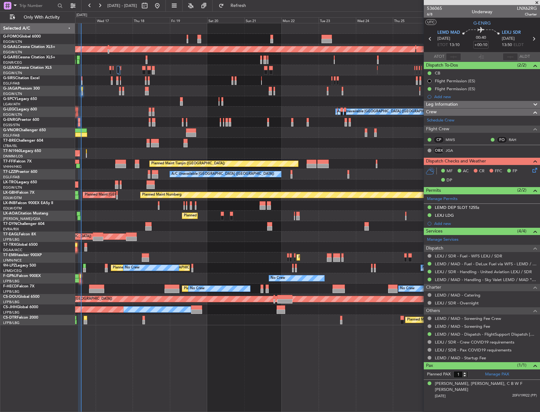
click at [109, 151] on div "AOG Maint London ([GEOGRAPHIC_DATA])" at bounding box center [307, 153] width 464 height 10
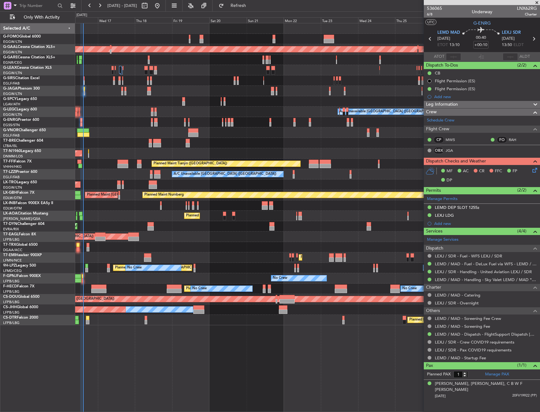
click at [104, 151] on div "AOG Maint London ([GEOGRAPHIC_DATA])" at bounding box center [307, 153] width 464 height 10
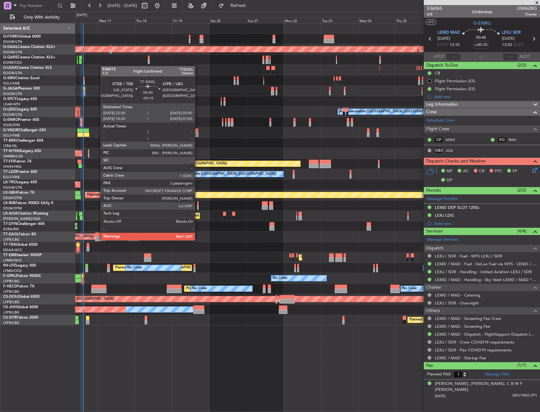
click at [97, 240] on div at bounding box center [100, 239] width 10 height 4
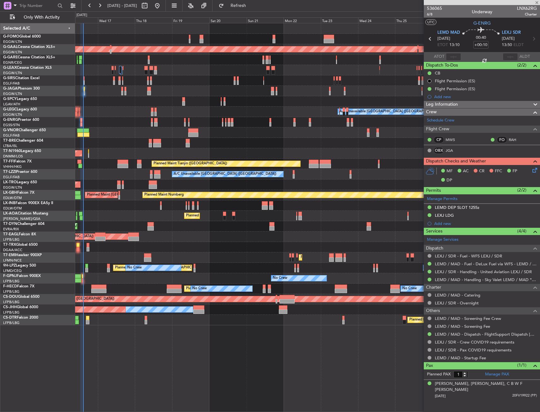
type input "-00:15"
type input "2"
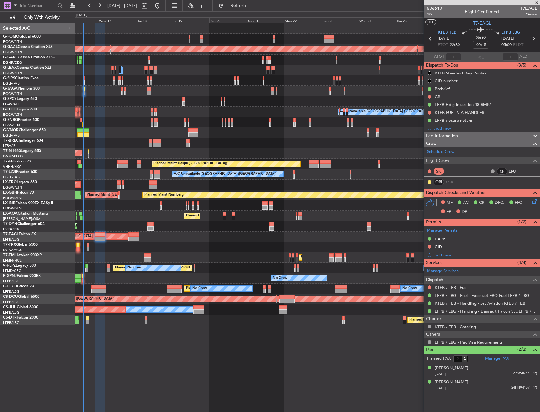
drag, startPoint x: 429, startPoint y: 289, endPoint x: 427, endPoint y: 291, distance: 3.6
click at [429, 288] on button at bounding box center [430, 288] width 4 height 4
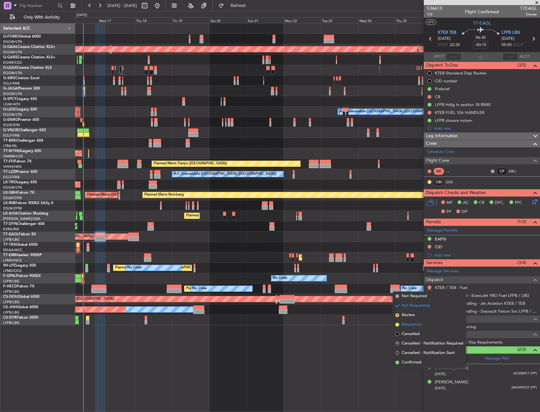
click at [416, 326] on span "Requested" at bounding box center [412, 325] width 20 height 6
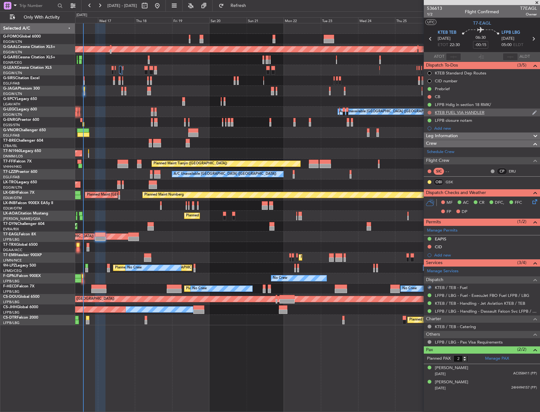
click at [430, 113] on button at bounding box center [430, 113] width 4 height 4
click at [424, 132] on span "In Progress" at bounding box center [432, 131] width 21 height 6
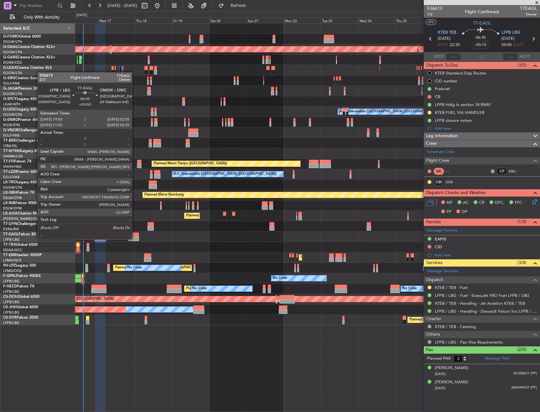
click at [135, 239] on div at bounding box center [133, 239] width 11 height 4
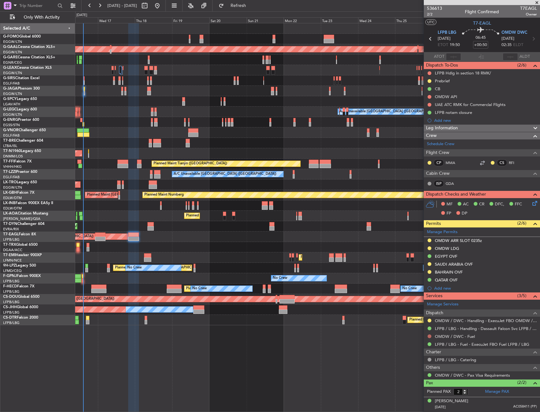
click at [428, 337] on button at bounding box center [430, 337] width 4 height 4
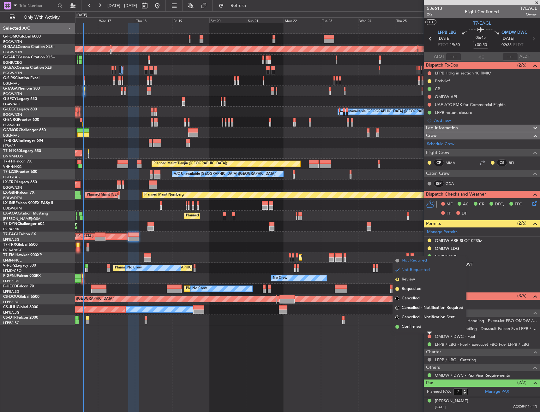
click at [412, 260] on span "Not Required" at bounding box center [414, 261] width 25 height 6
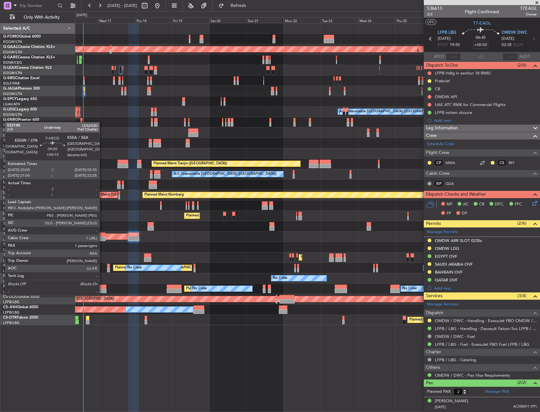
click at [102, 289] on div at bounding box center [98, 287] width 15 height 4
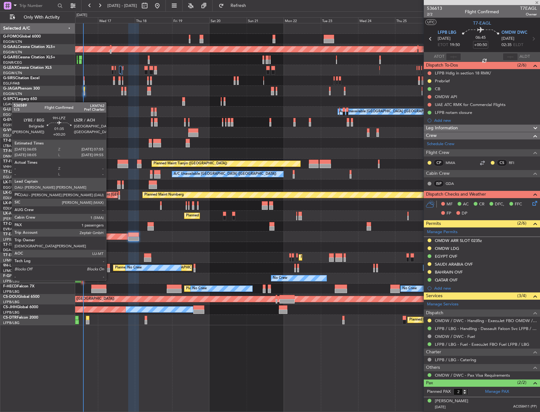
type input "+00:15"
type input "1"
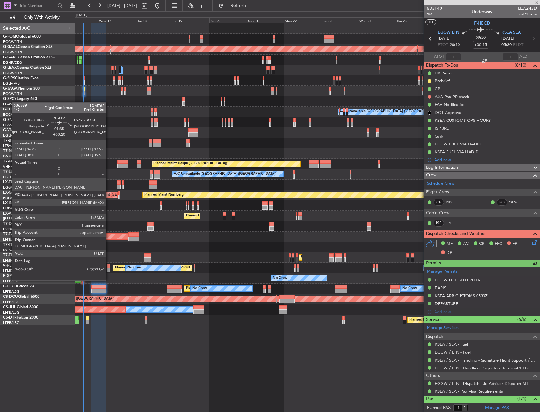
click at [109, 269] on div at bounding box center [108, 270] width 3 height 4
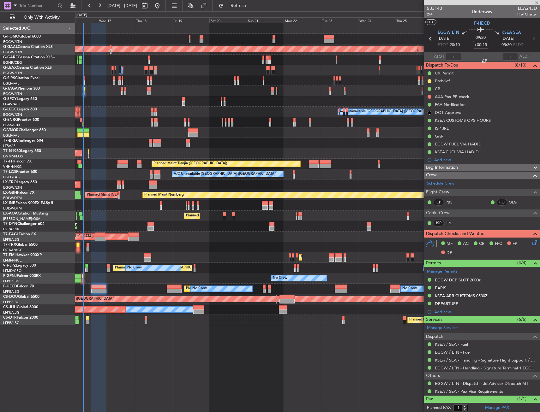
type input "+00:20"
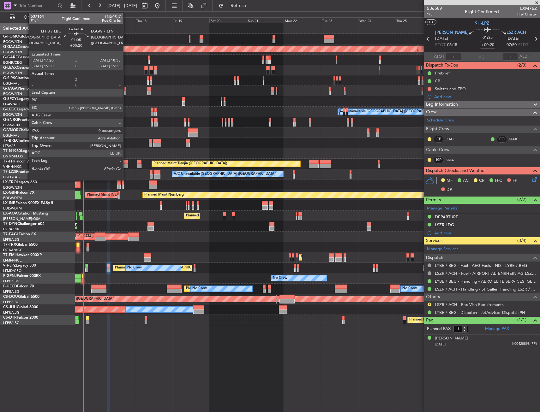
click at [126, 92] on div at bounding box center [125, 93] width 2 height 4
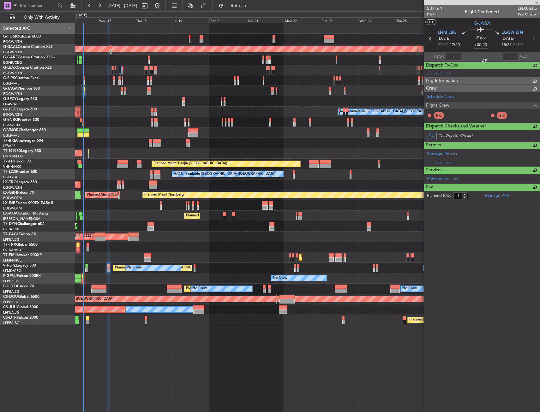
type input "0"
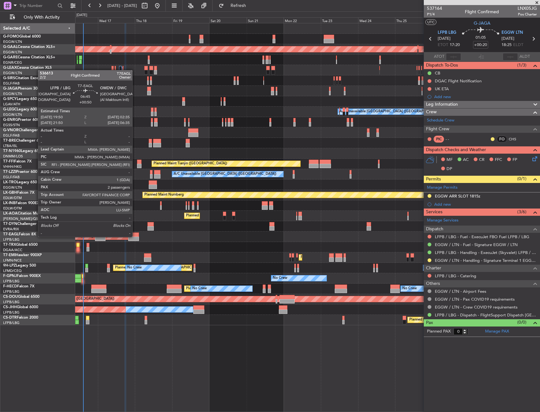
click at [135, 237] on div at bounding box center [133, 235] width 11 height 4
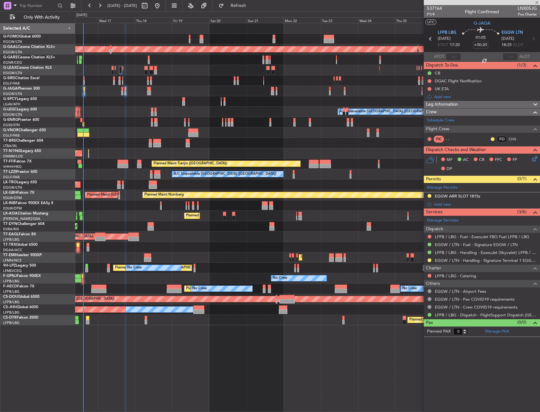
type input "+00:50"
type input "2"
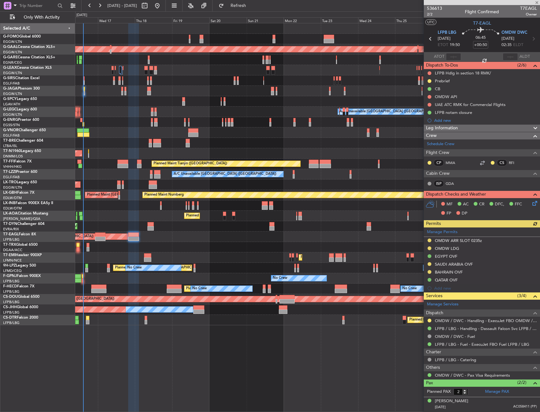
drag, startPoint x: 430, startPoint y: 320, endPoint x: 422, endPoint y: 336, distance: 17.5
click at [430, 320] on button at bounding box center [430, 321] width 4 height 4
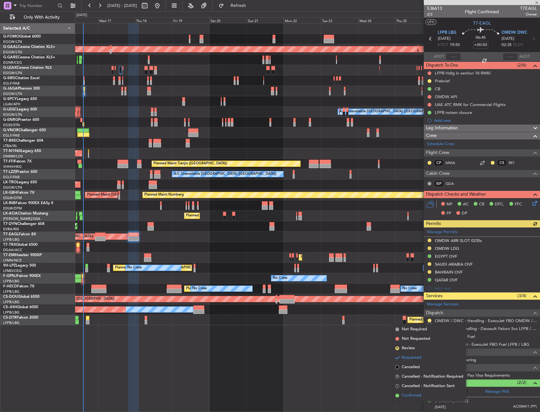
click at [408, 394] on span "Confirmed" at bounding box center [412, 396] width 20 height 6
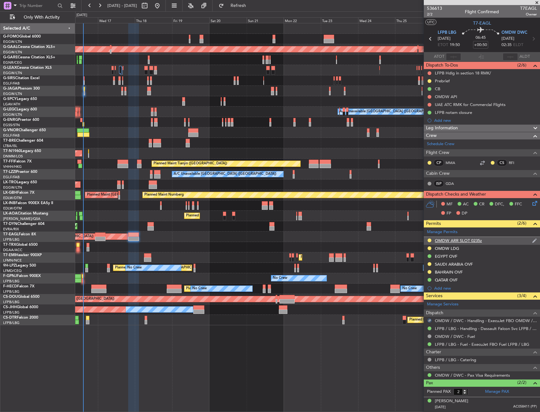
click at [430, 238] on div at bounding box center [429, 240] width 5 height 5
click at [430, 241] on button at bounding box center [430, 241] width 4 height 4
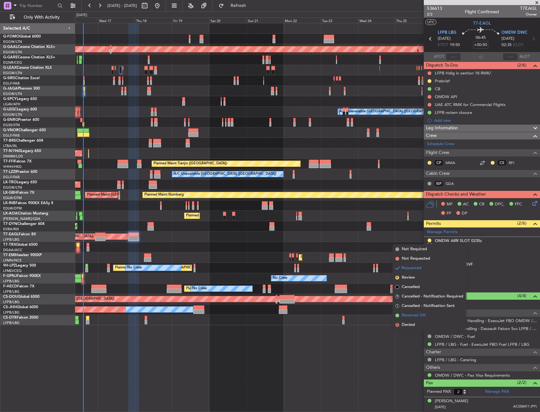
click at [418, 314] on span "Received OK" at bounding box center [414, 316] width 24 height 6
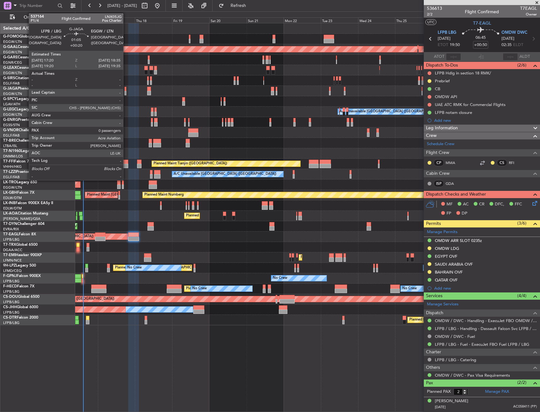
click at [126, 88] on div at bounding box center [125, 89] width 2 height 4
type input "+00:20"
type input "0"
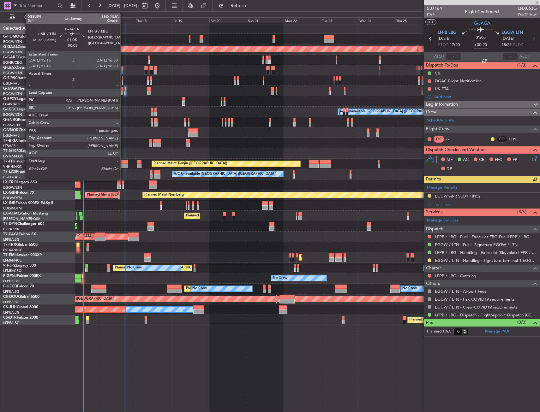
click at [123, 91] on div at bounding box center [122, 89] width 2 height 4
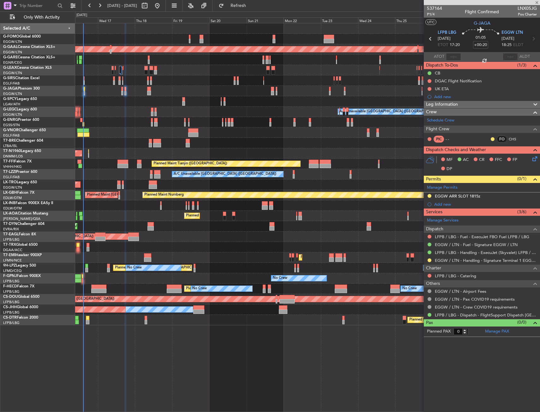
type input "-00:05"
type input "1"
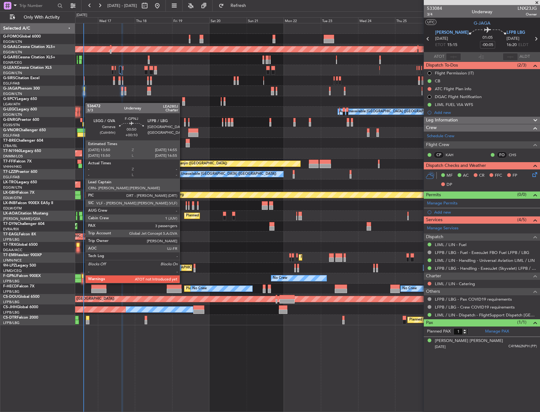
click at [82, 277] on div at bounding box center [83, 276] width 2 height 4
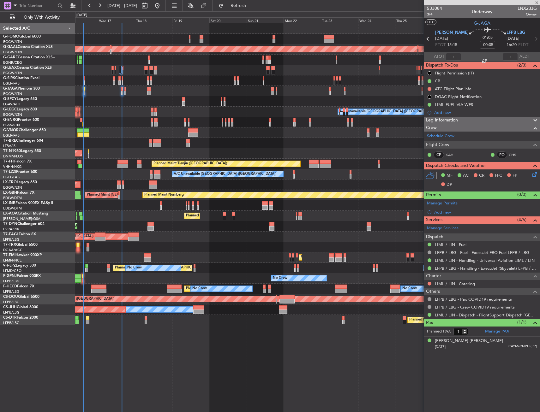
type input "+00:10"
type input "3"
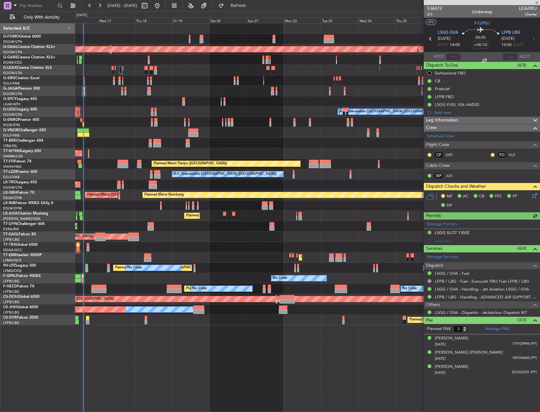
click at [454, 53] on div at bounding box center [453, 57] width 15 height 8
click at [453, 52] on section "ATOT ALDT" at bounding box center [482, 56] width 116 height 9
click at [454, 55] on div at bounding box center [453, 57] width 15 height 8
click at [456, 55] on input "text" at bounding box center [453, 57] width 15 height 8
click at [458, 21] on section "UTC F-GPNJ" at bounding box center [482, 22] width 116 height 9
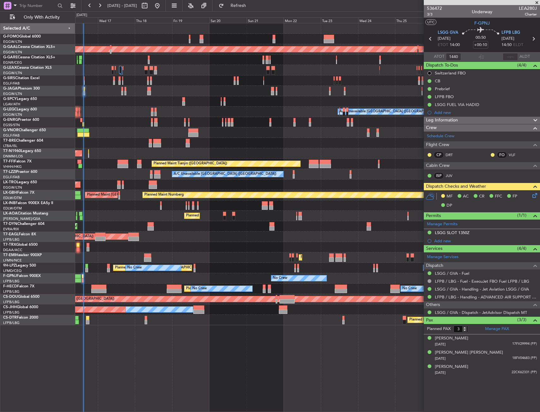
type input "14:40"
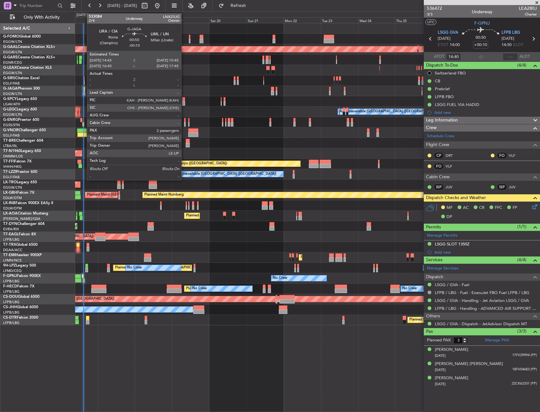
click at [84, 91] on div at bounding box center [84, 89] width 2 height 4
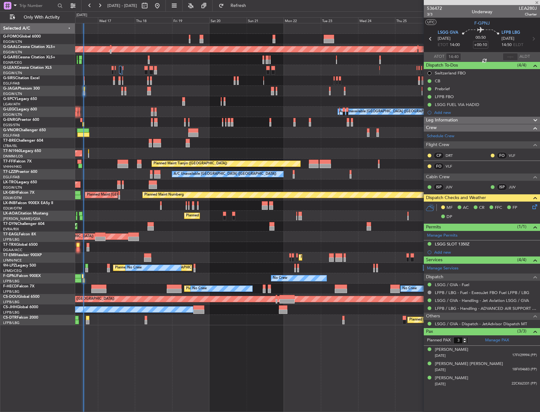
type input "-00:10"
type input "2"
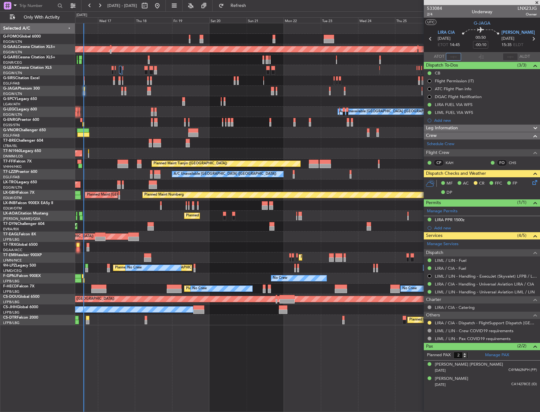
click at [453, 56] on input "text" at bounding box center [453, 57] width 15 height 8
click at [450, 22] on section "UTC G-JAGA" at bounding box center [482, 22] width 116 height 9
type input "14:42"
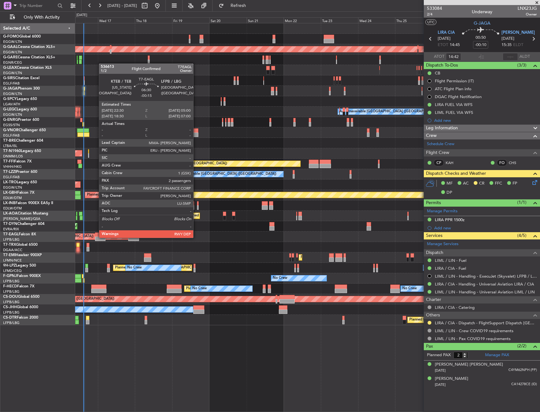
click at [100, 239] on div at bounding box center [100, 239] width 10 height 4
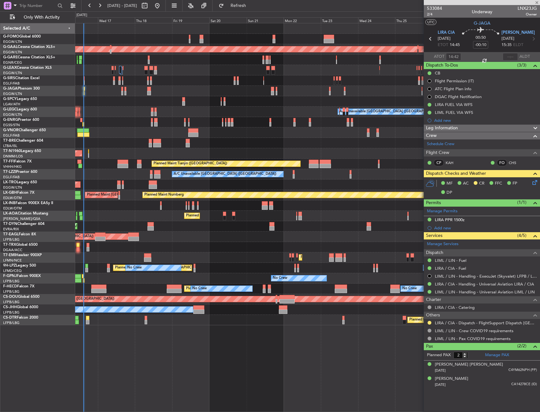
type input "-00:15"
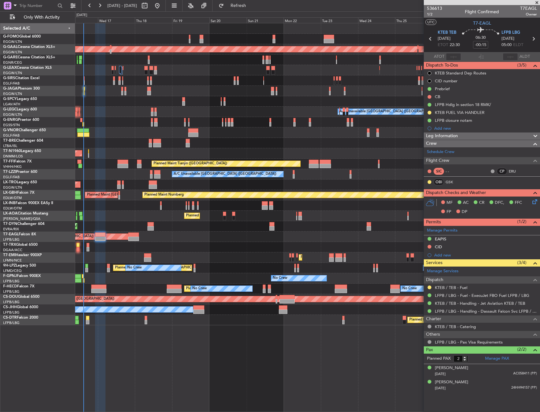
drag, startPoint x: 428, startPoint y: 286, endPoint x: 424, endPoint y: 304, distance: 18.0
click at [428, 286] on button at bounding box center [430, 288] width 4 height 4
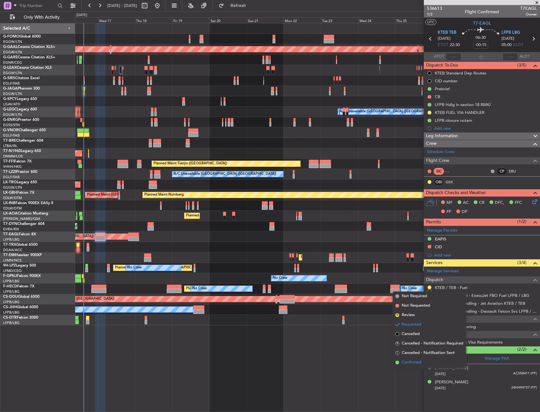
click at [411, 363] on span "Confirmed" at bounding box center [412, 363] width 20 height 6
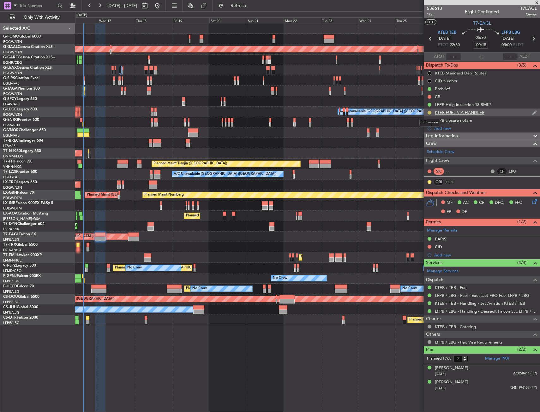
click at [429, 113] on button at bounding box center [430, 113] width 4 height 4
click at [420, 139] on li "Completed" at bounding box center [430, 140] width 34 height 9
click at [252, 4] on span "Refresh" at bounding box center [238, 5] width 27 height 4
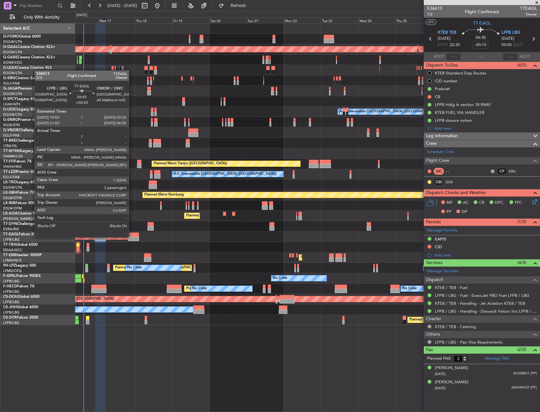
click at [132, 237] on div at bounding box center [133, 239] width 11 height 4
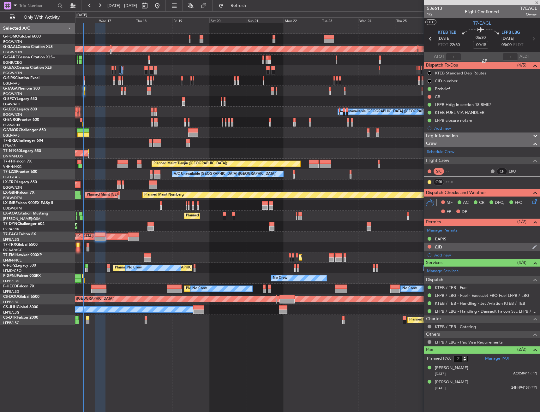
type input "+00:50"
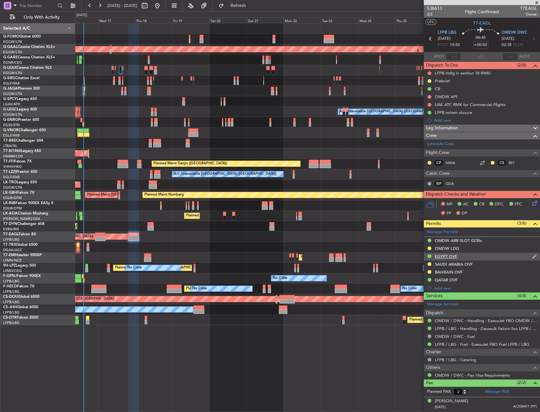
click at [466, 261] on div "SAUDI ARABIA OVF" at bounding box center [482, 265] width 116 height 8
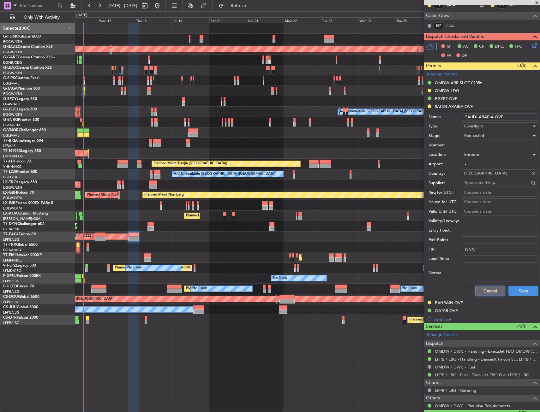
click at [488, 291] on button "Cancel" at bounding box center [490, 291] width 30 height 10
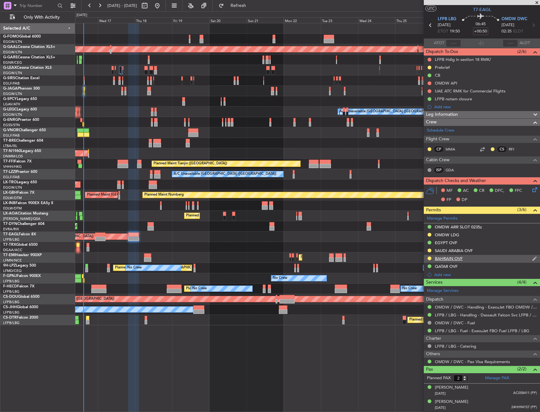
scroll to position [13, 0]
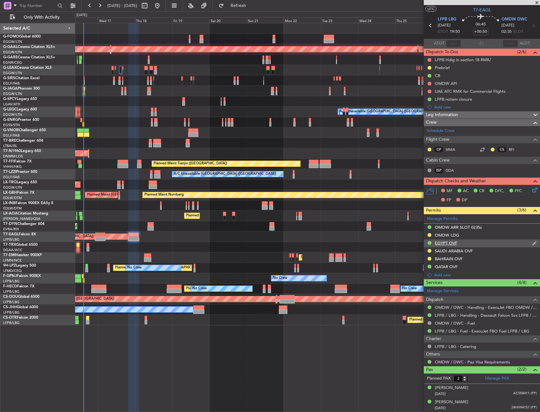
click at [472, 241] on div "EGYPT OVF" at bounding box center [482, 244] width 116 height 8
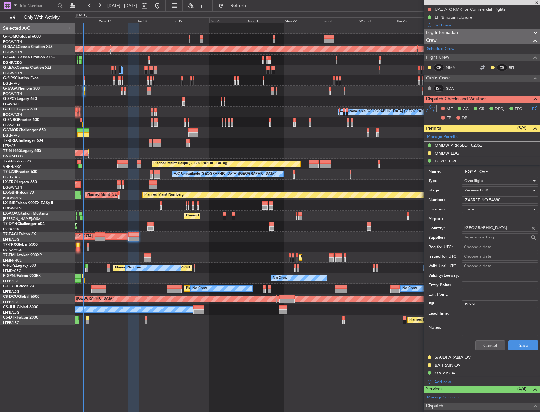
scroll to position [95, 0]
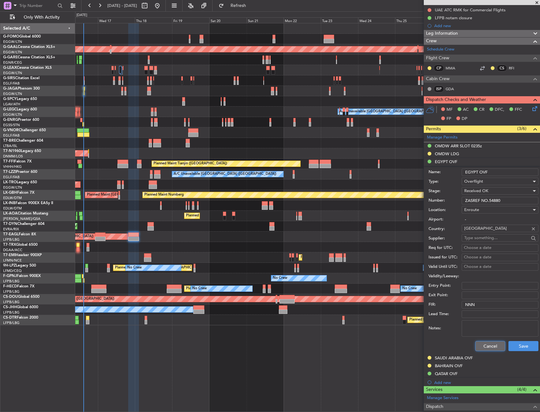
click at [491, 346] on button "Cancel" at bounding box center [490, 346] width 30 height 10
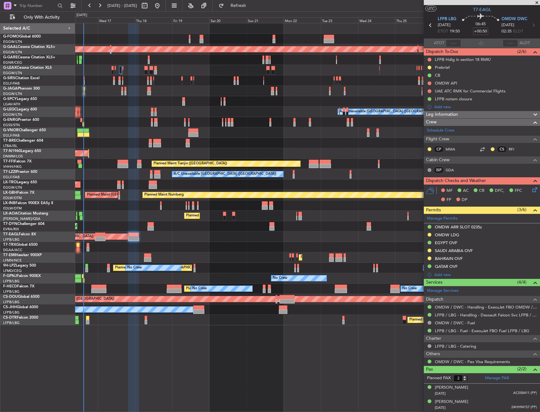
scroll to position [13, 0]
click at [487, 257] on div "BAHRAIN OVF" at bounding box center [482, 259] width 116 height 8
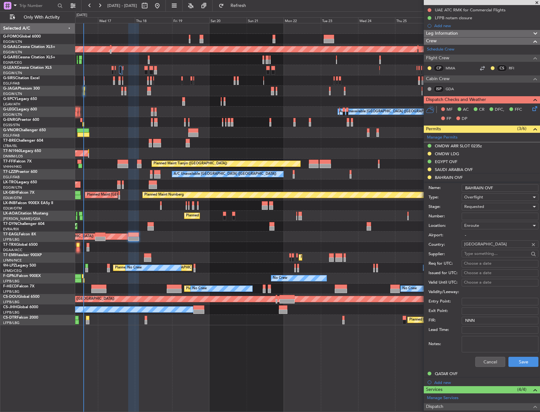
click at [472, 218] on input "Number:" at bounding box center [500, 217] width 77 height 8
paste input "AT/P/25-09/ON/000834"
type input "AT/P/25-09/ON/000834"
click at [476, 206] on span "Requested" at bounding box center [474, 207] width 20 height 6
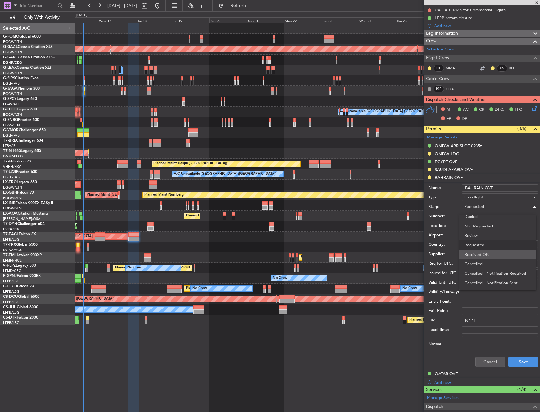
click at [478, 256] on span "Received OK" at bounding box center [497, 254] width 66 height 9
click at [518, 361] on button "Save" at bounding box center [523, 362] width 30 height 10
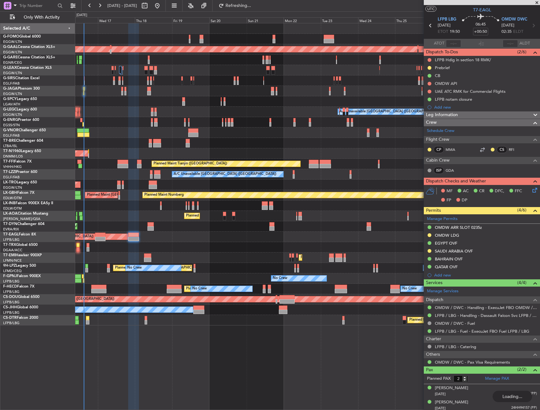
scroll to position [12, 0]
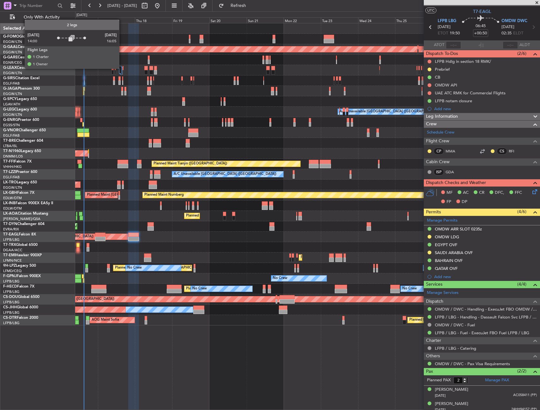
click at [122, 68] on div at bounding box center [121, 71] width 3 height 8
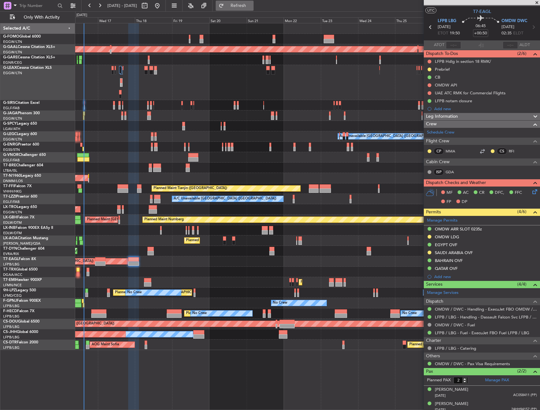
click at [236, 4] on button "Refresh" at bounding box center [235, 6] width 38 height 10
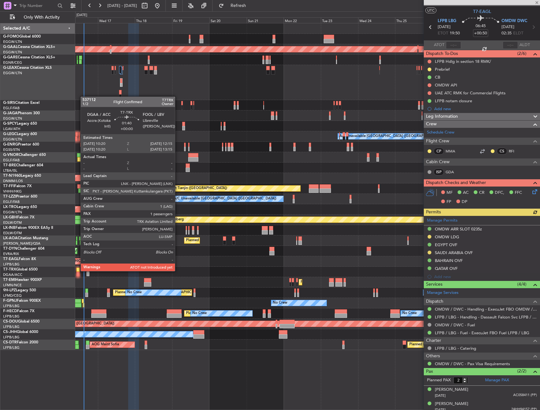
click at [77, 271] on div at bounding box center [77, 270] width 3 height 4
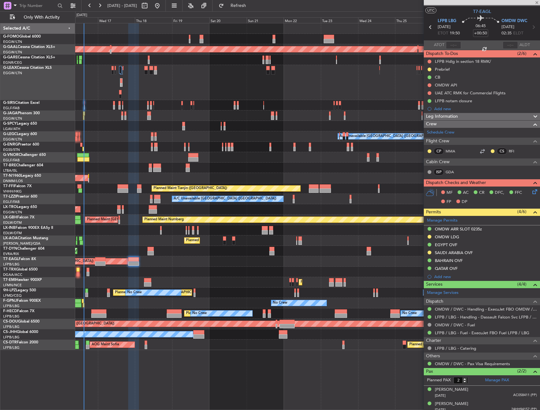
type input "1"
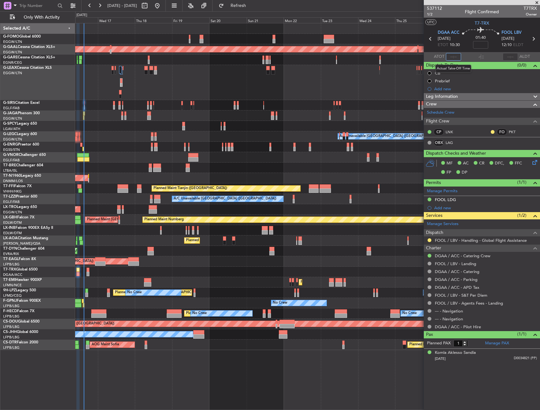
click at [457, 57] on input "text" at bounding box center [453, 57] width 15 height 8
click at [458, 20] on section "UTC T7-TRX" at bounding box center [482, 22] width 116 height 9
type input "14:47"
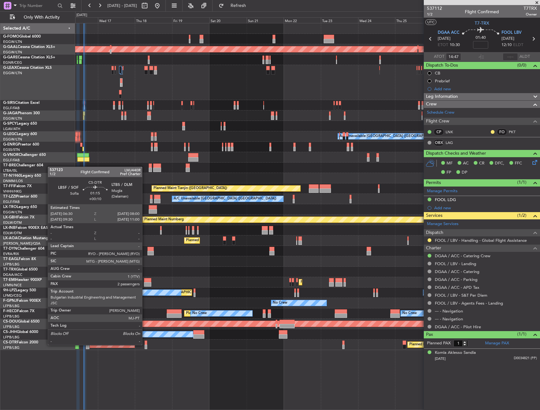
click at [145, 344] on div at bounding box center [146, 343] width 3 height 4
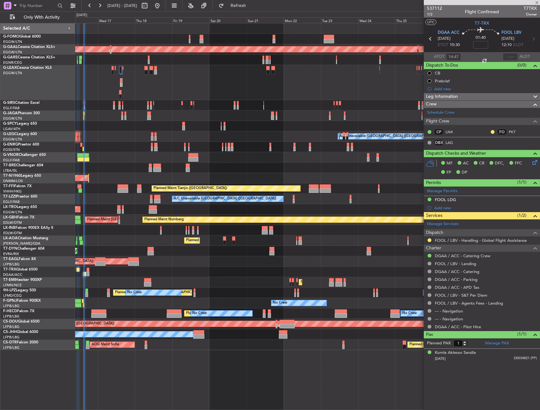
type input "+00:10"
type input "2"
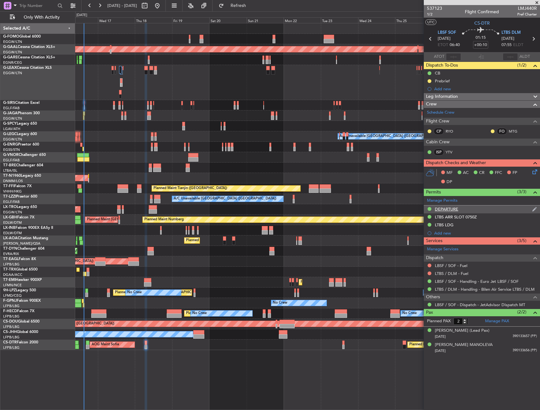
click at [473, 208] on div "DEPARTURE" at bounding box center [482, 210] width 116 height 8
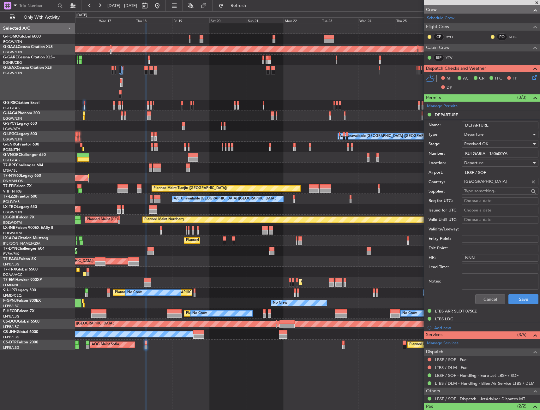
scroll to position [95, 0]
click at [485, 301] on button "Cancel" at bounding box center [490, 299] width 30 height 10
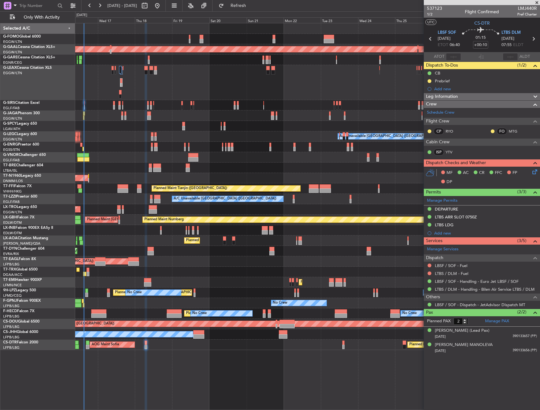
scroll to position [0, 0]
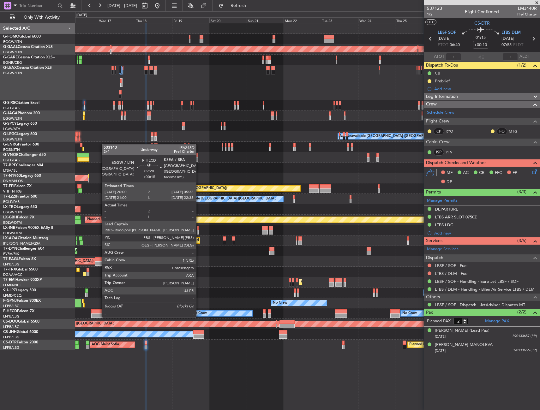
click at [99, 313] on div at bounding box center [98, 311] width 15 height 4
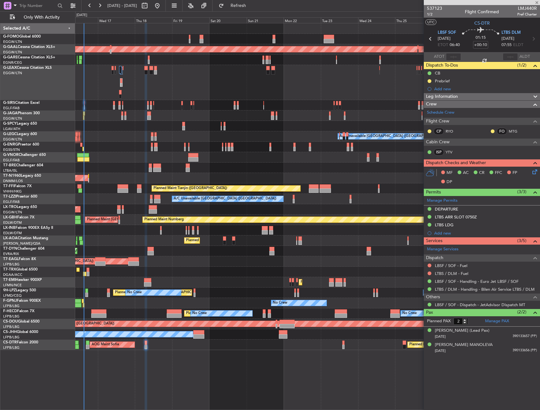
type input "+00:15"
type input "1"
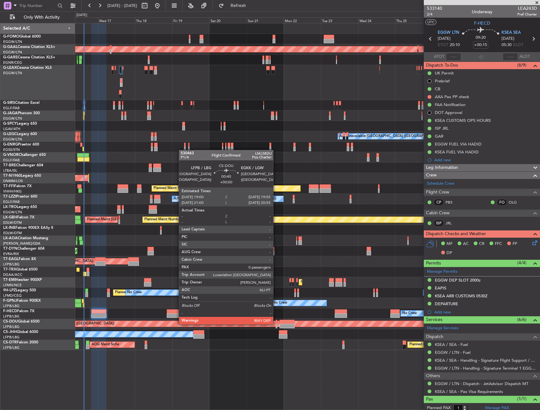
click at [276, 324] on div at bounding box center [277, 326] width 2 height 4
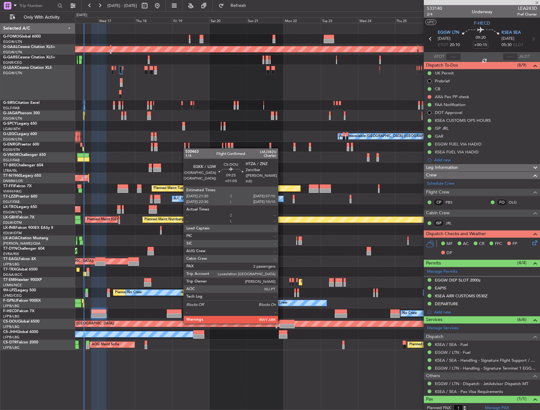
type input "0"
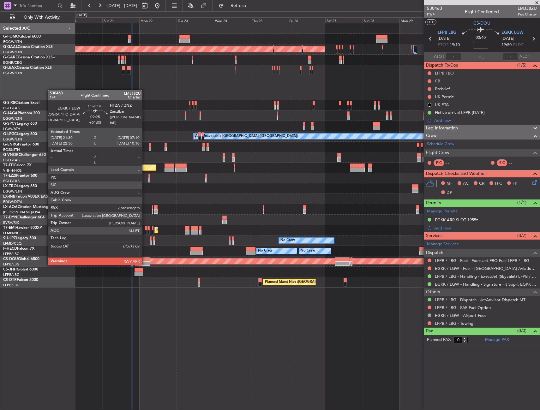
click at [145, 265] on div at bounding box center [142, 263] width 15 height 4
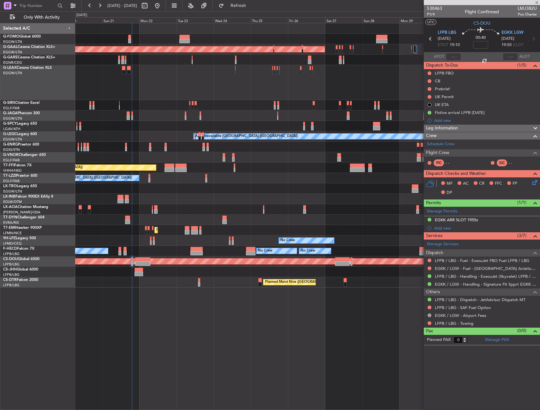
type input "+01:05"
type input "2"
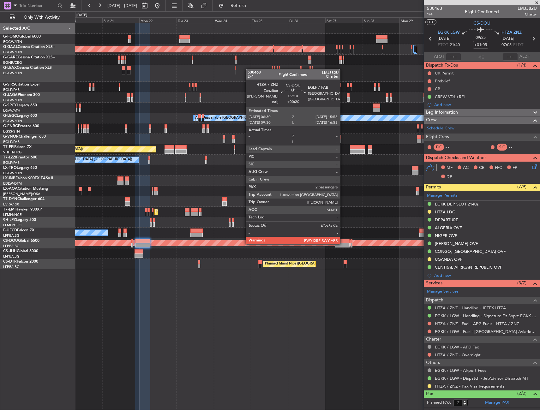
click at [343, 244] on div at bounding box center [342, 245] width 15 height 4
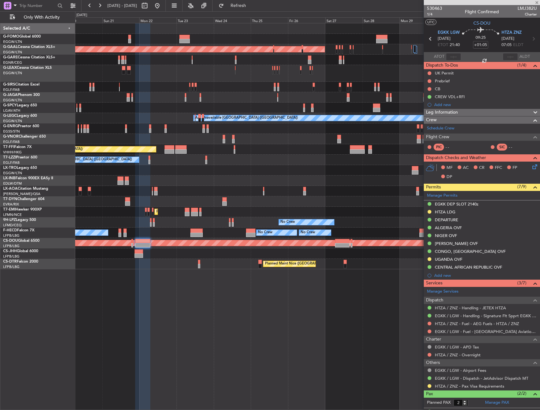
type input "+00:20"
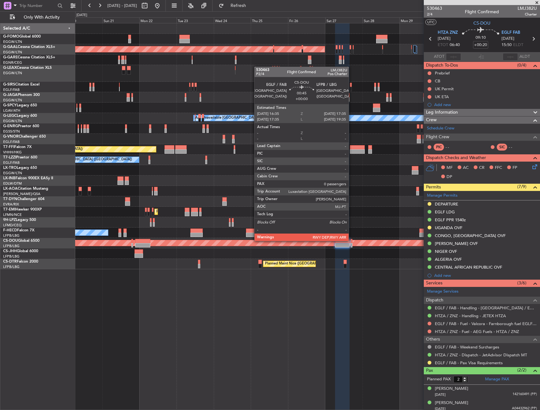
click at [351, 241] on div at bounding box center [351, 241] width 2 height 4
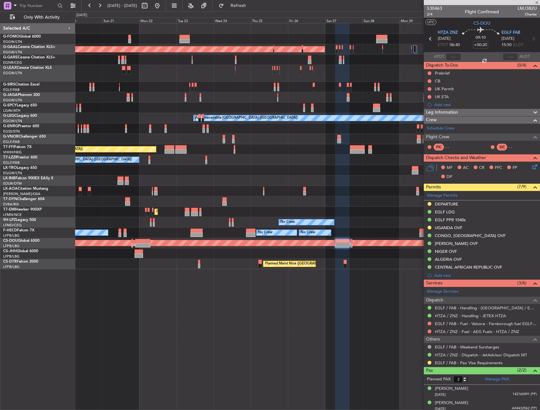
type input "0"
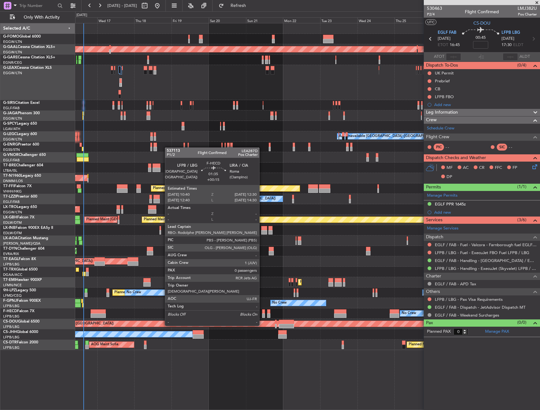
click at [262, 314] on div at bounding box center [263, 316] width 3 height 4
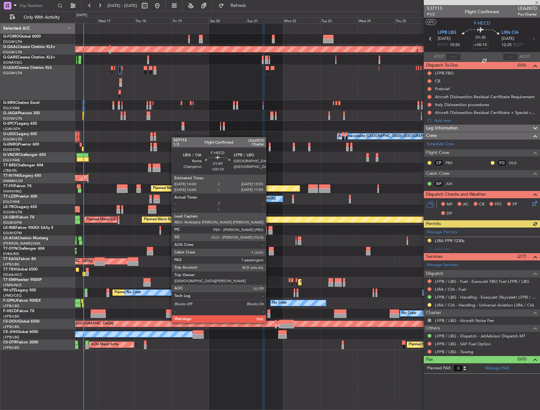
click at [269, 311] on div at bounding box center [268, 311] width 3 height 4
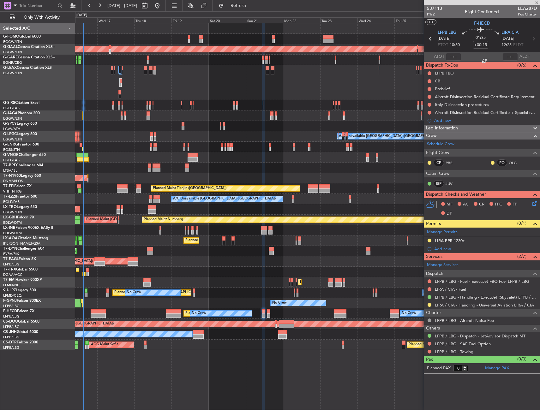
type input "+00:10"
type input "7"
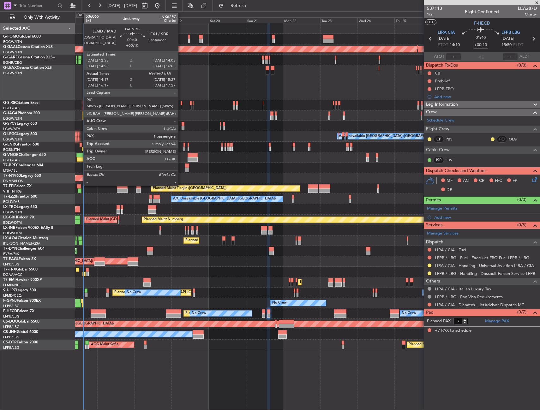
click at [81, 145] on div at bounding box center [81, 145] width 2 height 4
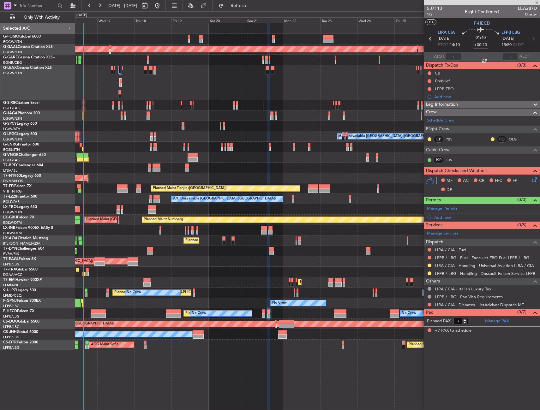
type input "14:32"
type input "1"
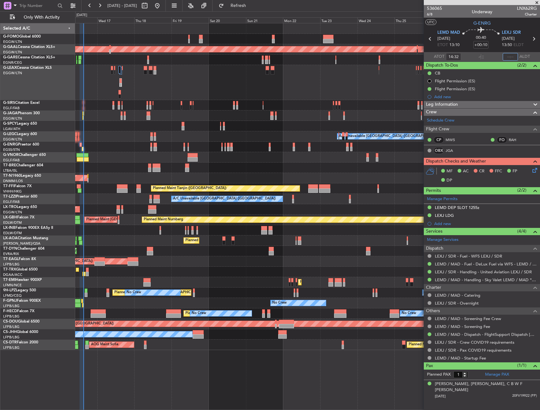
click at [506, 57] on input "text" at bounding box center [510, 57] width 15 height 8
click at [499, 21] on section "UTC G-ENRG" at bounding box center [482, 22] width 116 height 9
type input "15:16"
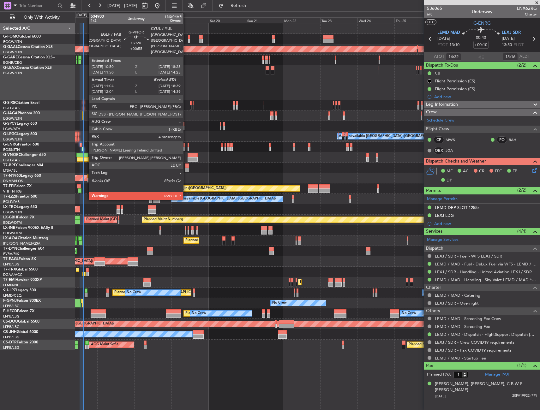
click at [86, 154] on div at bounding box center [82, 155] width 12 height 4
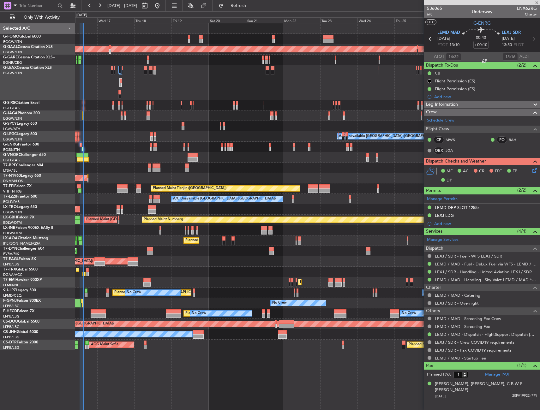
type input "+00:55"
type input "11:14"
type input "4"
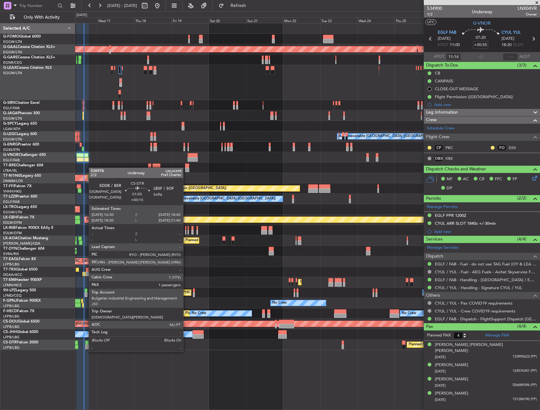
click at [86, 345] on div at bounding box center [86, 347] width 3 height 4
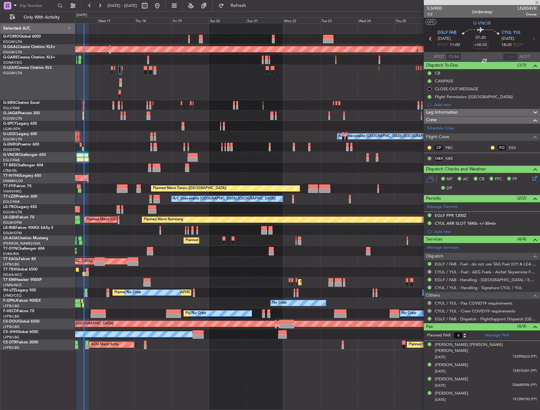
type input "+00:15"
type input "1"
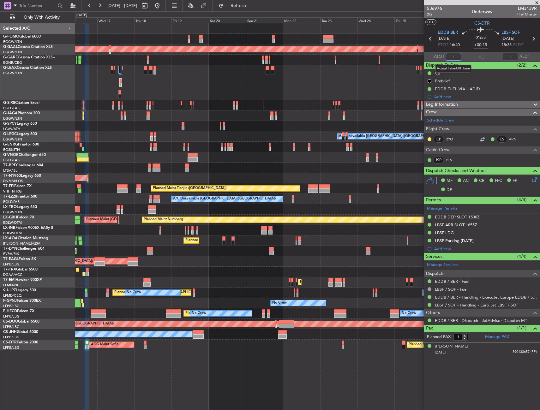
click at [458, 56] on input "text" at bounding box center [453, 57] width 15 height 8
click at [464, 23] on section "UTC CS-DTR" at bounding box center [482, 22] width 116 height 9
type input "15:15"
